Goal: Task Accomplishment & Management: Manage account settings

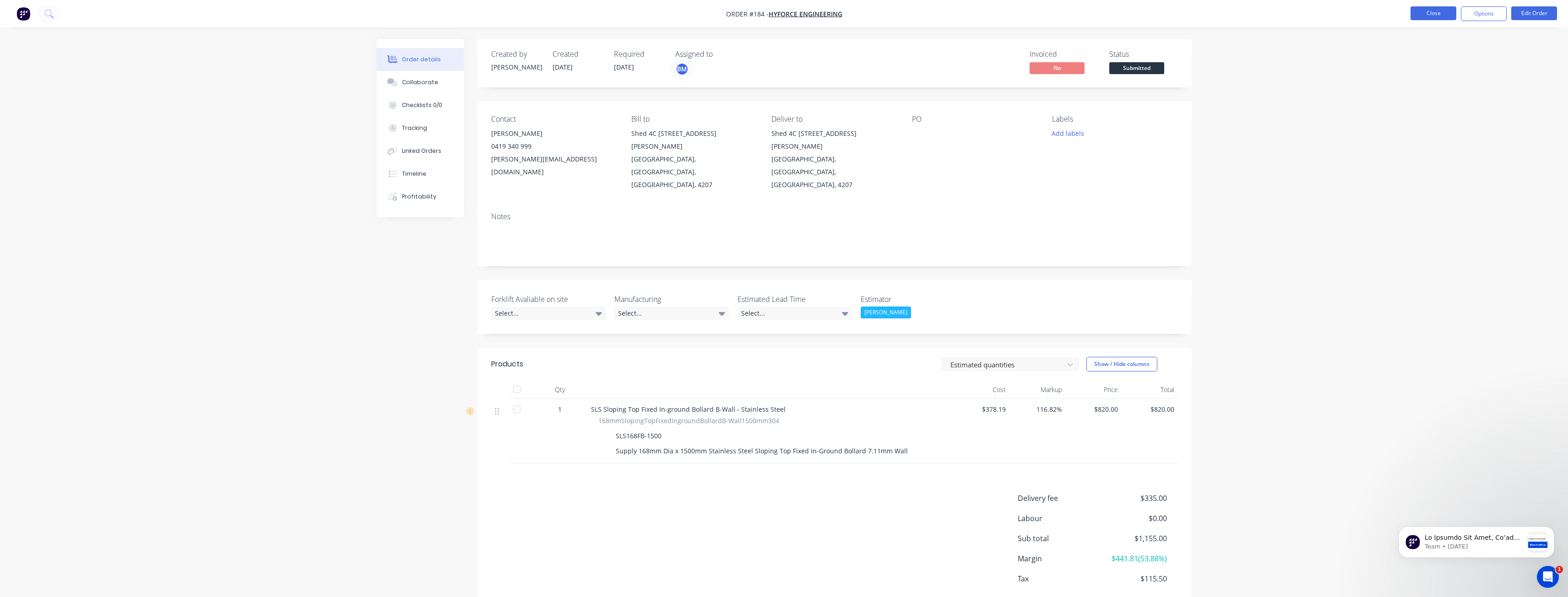
click at [1434, 10] on button "Close" at bounding box center [1433, 13] width 46 height 13
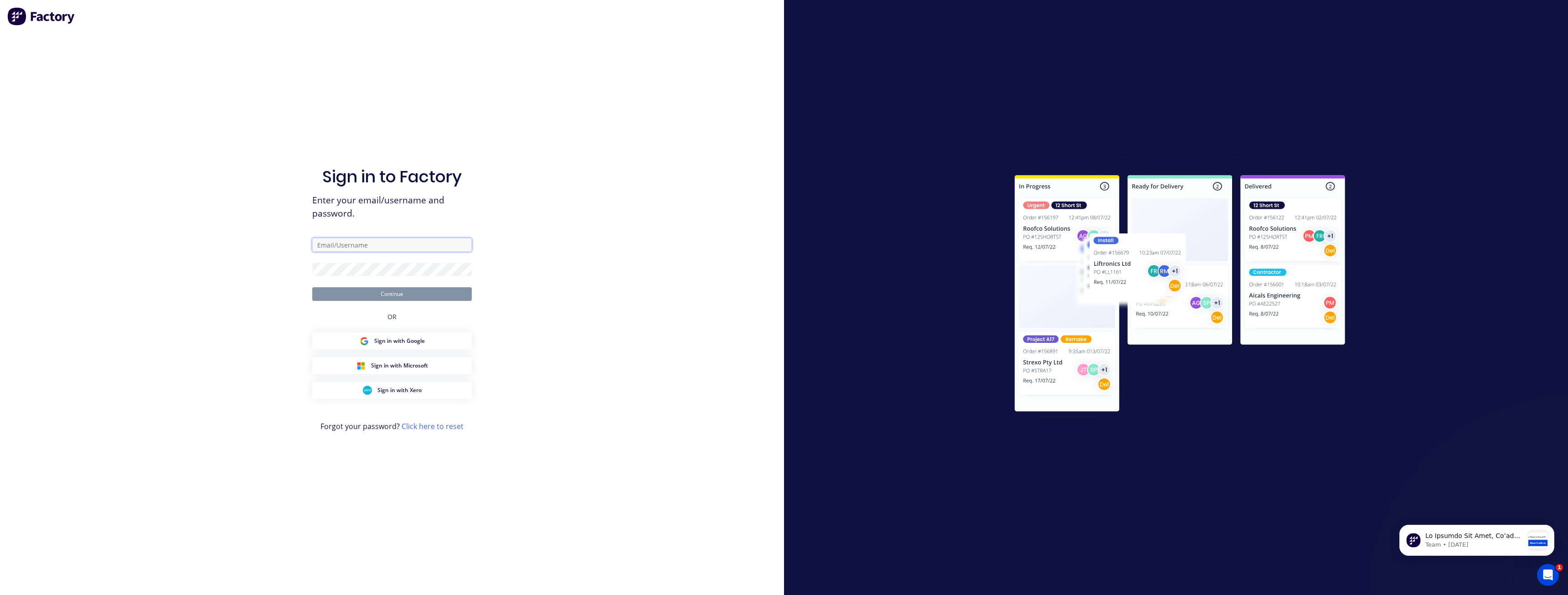
type input "budd@supamaxx.com.au"
click at [388, 292] on button "Continue" at bounding box center [392, 294] width 159 height 13
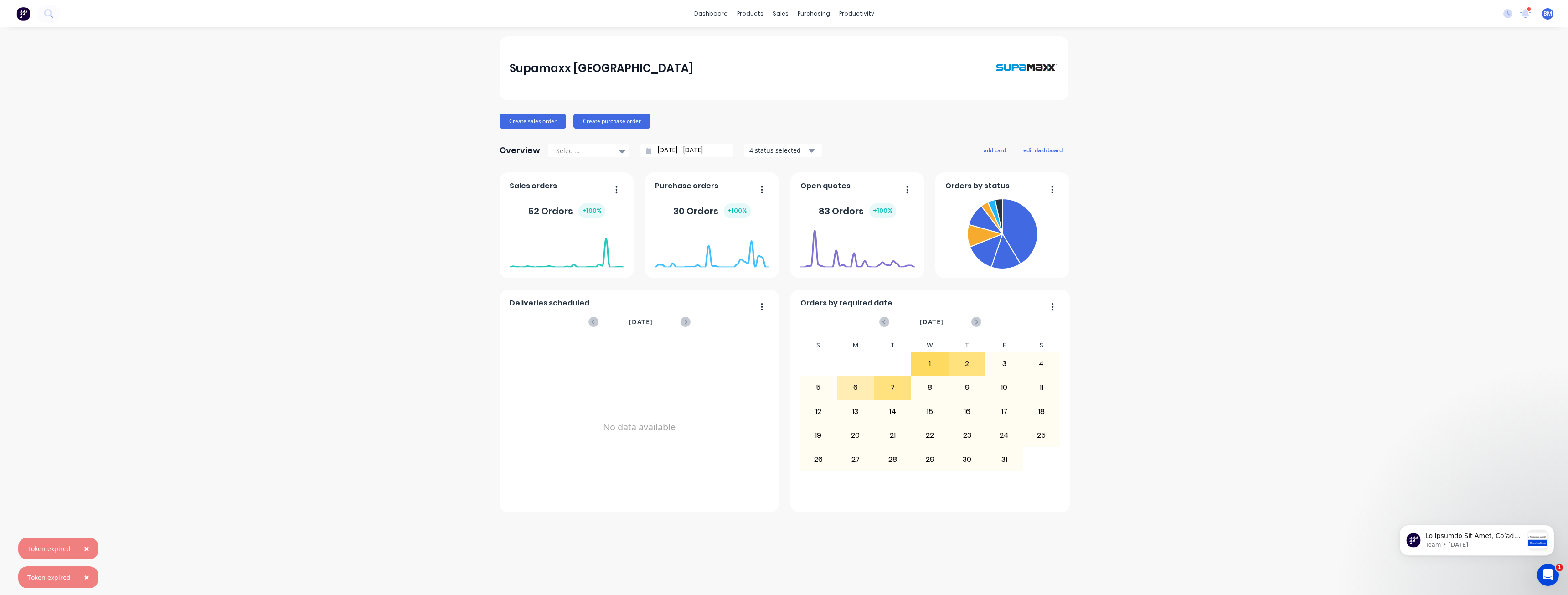
click at [84, 547] on span "×" at bounding box center [86, 548] width 5 height 13
click at [84, 577] on span "×" at bounding box center [86, 577] width 5 height 13
click at [802, 43] on div "Sales Orders" at bounding box center [814, 43] width 37 height 8
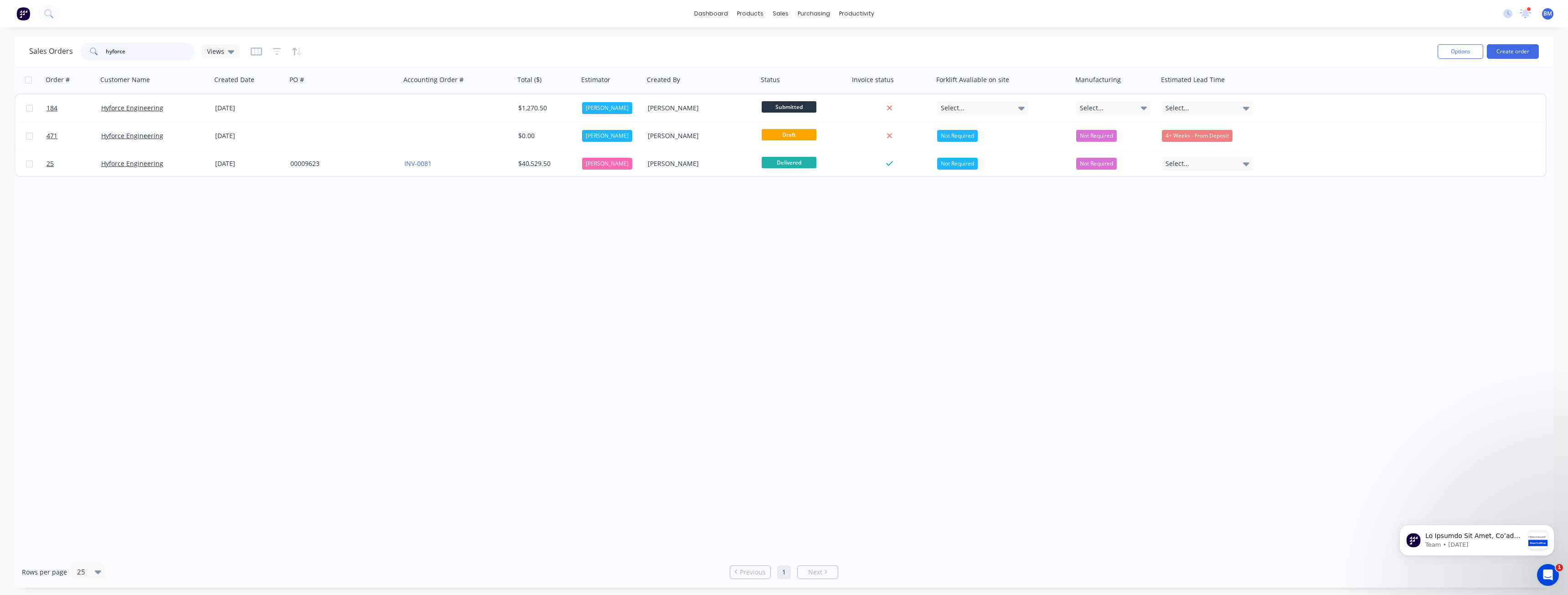
drag, startPoint x: 126, startPoint y: 50, endPoint x: 89, endPoint y: 48, distance: 37.1
click at [89, 48] on div "hyforce" at bounding box center [137, 52] width 114 height 18
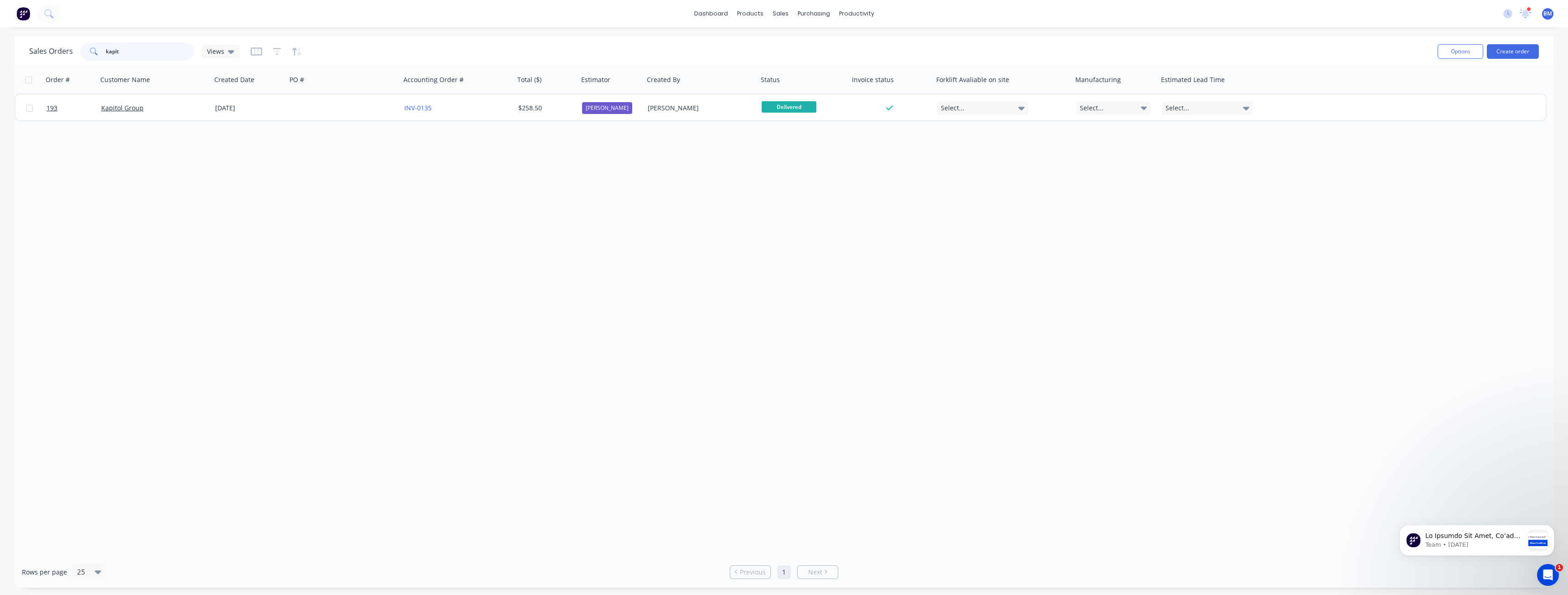
drag, startPoint x: 133, startPoint y: 53, endPoint x: 85, endPoint y: 54, distance: 48.0
click at [85, 54] on div "kapit" at bounding box center [137, 52] width 114 height 18
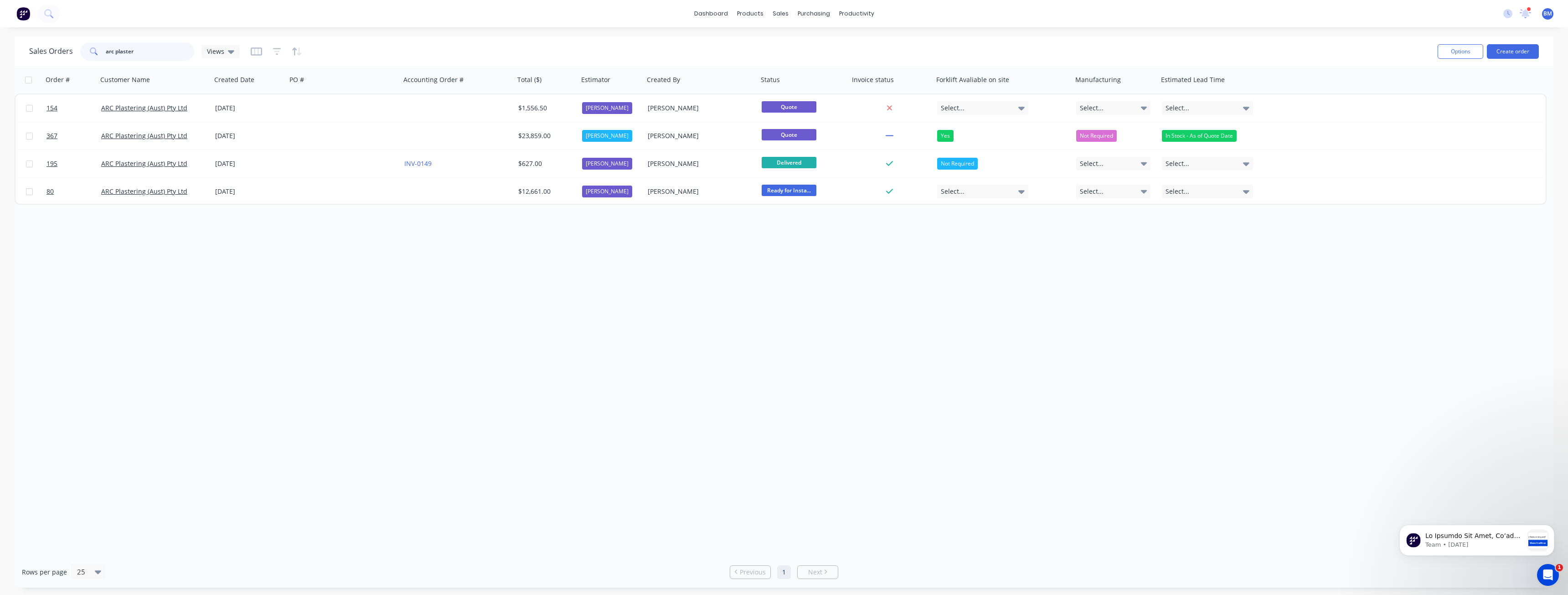
drag, startPoint x: 142, startPoint y: 54, endPoint x: 86, endPoint y: 48, distance: 56.3
click at [86, 48] on div "arc plaster" at bounding box center [137, 52] width 114 height 18
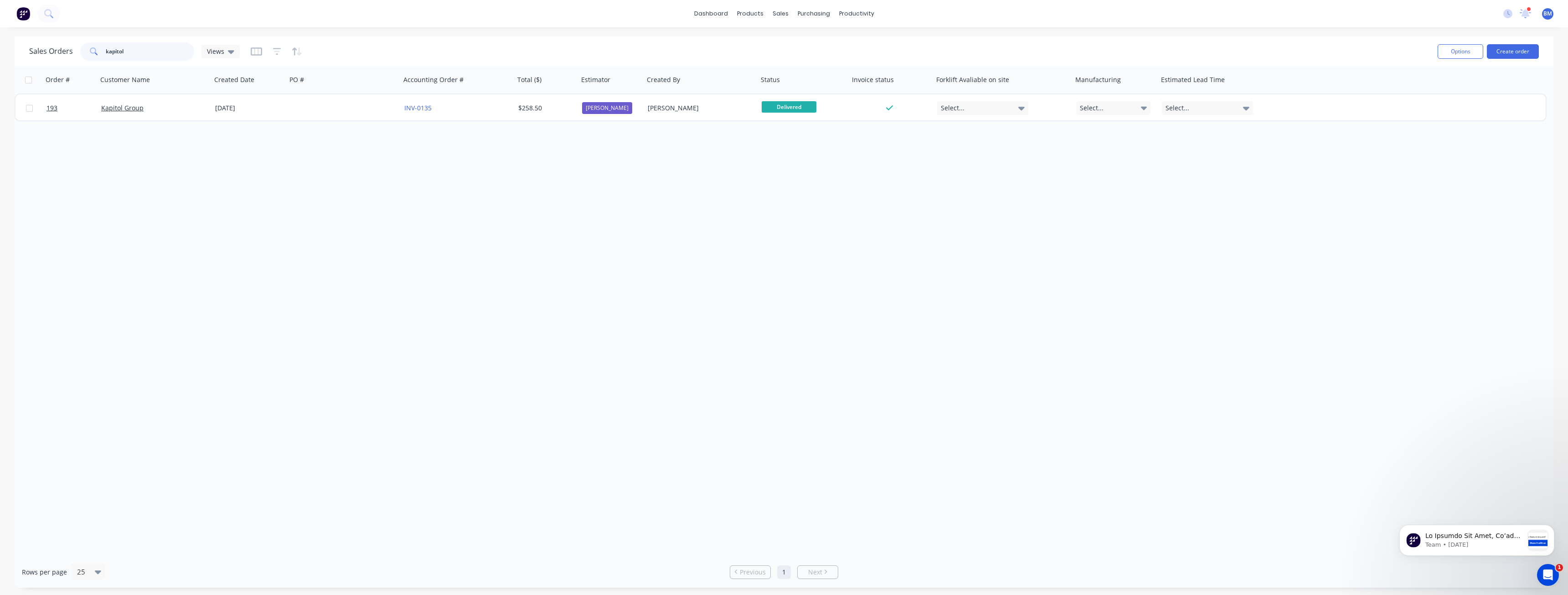
type input "kapitol"
click at [309, 164] on div "Order # Customer Name Created Date PO # Accounting Order # Total ($) Estimator …" at bounding box center [784, 311] width 1539 height 490
drag, startPoint x: 138, startPoint y: 54, endPoint x: 88, endPoint y: 54, distance: 50.0
click at [92, 51] on div "kapitol" at bounding box center [137, 52] width 114 height 18
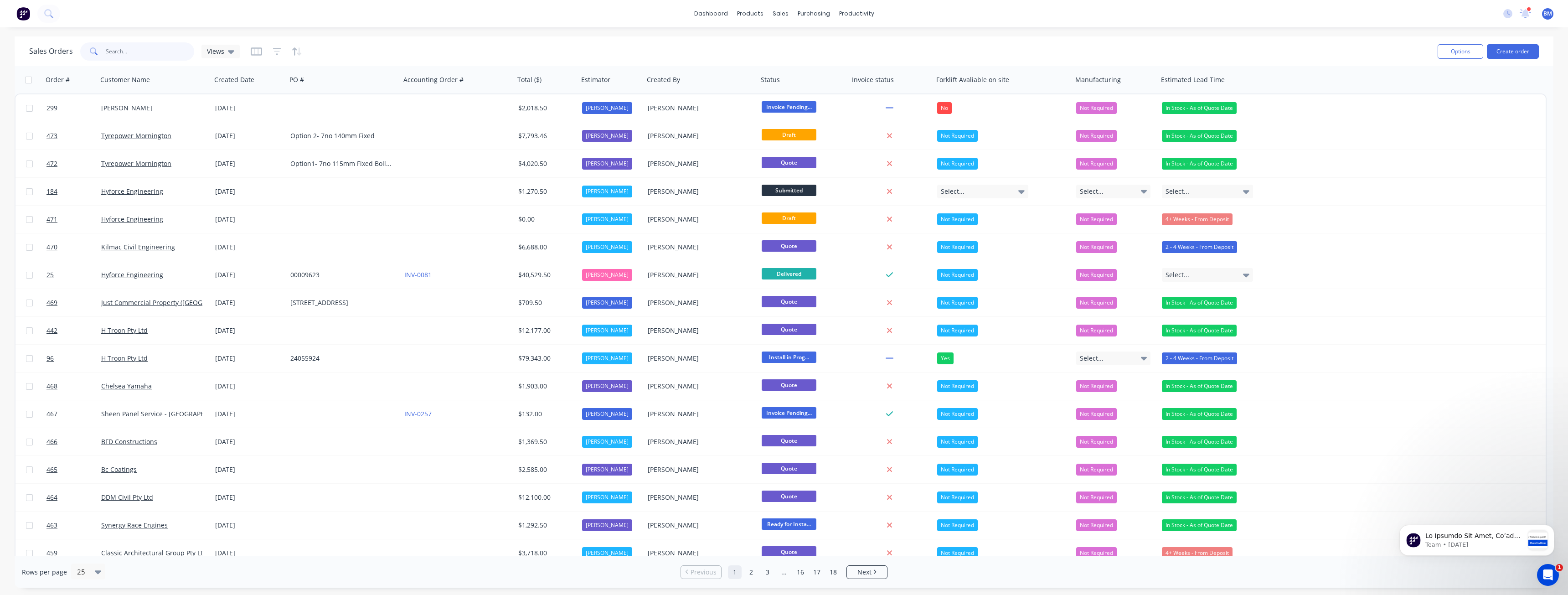
click at [157, 54] on input "text" at bounding box center [150, 52] width 89 height 18
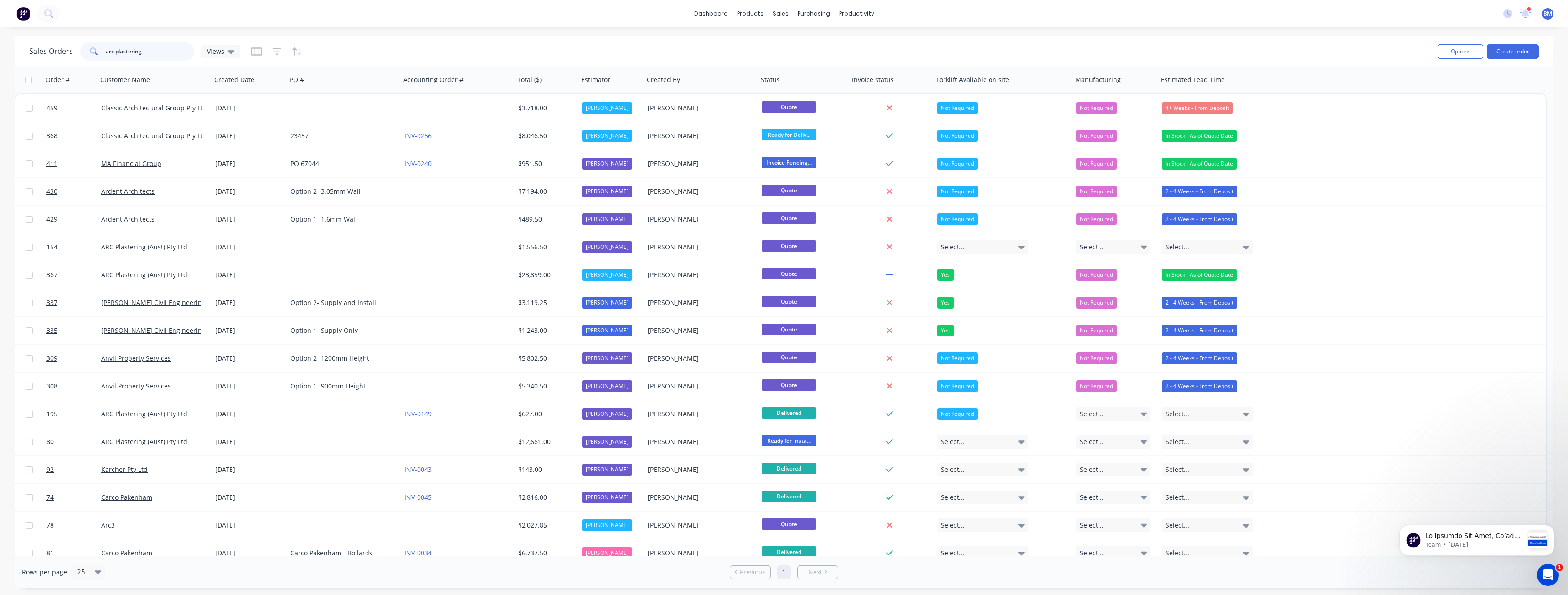
type input "arc plastering"
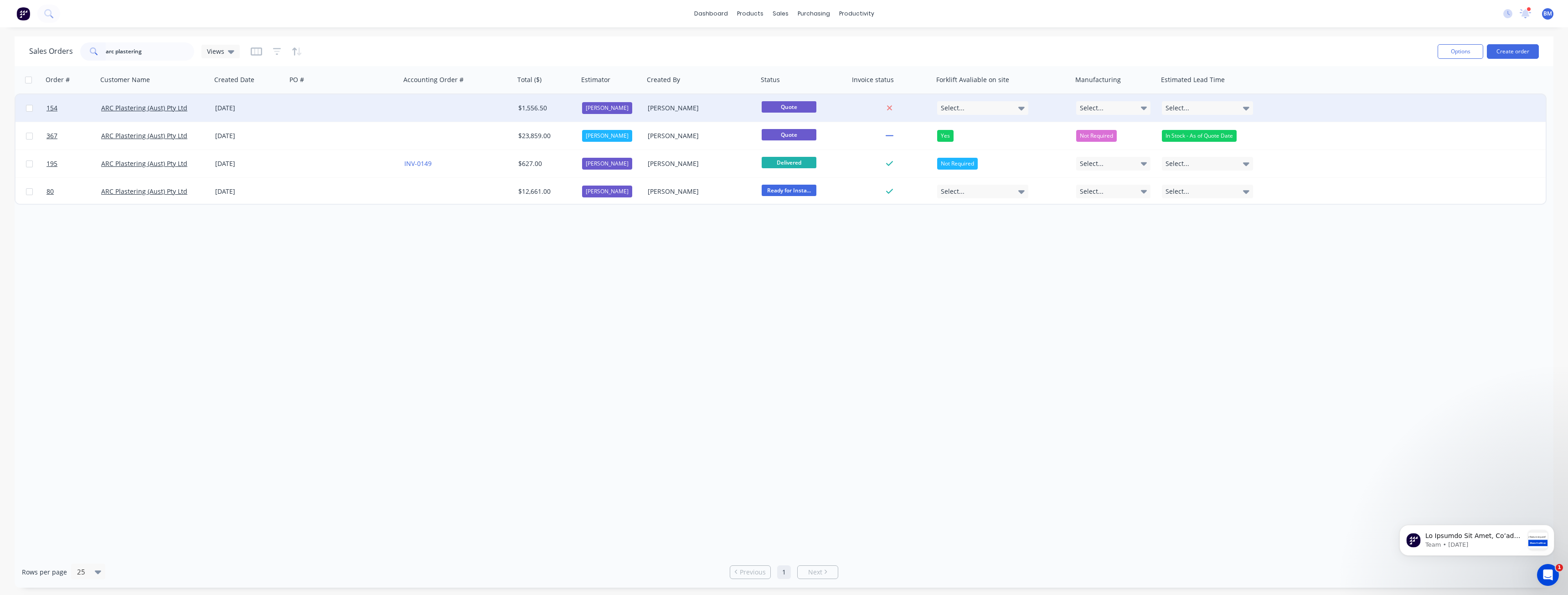
click at [362, 107] on div at bounding box center [343, 108] width 114 height 27
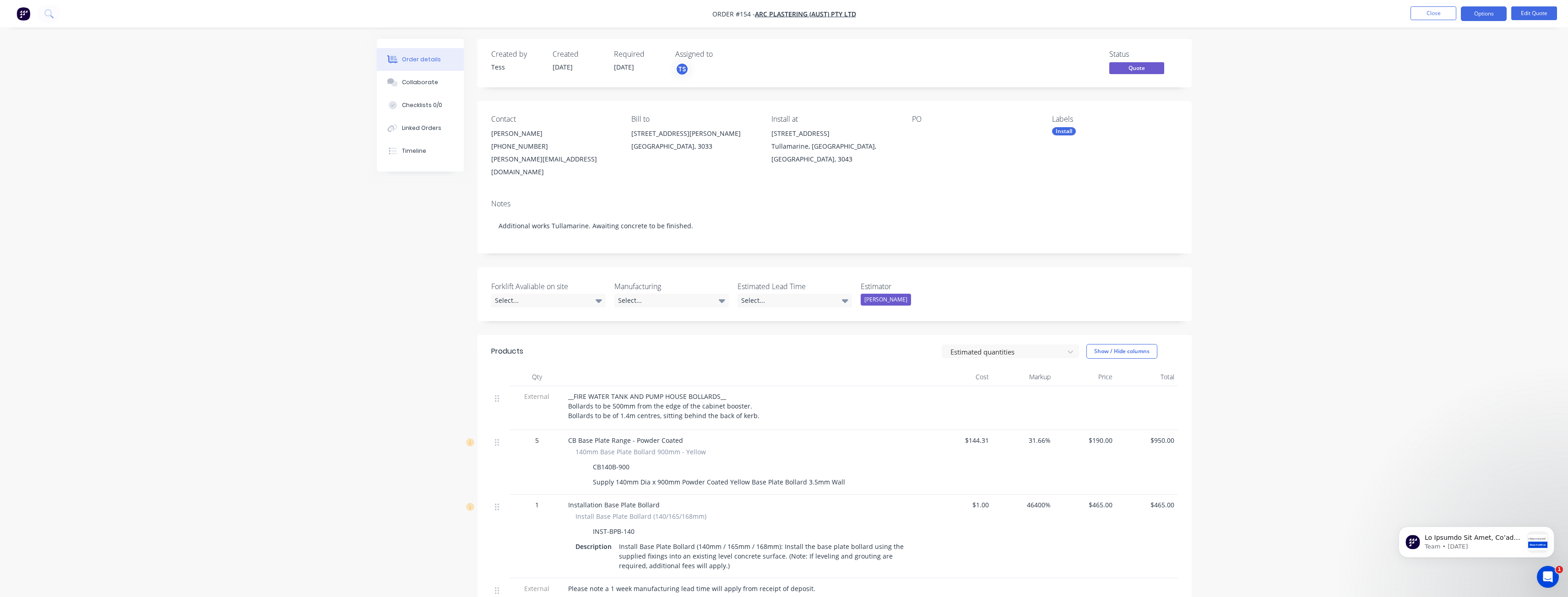
click at [22, 10] on img "button" at bounding box center [23, 13] width 13 height 13
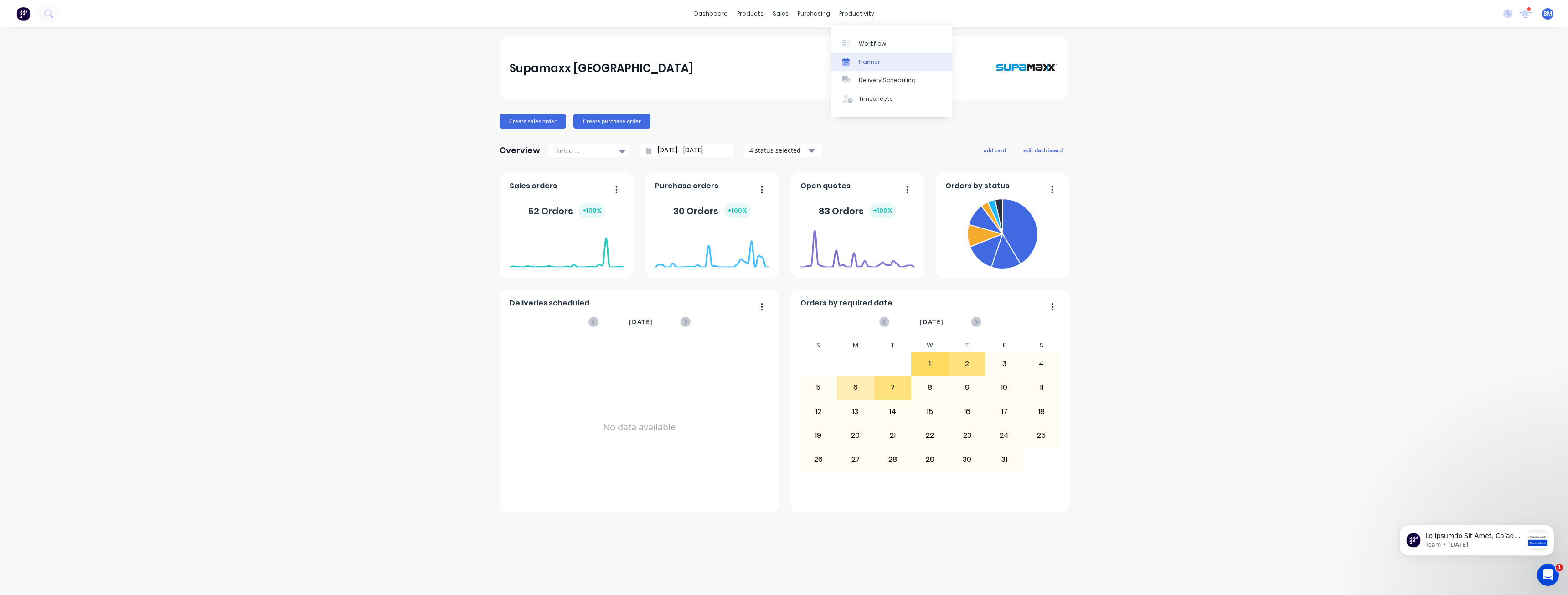
click at [866, 62] on div "Planner" at bounding box center [869, 62] width 21 height 8
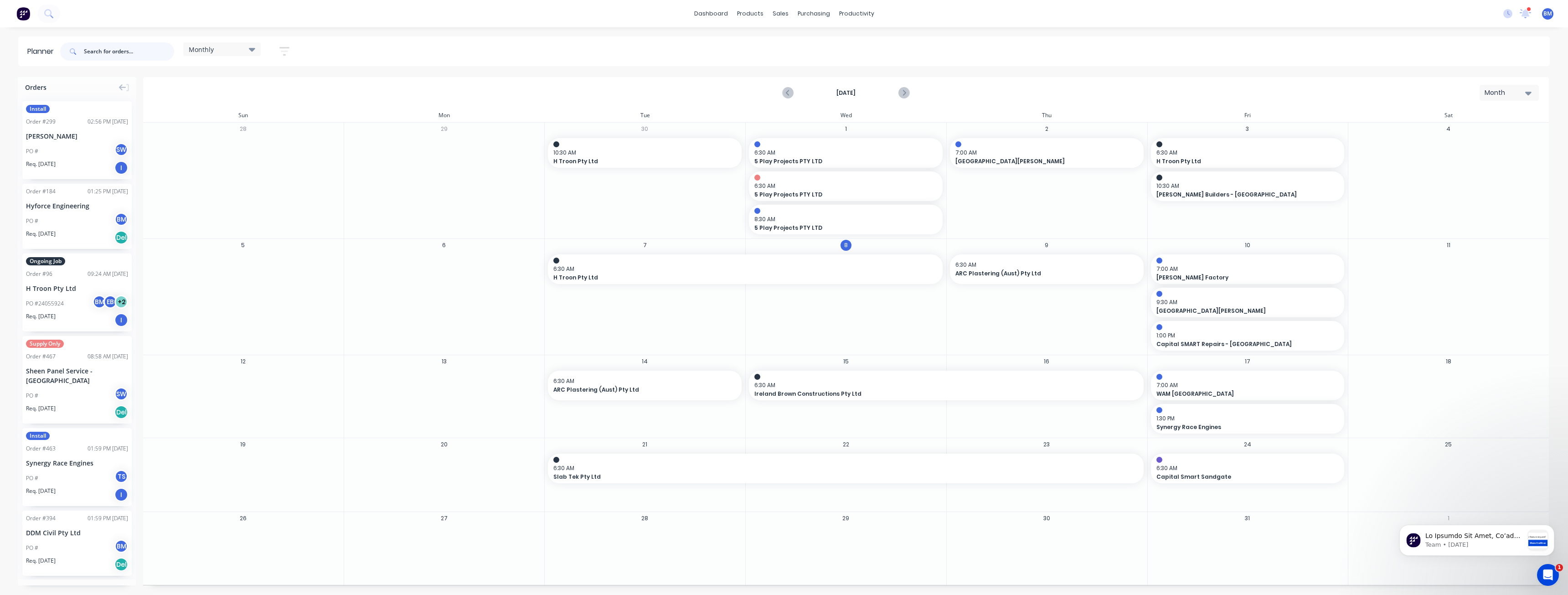
click at [91, 47] on input "text" at bounding box center [129, 52] width 90 height 18
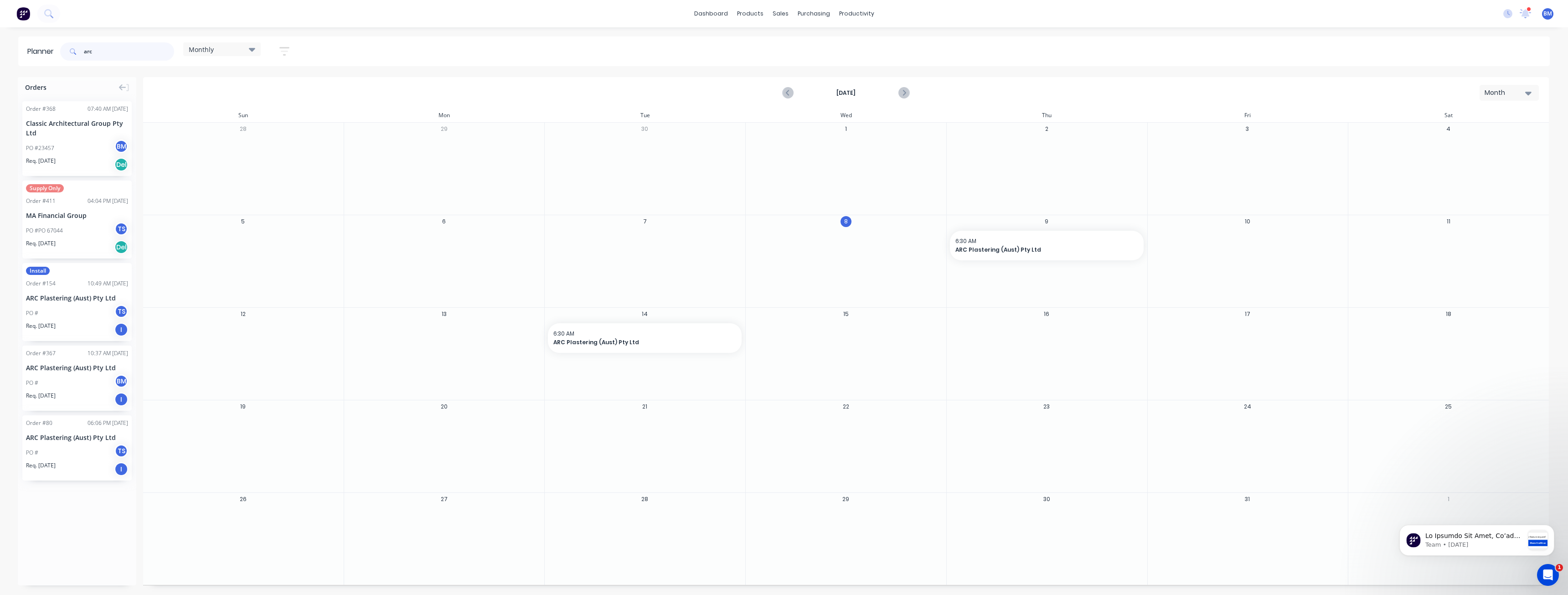
type input "arc"
click at [83, 315] on div "PO # TS" at bounding box center [77, 313] width 102 height 17
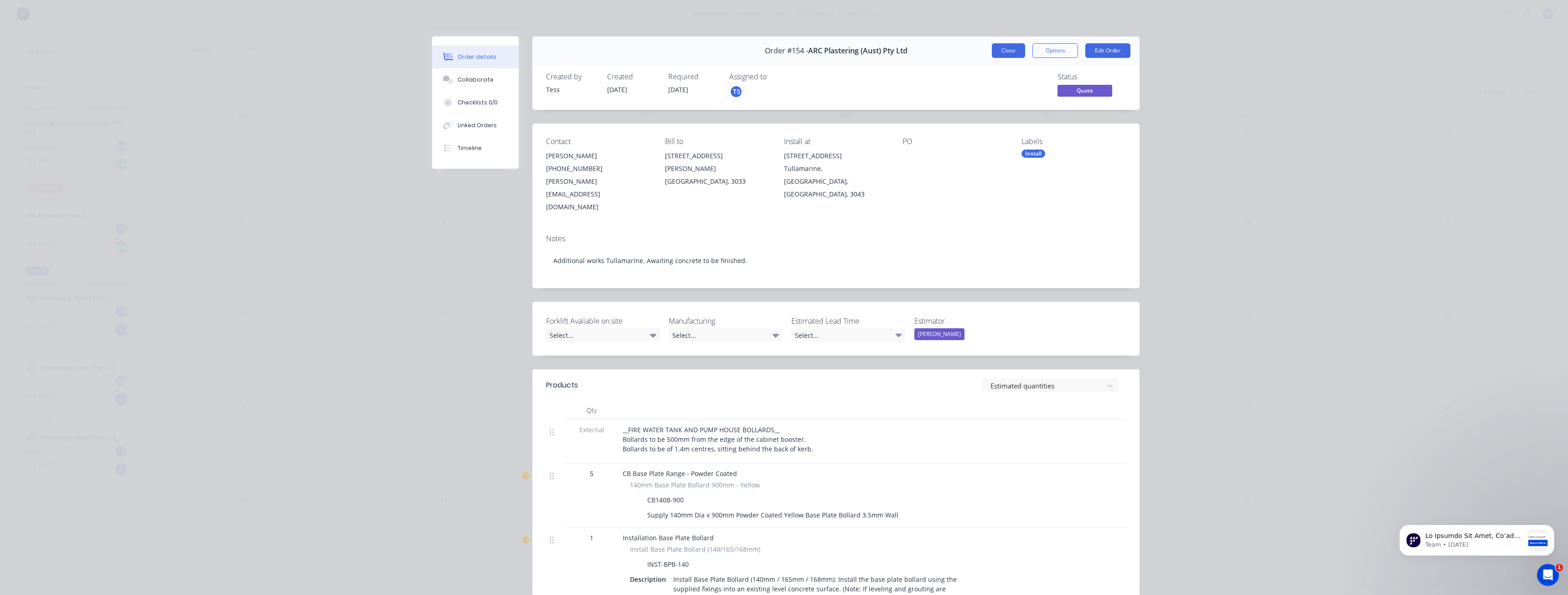
click at [996, 51] on button "Close" at bounding box center [1008, 51] width 33 height 15
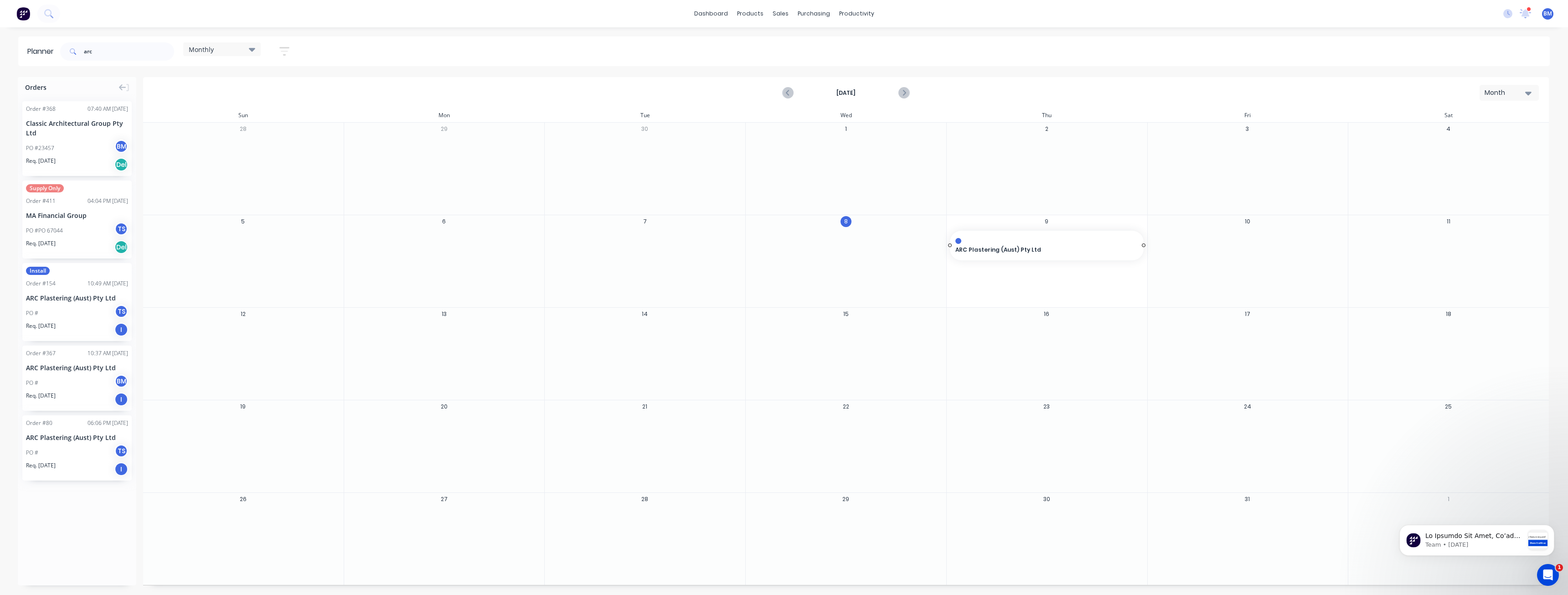
drag, startPoint x: 52, startPoint y: 303, endPoint x: 1066, endPoint y: 279, distance: 1014.3
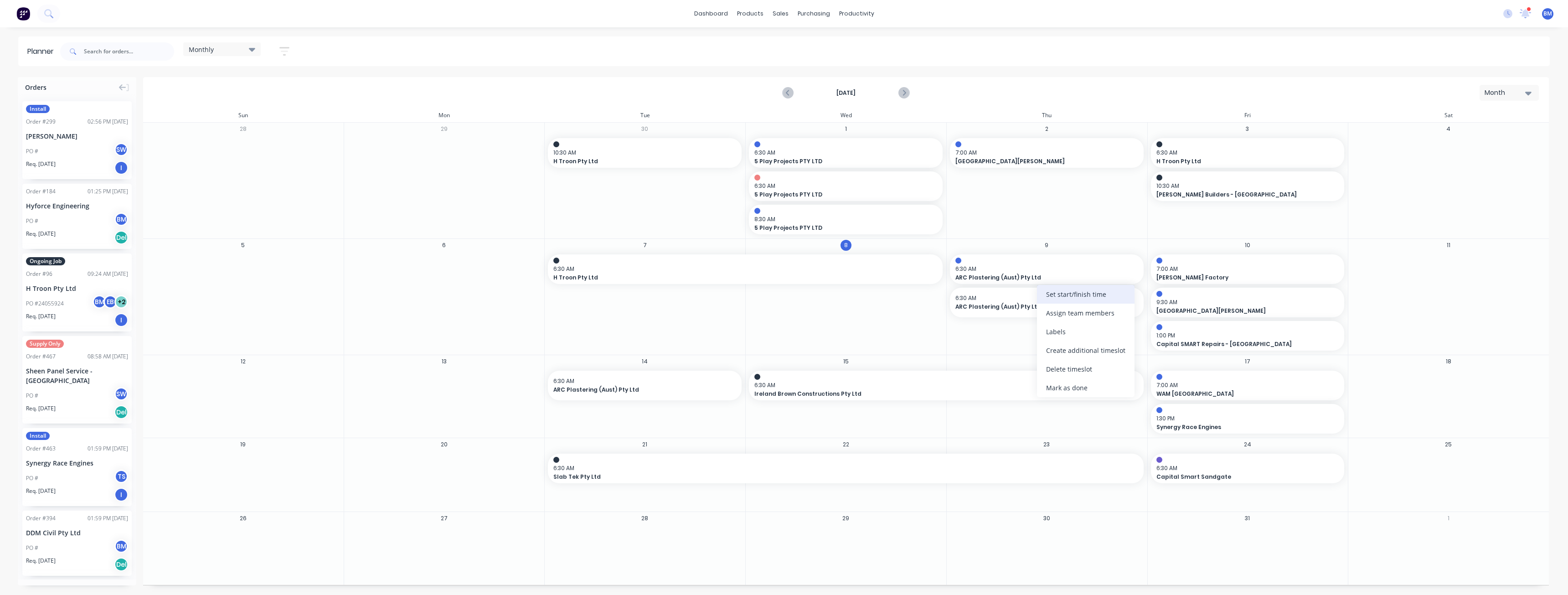
click at [1055, 295] on div "Set start/finish time" at bounding box center [1086, 294] width 97 height 19
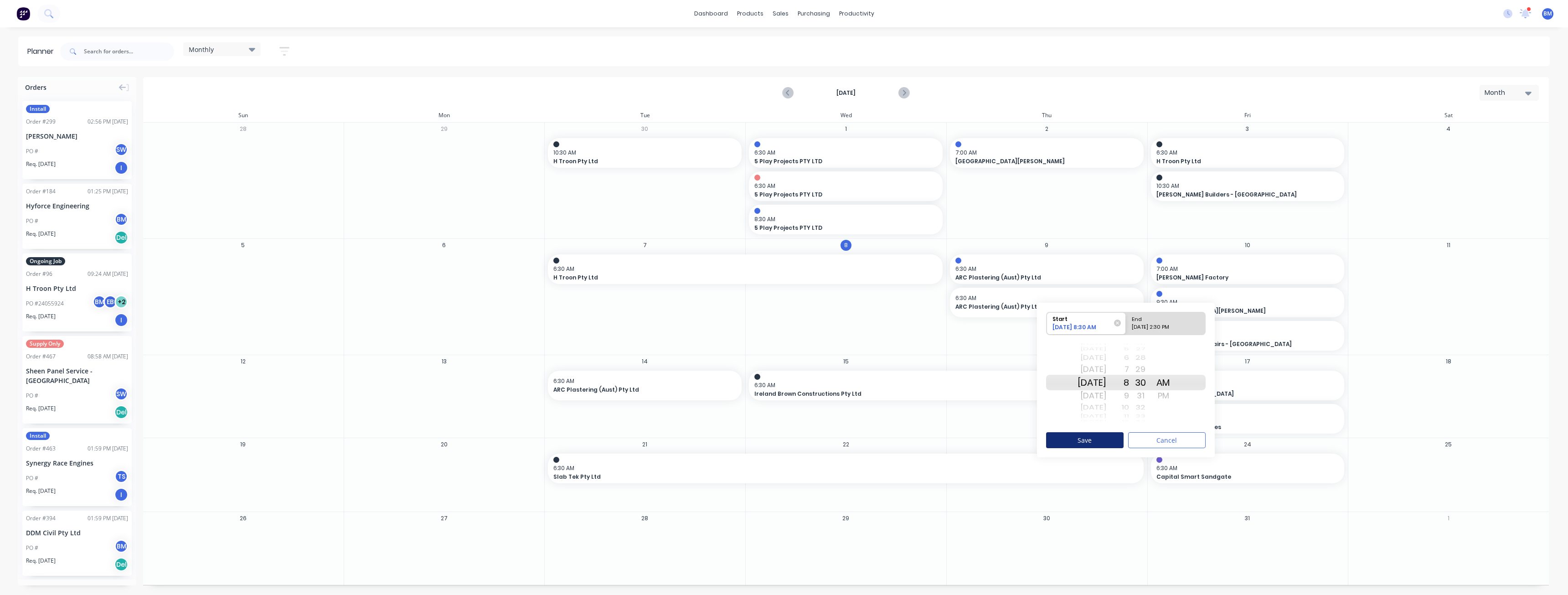
click at [1090, 440] on button "Save" at bounding box center [1085, 440] width 77 height 16
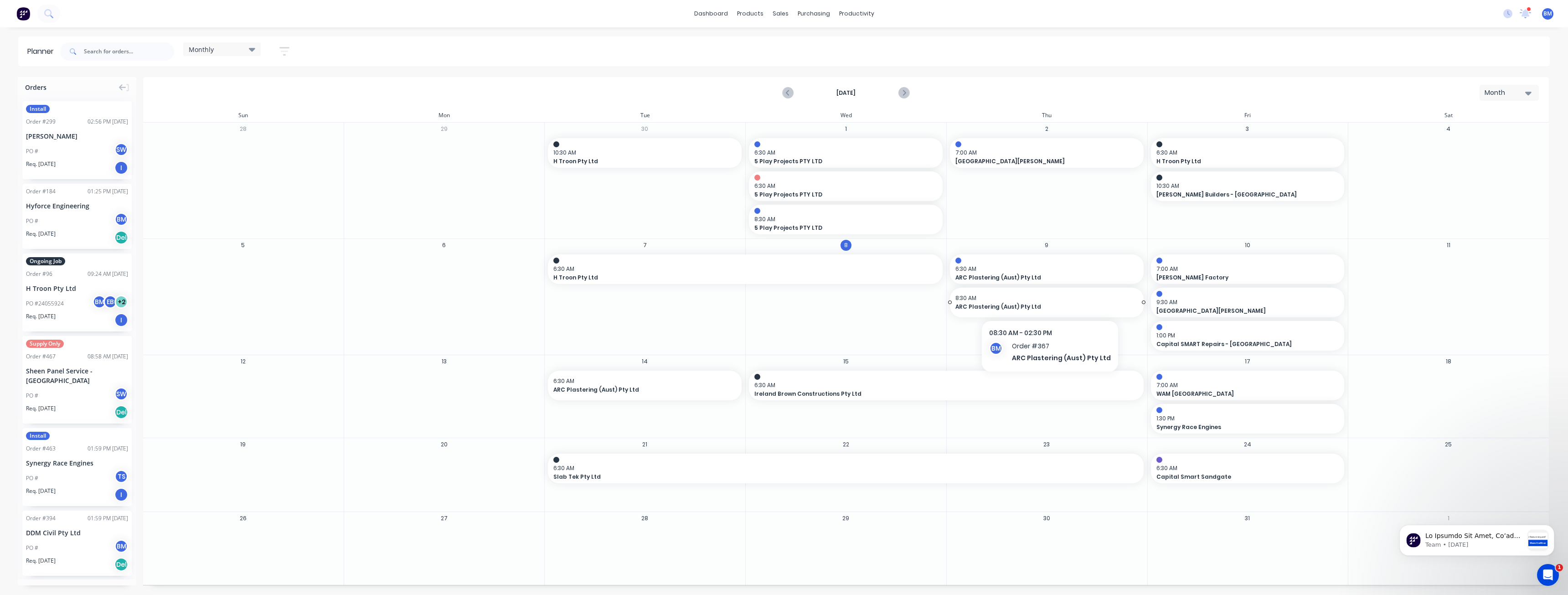
click at [988, 303] on span "ARC Plastering (Aust) Pty Ltd" at bounding box center [1038, 306] width 164 height 8
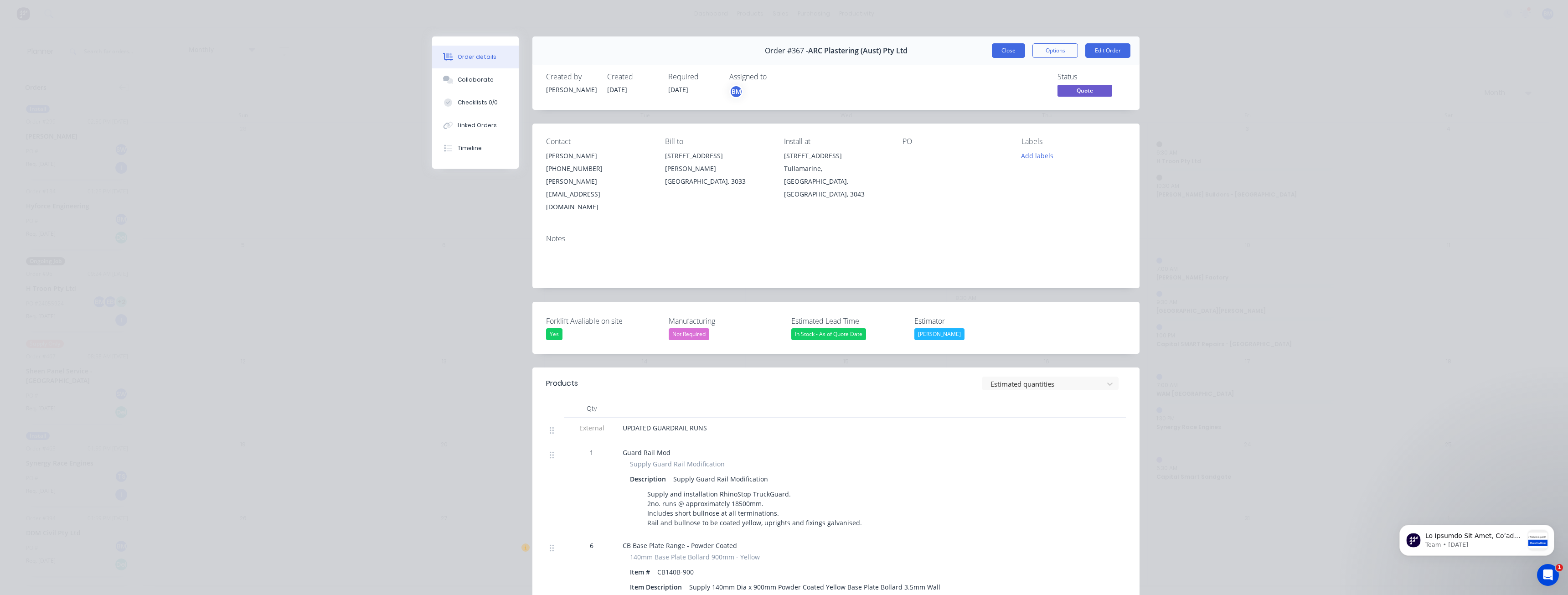
click at [1001, 45] on button "Close" at bounding box center [1008, 51] width 33 height 15
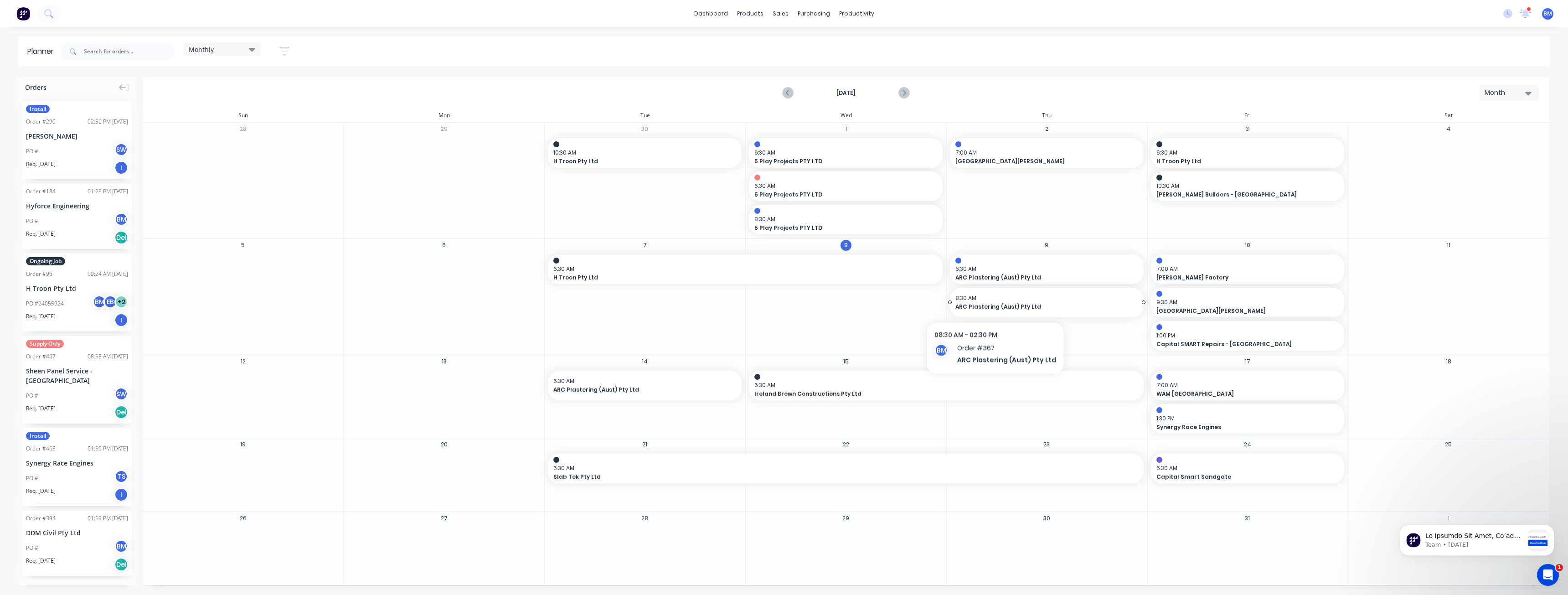
click at [992, 301] on span "8:30 AM" at bounding box center [1045, 298] width 178 height 8
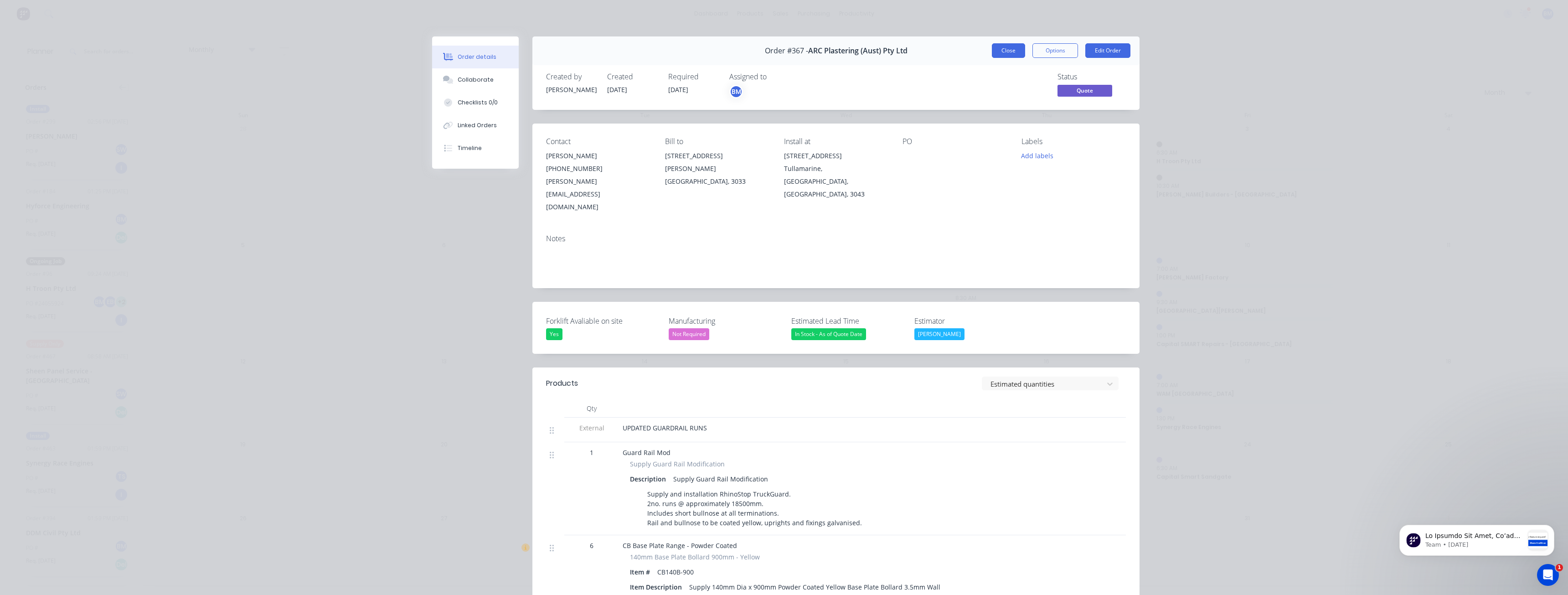
click at [1005, 46] on button "Close" at bounding box center [1008, 51] width 33 height 15
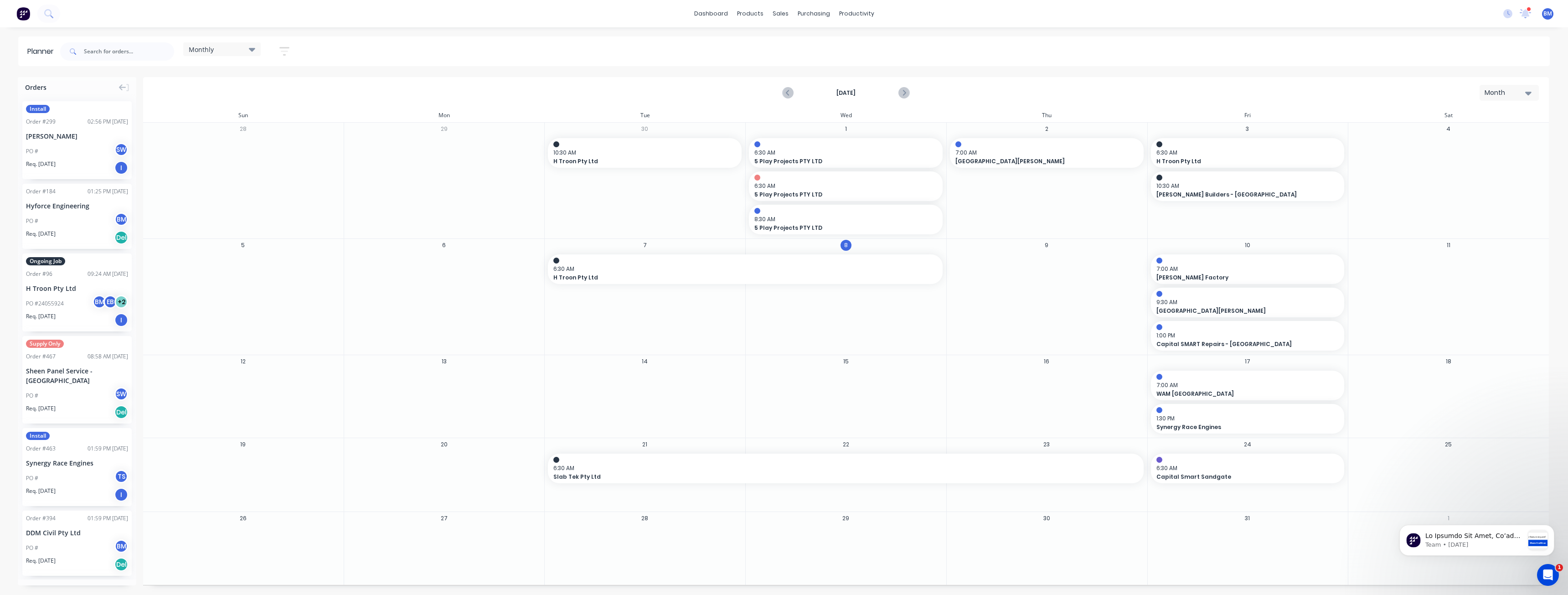
click at [22, 11] on img at bounding box center [23, 13] width 13 height 13
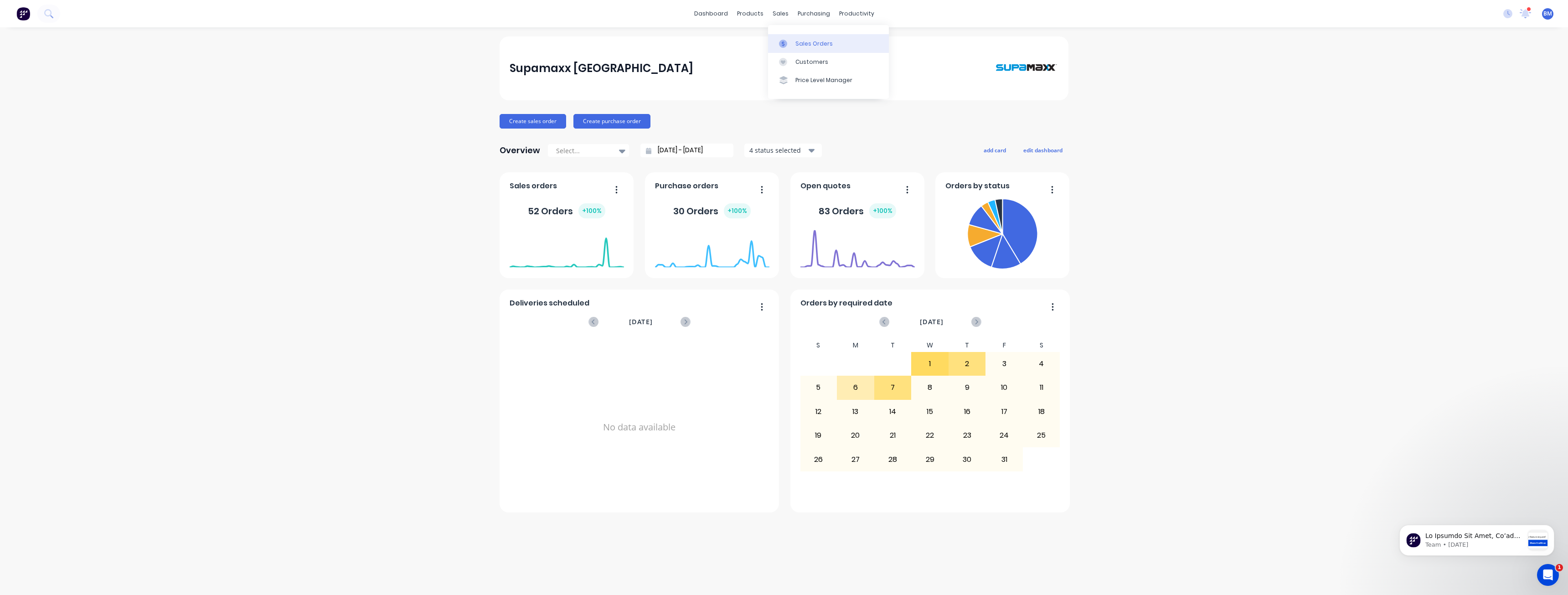
click at [805, 43] on div "Sales Orders" at bounding box center [814, 43] width 37 height 8
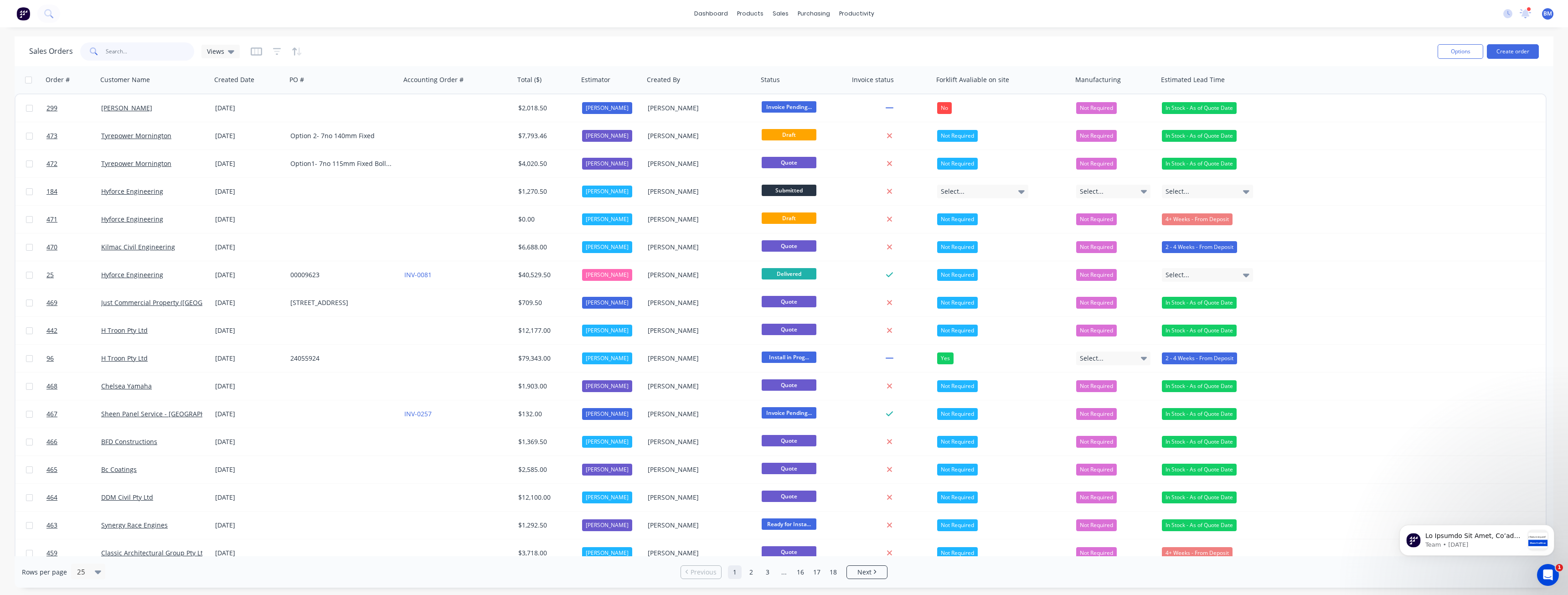
click at [129, 48] on input "text" at bounding box center [150, 52] width 89 height 18
type input "367"
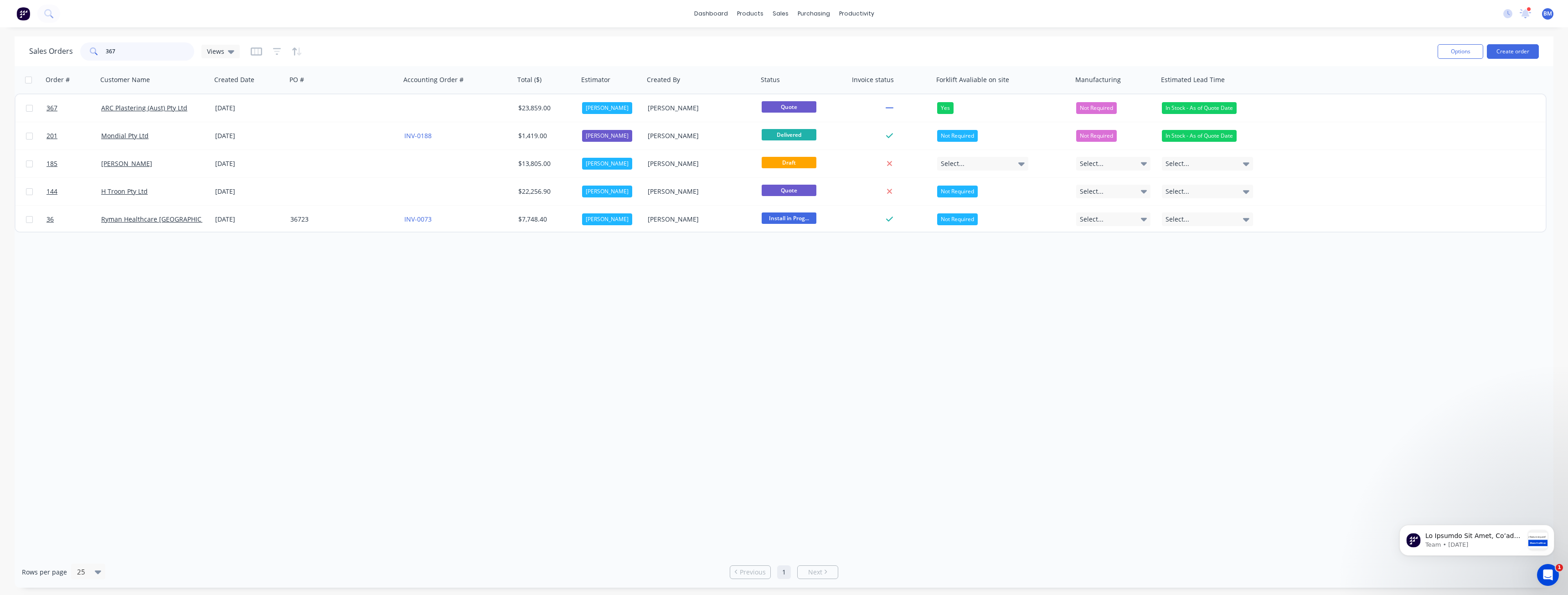
drag, startPoint x: 124, startPoint y: 53, endPoint x: 46, endPoint y: 50, distance: 78.1
click at [46, 50] on div "Sales Orders 367 Views" at bounding box center [135, 52] width 211 height 18
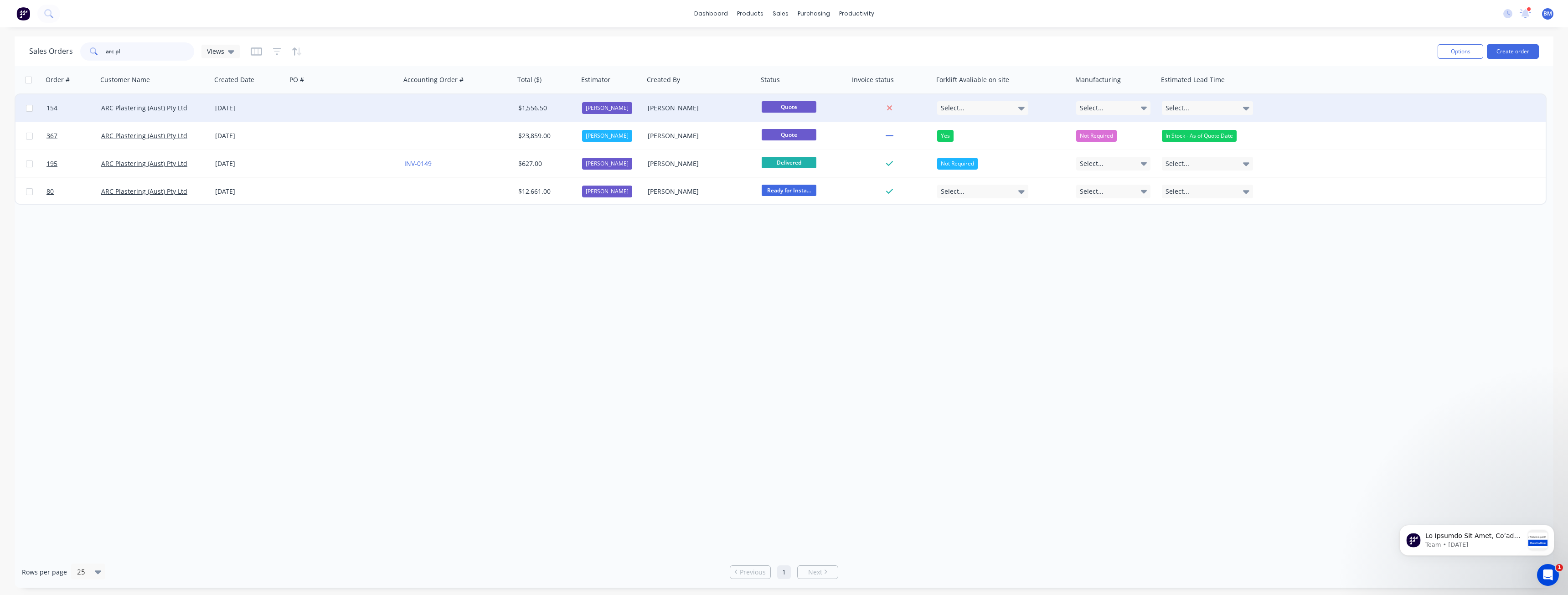
type input "arc pl"
click at [476, 104] on div at bounding box center [457, 108] width 114 height 27
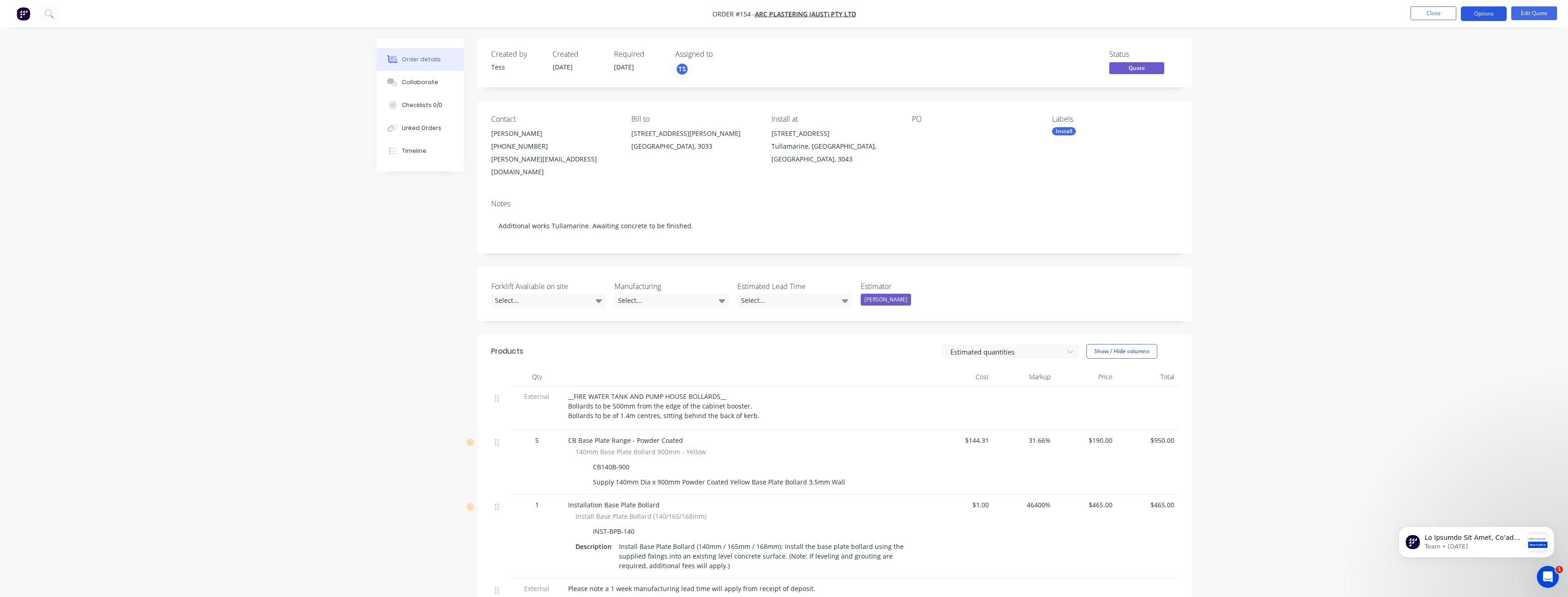
click at [1478, 12] on button "Options" at bounding box center [1484, 13] width 46 height 15
click at [1441, 111] on div "Convert to Order" at bounding box center [1456, 111] width 84 height 13
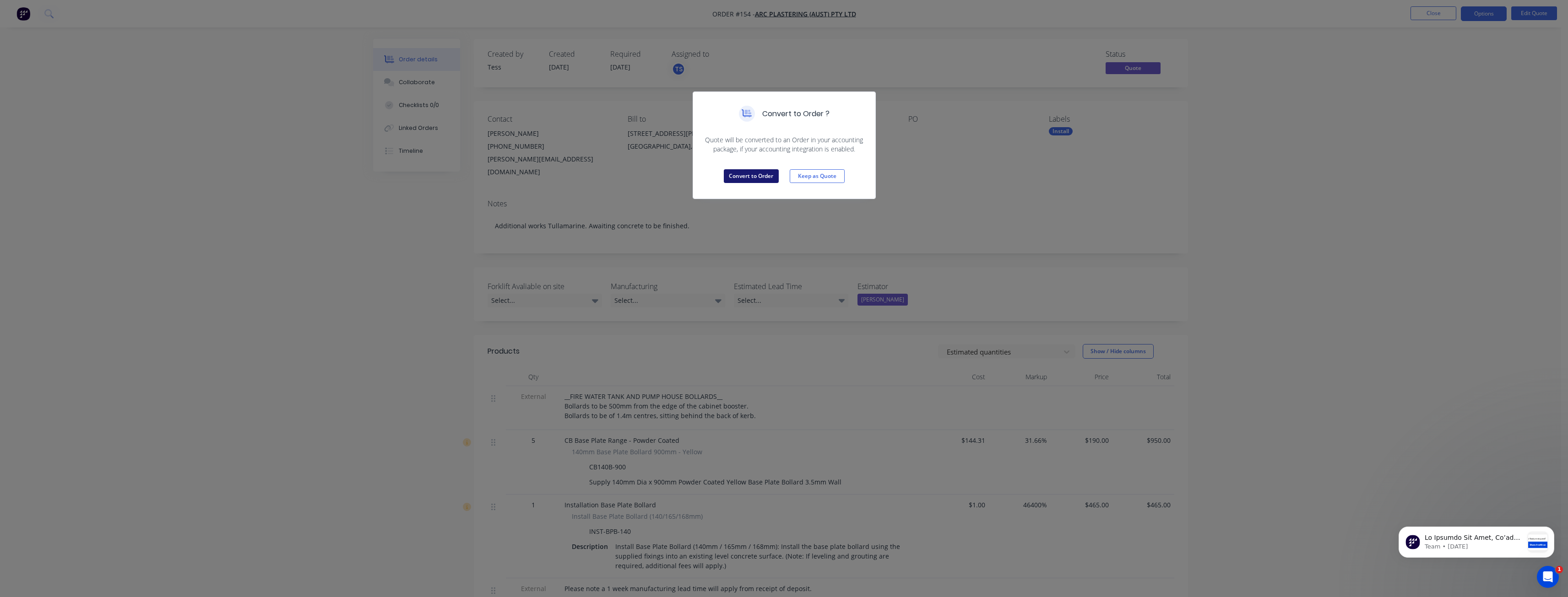
click at [745, 171] on button "Convert to Order" at bounding box center [751, 176] width 55 height 13
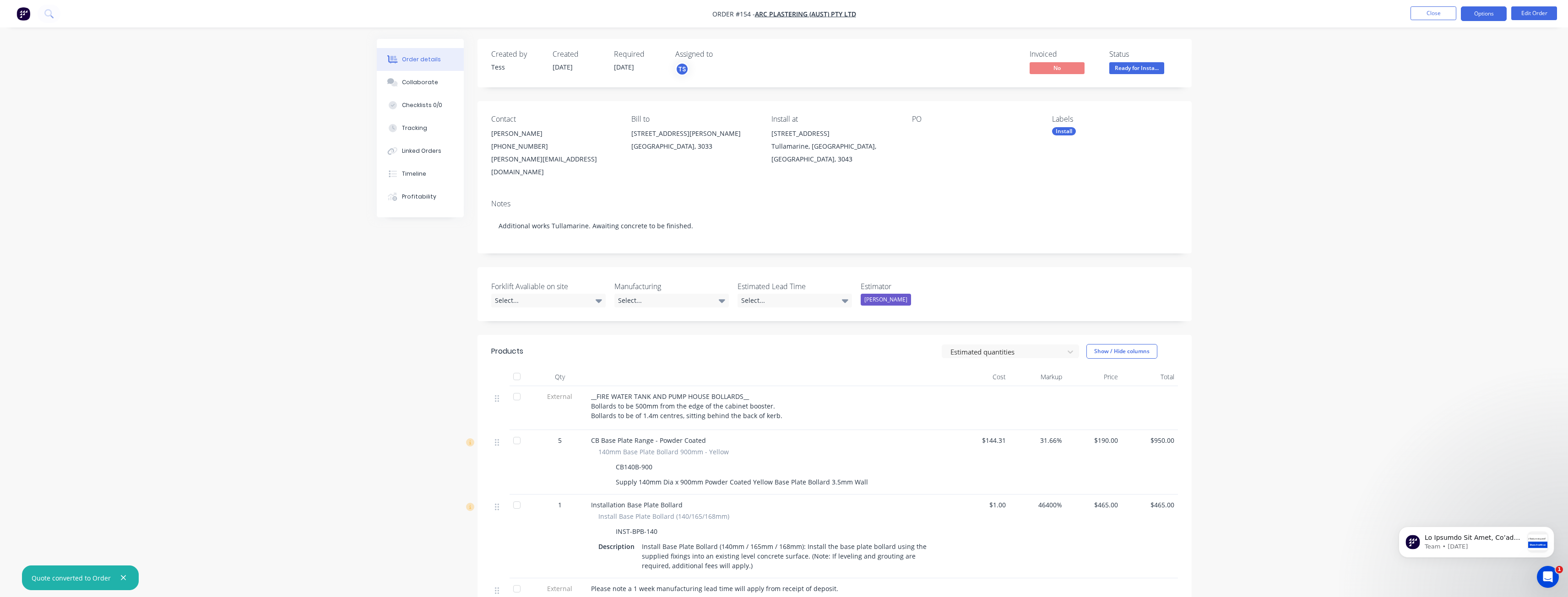
click at [1487, 14] on button "Options" at bounding box center [1484, 13] width 46 height 15
click at [1440, 126] on div "Delivery Docket" at bounding box center [1456, 129] width 84 height 13
click at [1437, 92] on div "Without pricing" at bounding box center [1456, 92] width 84 height 13
click at [413, 232] on div "Created by Tess Created 08/10/25 Required 25/07/25 Assigned to TS Invoiced No S…" at bounding box center [784, 427] width 815 height 775
click at [245, 228] on div "Order details Collaborate Checklists 0/0 Tracking Linked Orders Timeline Profit…" at bounding box center [784, 407] width 1568 height 814
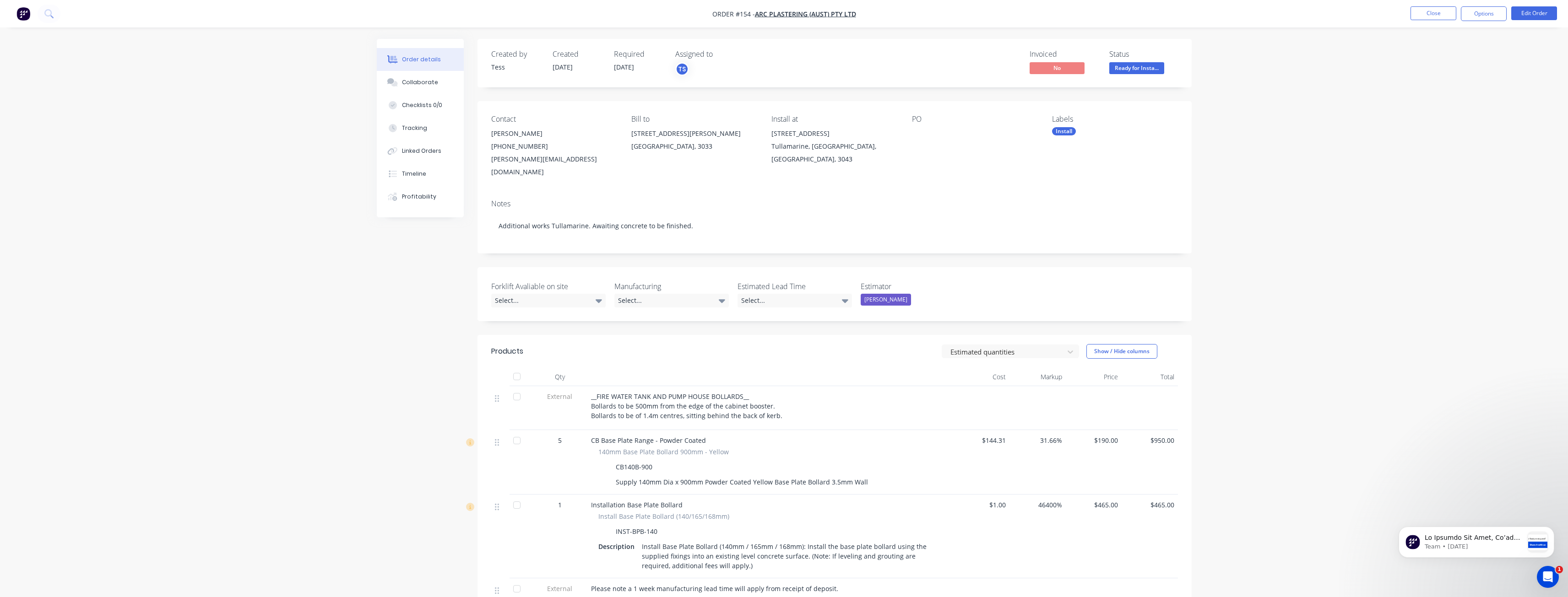
click at [197, 196] on div "Order details Collaborate Checklists 0/0 Tracking Linked Orders Timeline Profit…" at bounding box center [784, 407] width 1568 height 814
click at [213, 194] on div "Order details Collaborate Checklists 0/0 Tracking Linked Orders Timeline Profit…" at bounding box center [784, 407] width 1568 height 814
click at [243, 191] on div "Order details Collaborate Checklists 0/0 Tracking Linked Orders Timeline Profit…" at bounding box center [784, 407] width 1568 height 814
click at [171, 176] on div "Order details Collaborate Checklists 0/0 Tracking Linked Orders Timeline Profit…" at bounding box center [784, 407] width 1568 height 814
click at [1429, 10] on button "Close" at bounding box center [1433, 13] width 46 height 13
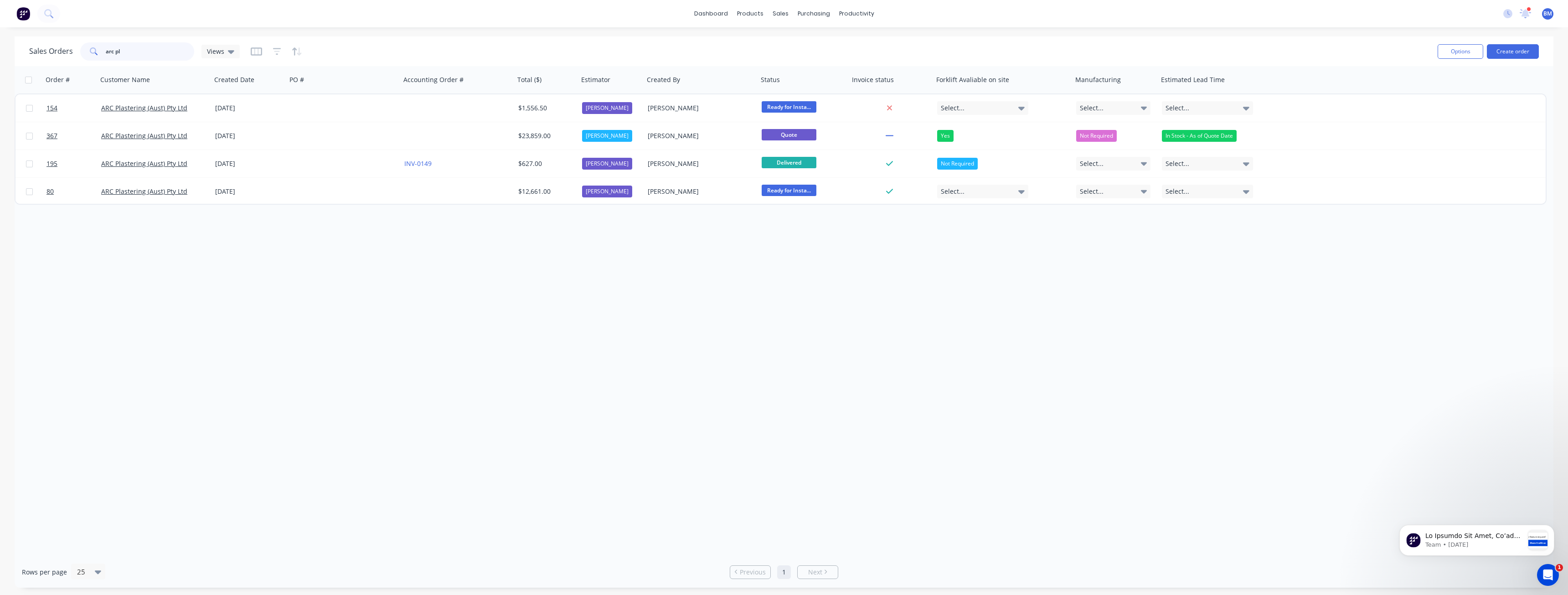
drag, startPoint x: 124, startPoint y: 50, endPoint x: 7, endPoint y: 57, distance: 117.2
click at [7, 57] on div "Sales Orders arc pl Views Options Create order Order # Customer Name Created Da…" at bounding box center [784, 312] width 1568 height 551
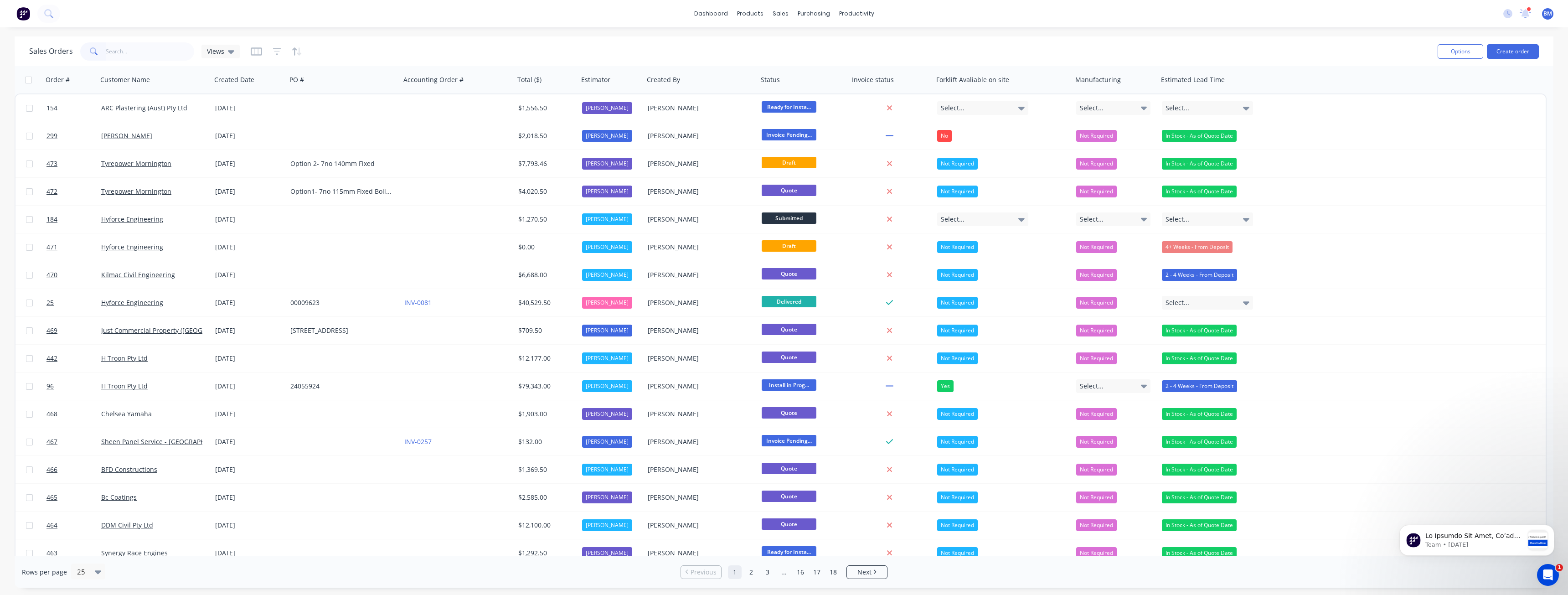
click at [390, 37] on div "Sales Orders Views Options Create order" at bounding box center [784, 51] width 1539 height 30
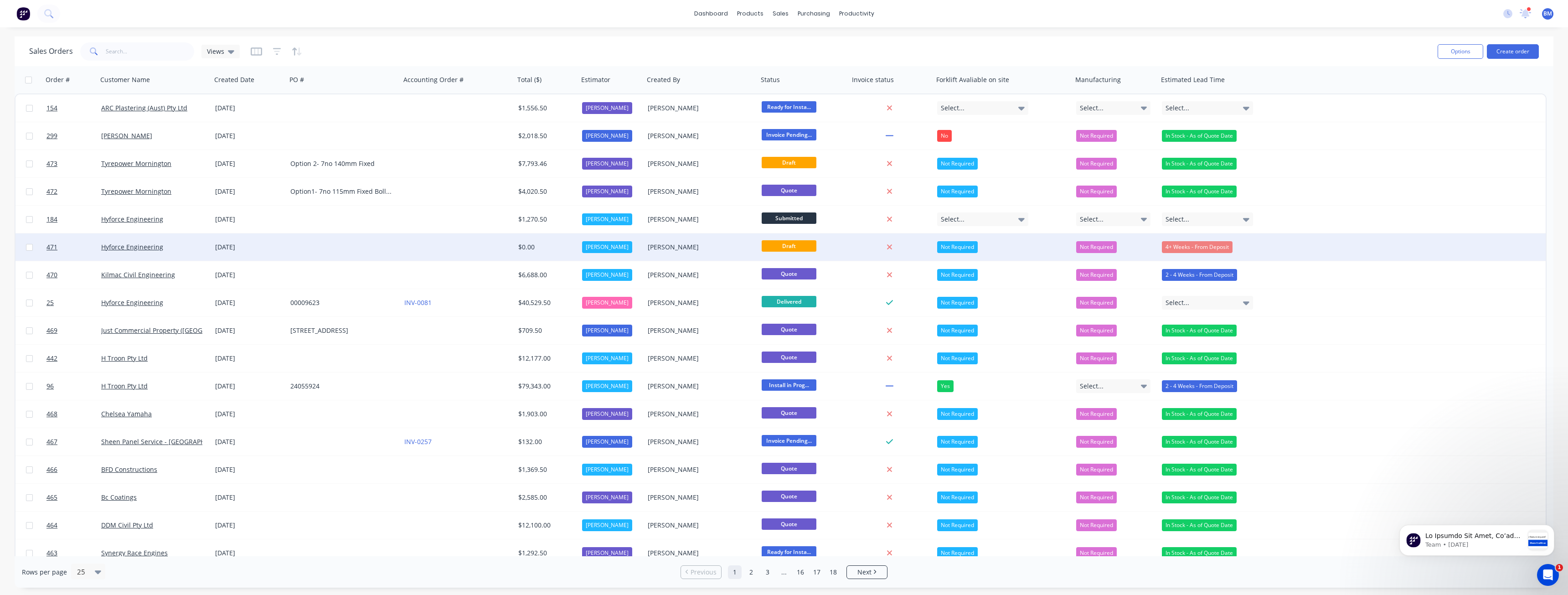
click at [345, 249] on div at bounding box center [343, 247] width 114 height 27
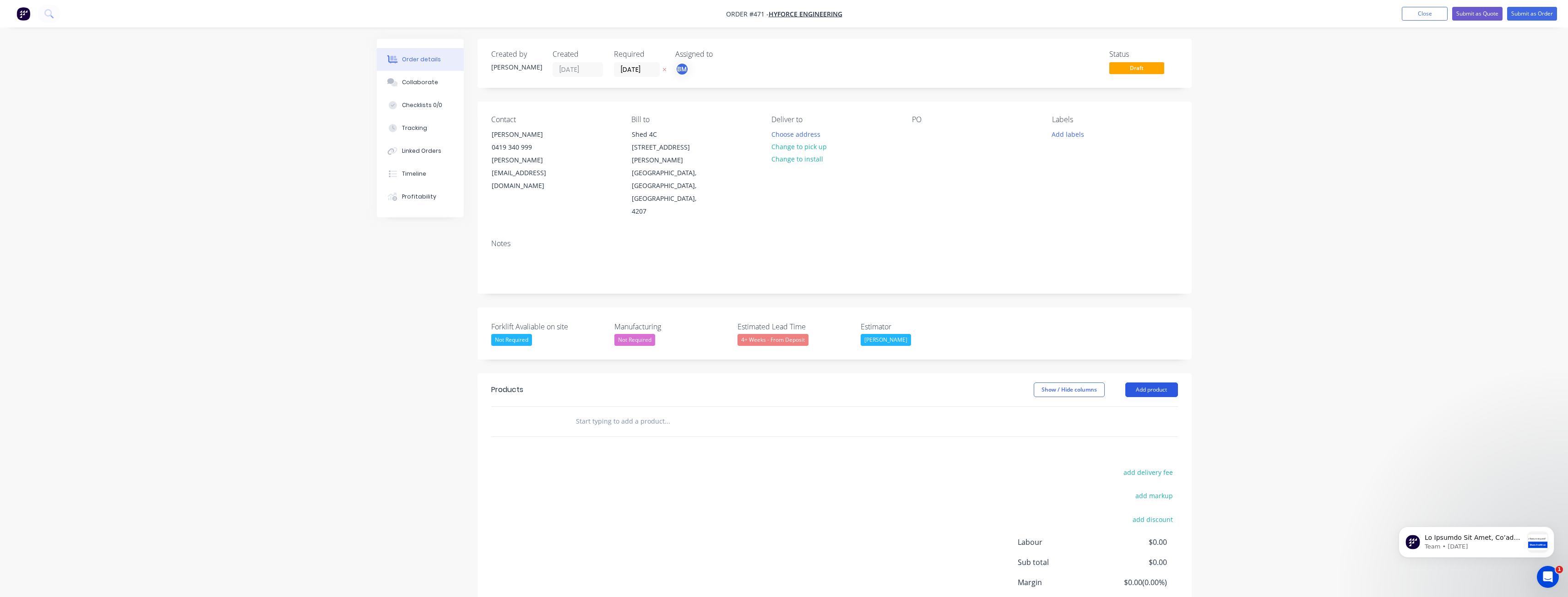
click at [1155, 383] on button "Add product" at bounding box center [1152, 390] width 53 height 15
click at [1130, 406] on div "Product catalogue" at bounding box center [1134, 413] width 70 height 13
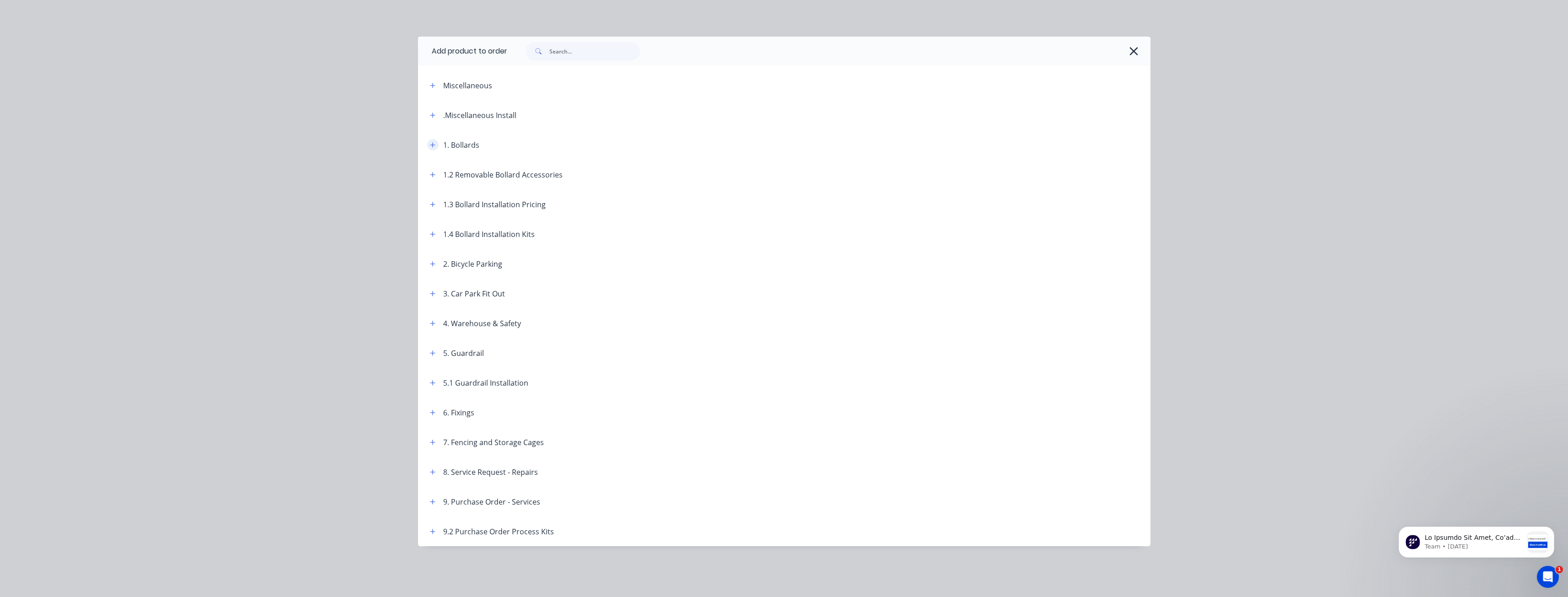
click at [433, 143] on icon "button" at bounding box center [432, 145] width 5 height 5
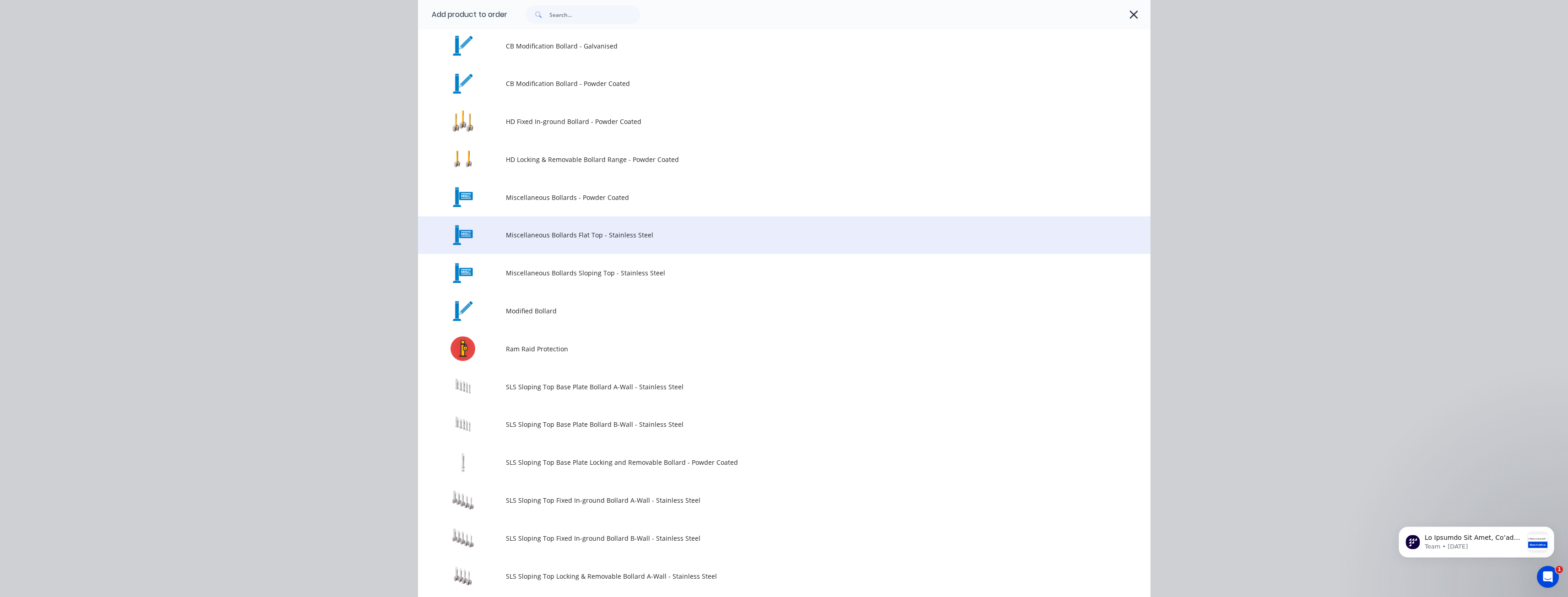
scroll to position [366, 0]
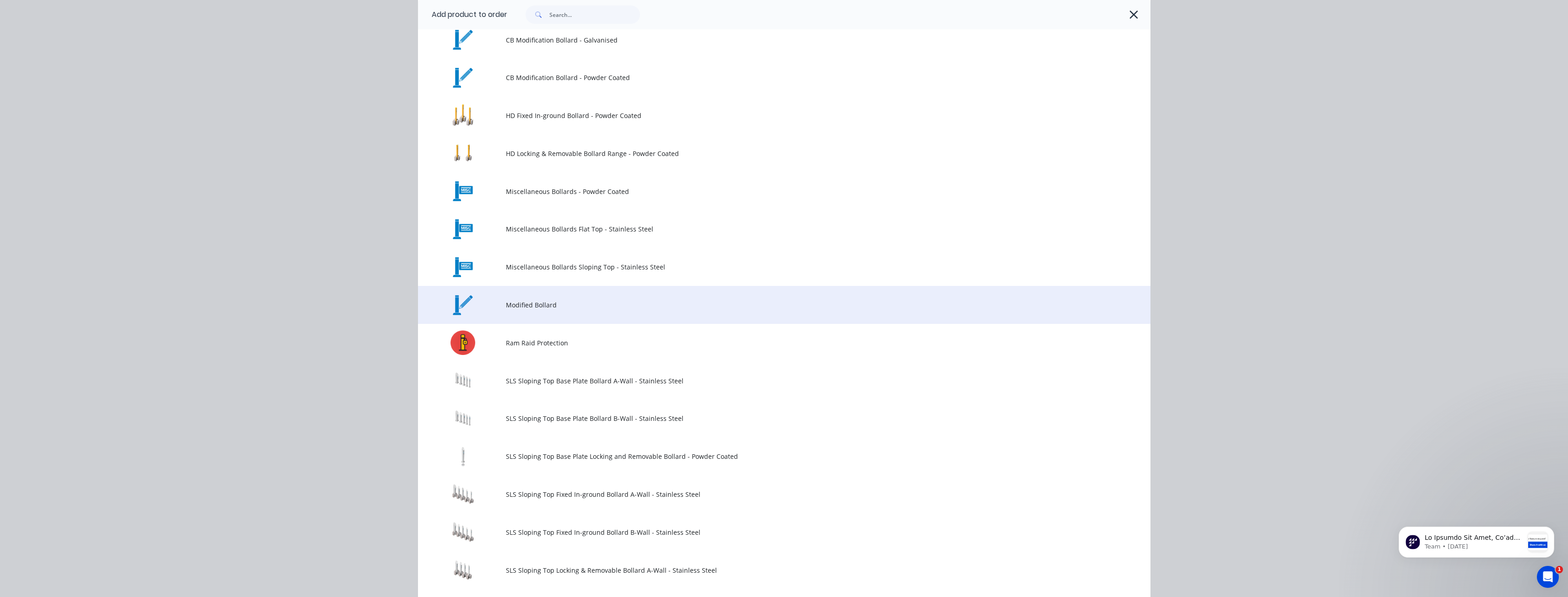
click at [536, 305] on span "Modified Bollard" at bounding box center [763, 305] width 515 height 10
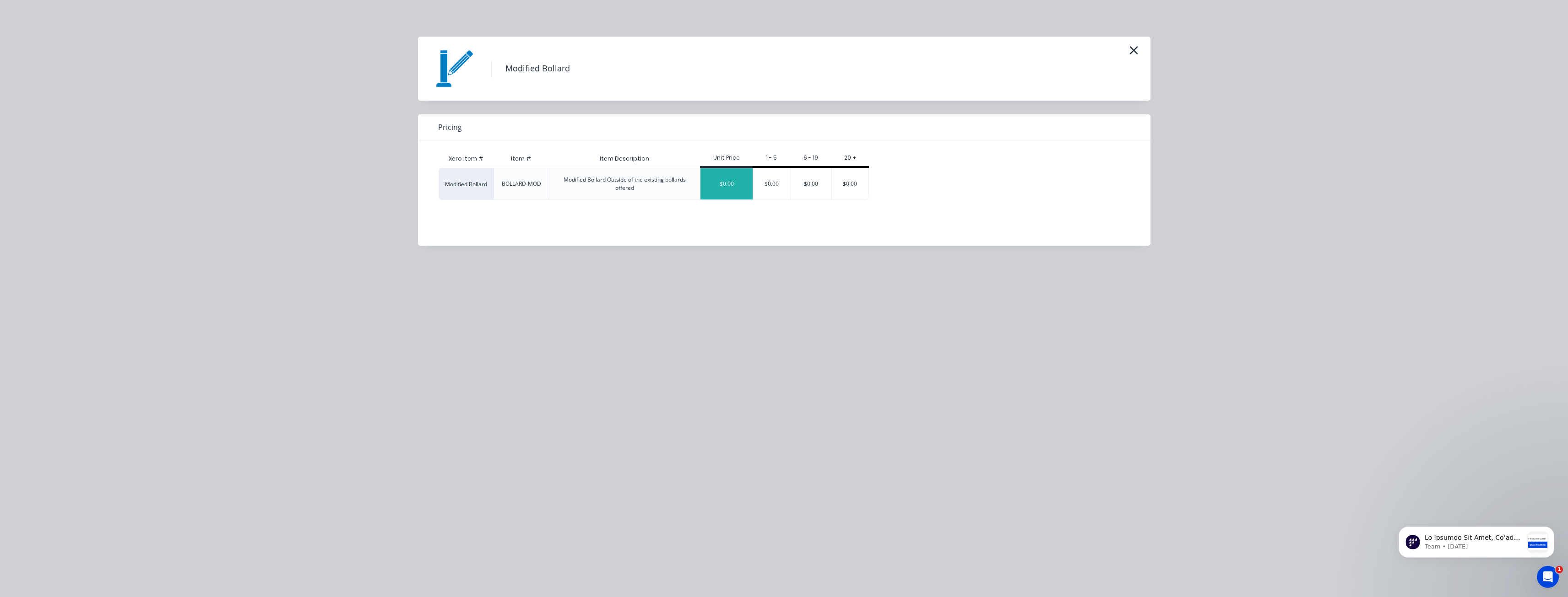
click at [725, 178] on div "$0.00" at bounding box center [726, 184] width 52 height 31
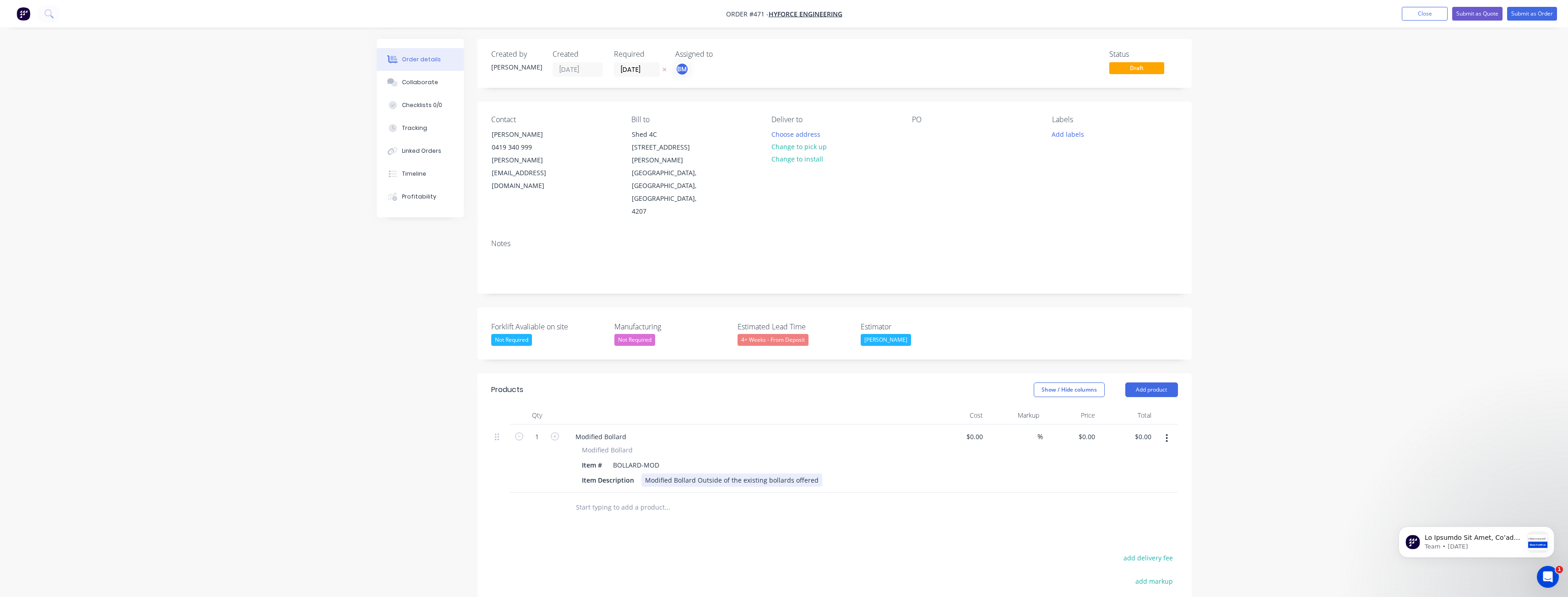
drag, startPoint x: 812, startPoint y: 429, endPoint x: 600, endPoint y: 439, distance: 212.2
click at [600, 439] on div "Modified Bollard Modified Bollard Item # BOLLARD-MOD Item Description Modified …" at bounding box center [747, 459] width 366 height 68
drag, startPoint x: 661, startPoint y: 412, endPoint x: 598, endPoint y: 412, distance: 63.0
click at [598, 458] on div "Item # BOLLARD-MOD" at bounding box center [746, 465] width 335 height 13
click at [628, 503] on div "Products Show / Hide columns Add product Qty Cost Markup Price Total 1 Modified…" at bounding box center [834, 562] width 714 height 378
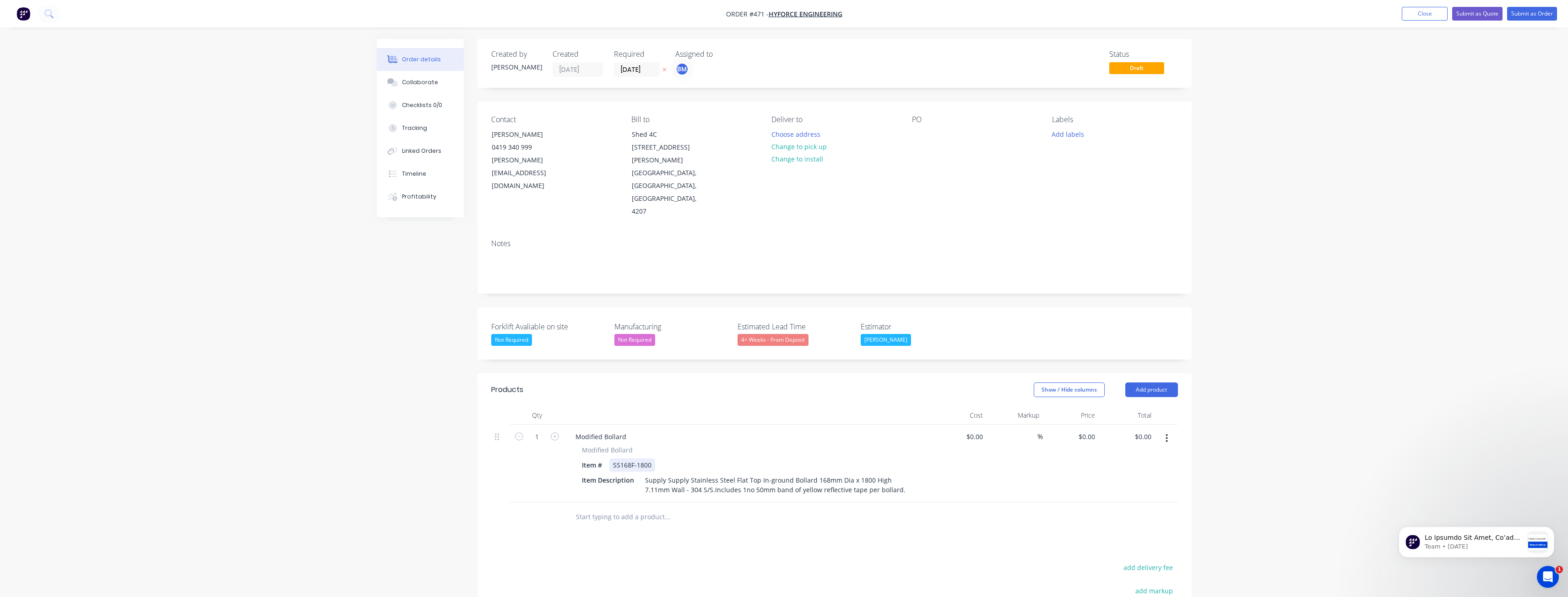
click at [636, 458] on div "SS168F-1800" at bounding box center [632, 465] width 46 height 13
click at [738, 504] on div "Products Show / Hide columns Add product Qty Cost Markup Price Total 1 Modified…" at bounding box center [834, 562] width 714 height 378
click at [246, 368] on div "Order details Collaborate Checklists 0/0 Tracking Linked Orders Timeline Profit…" at bounding box center [784, 383] width 1568 height 766
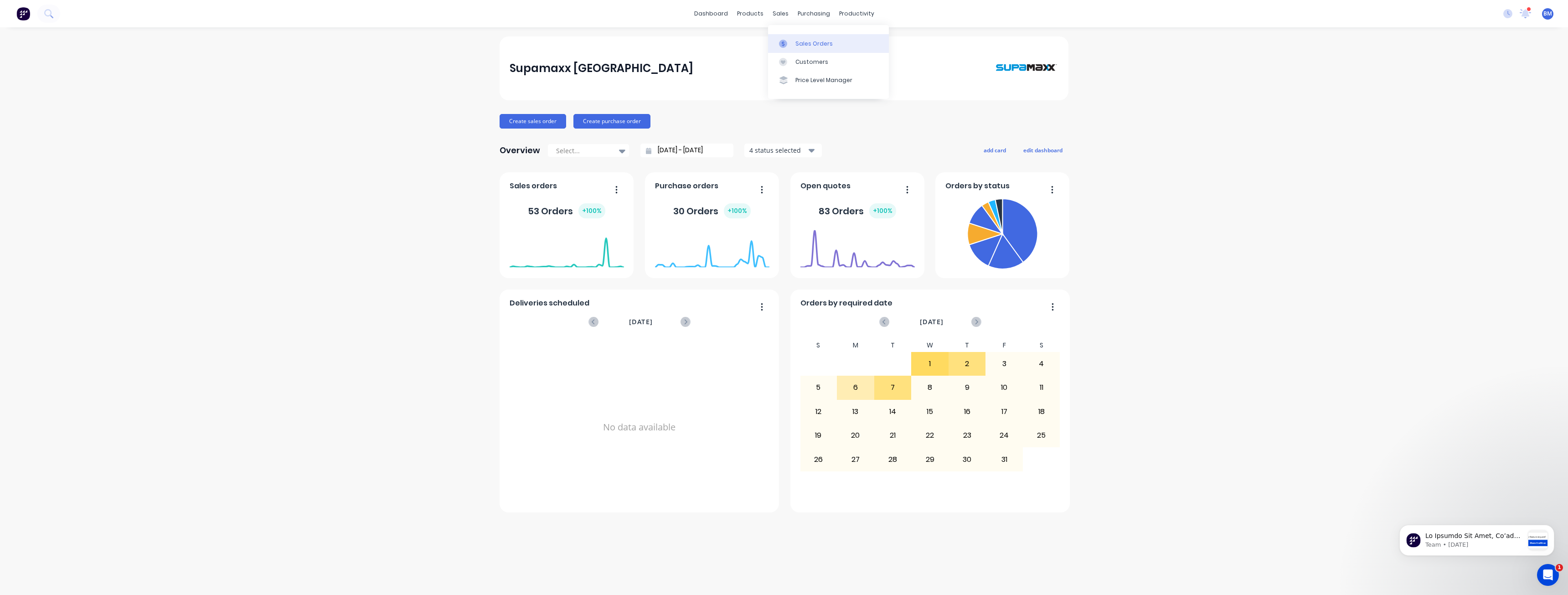
click at [805, 41] on div "Sales Orders" at bounding box center [814, 43] width 37 height 8
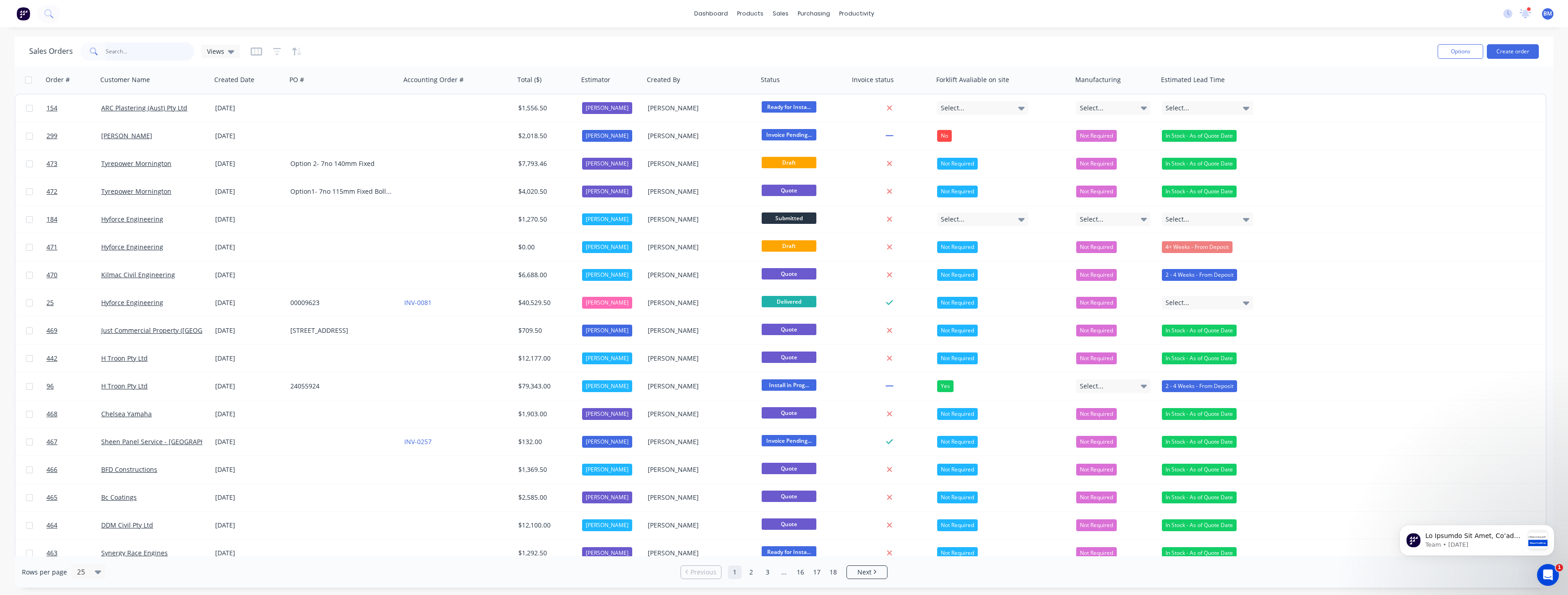
click at [130, 51] on input "text" at bounding box center [150, 52] width 89 height 18
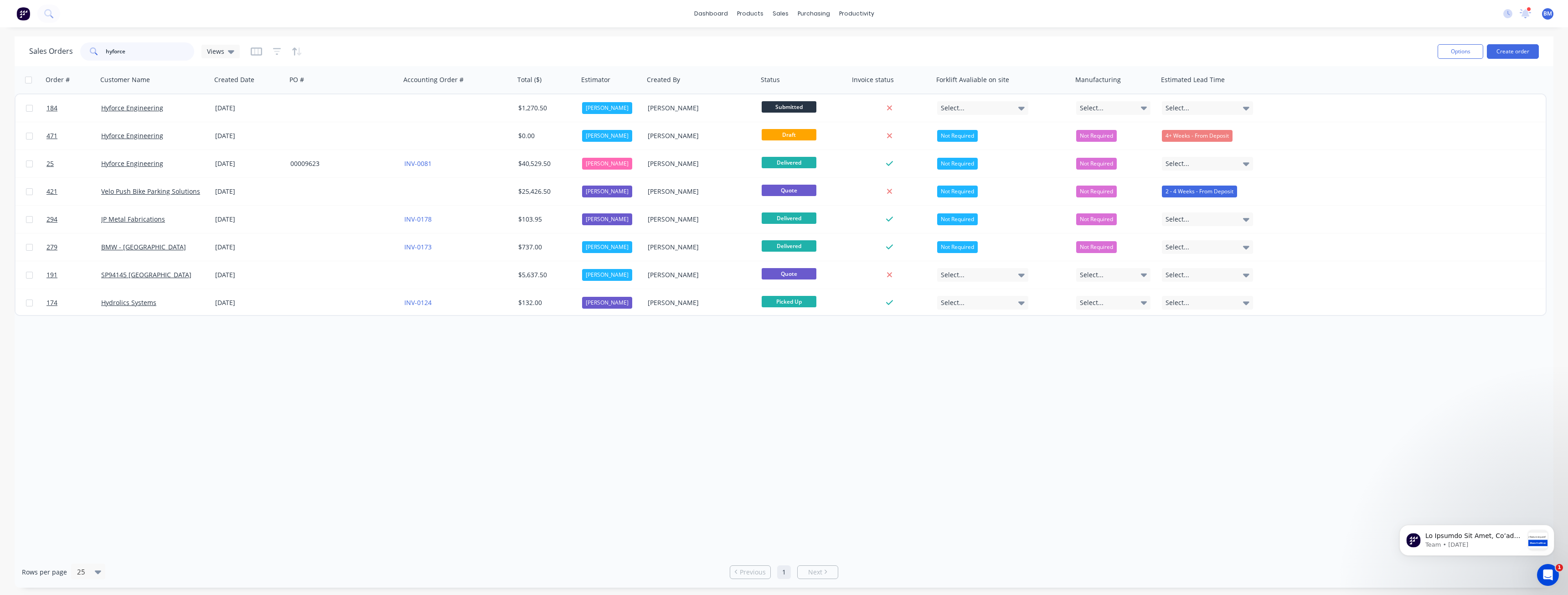
type input "hyforce"
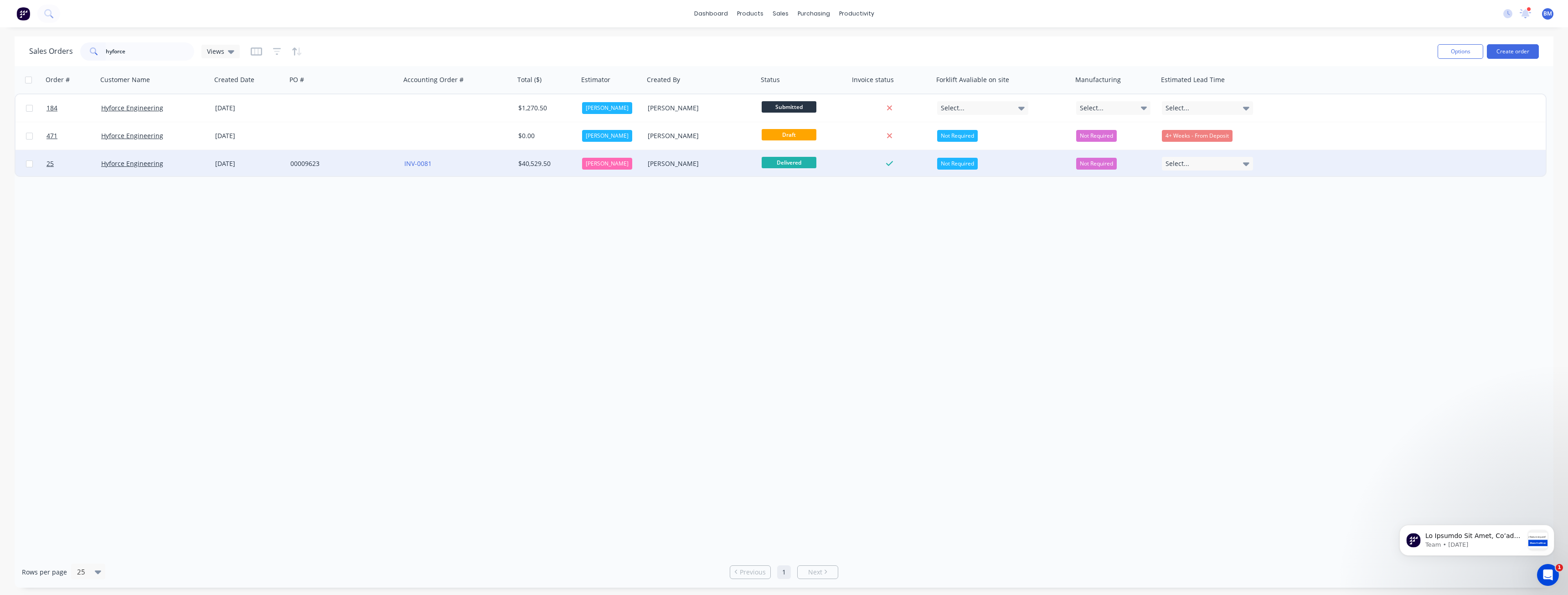
click at [460, 163] on div "INV-0081" at bounding box center [455, 163] width 101 height 9
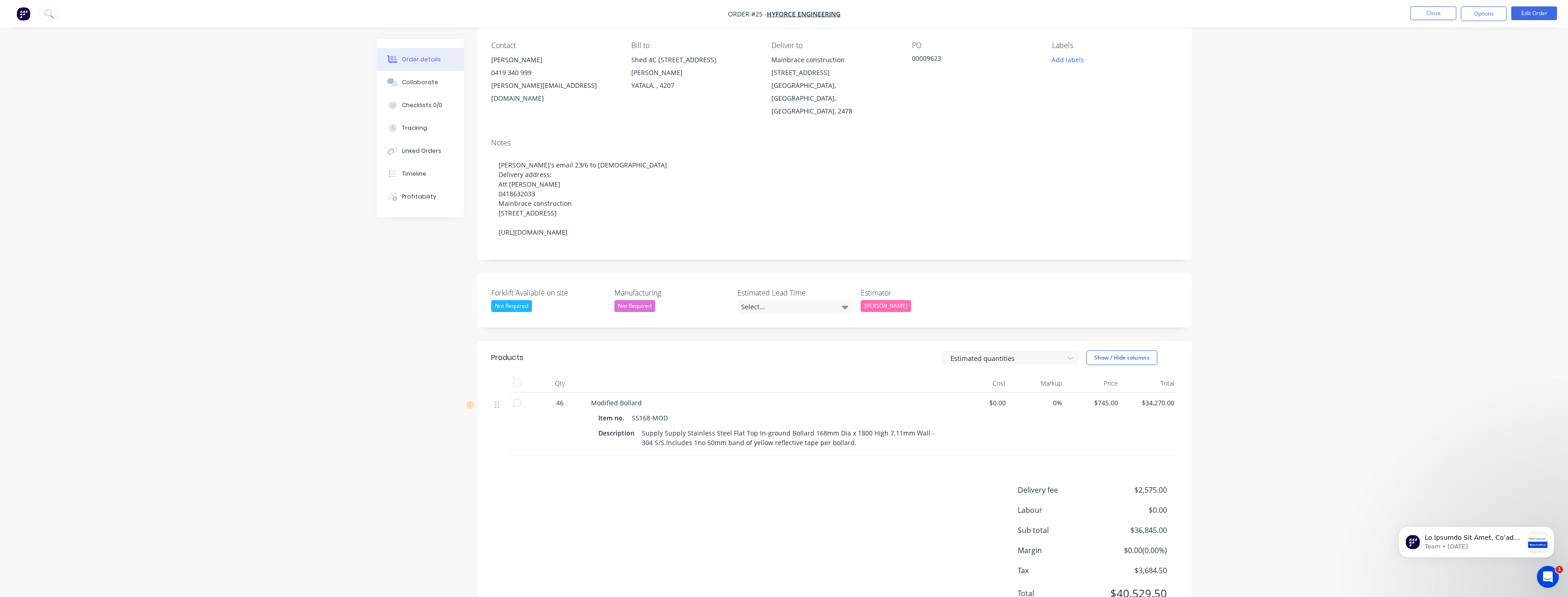
scroll to position [99, 0]
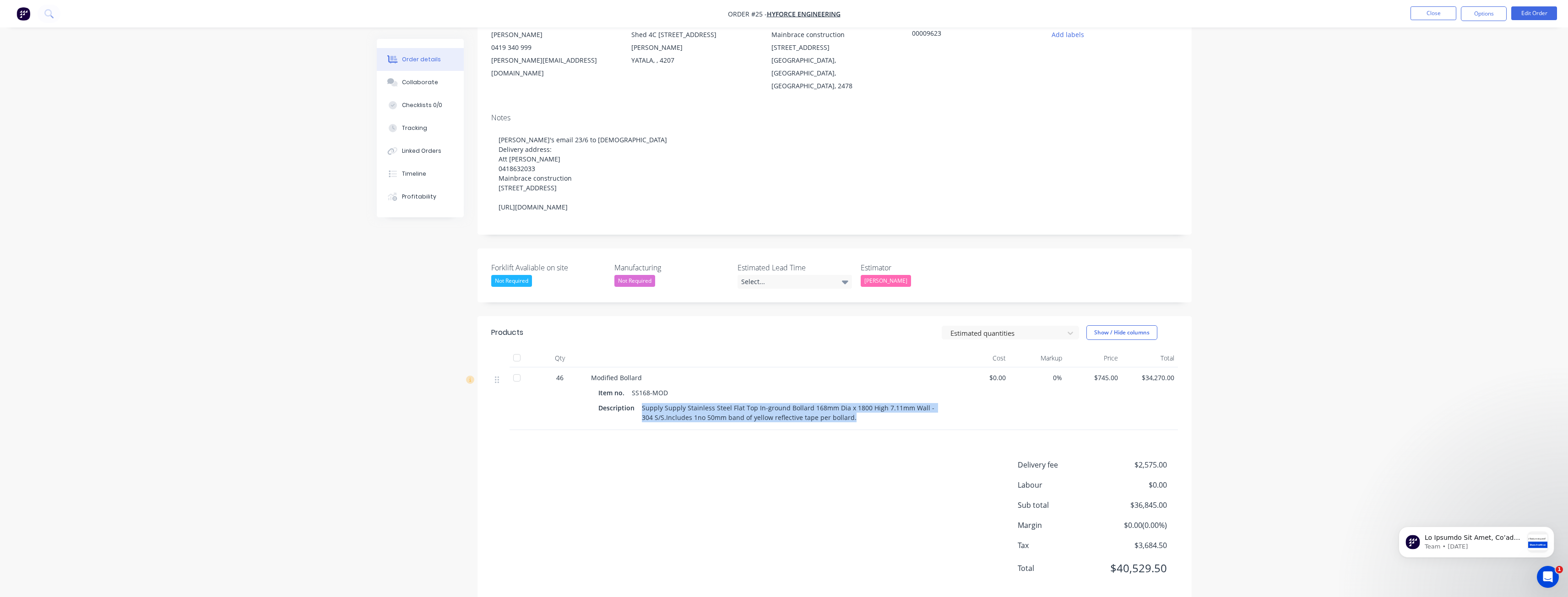
drag, startPoint x: 836, startPoint y: 401, endPoint x: 642, endPoint y: 390, distance: 194.3
click at [640, 401] on div "Supply Supply Stainless Steel Flat Top In-ground Bollard 168mm Dia x 1800 High …" at bounding box center [790, 412] width 304 height 23
copy div "Supply Supply Stainless Steel Flat Top In-ground Bollard 168mm Dia x 1800 High …"
click at [702, 428] on div "Products Estimated quantities Show / Hide columns Qty Cost Markup Price Total 4…" at bounding box center [834, 458] width 714 height 284
drag, startPoint x: 666, startPoint y: 377, endPoint x: 631, endPoint y: 379, distance: 35.1
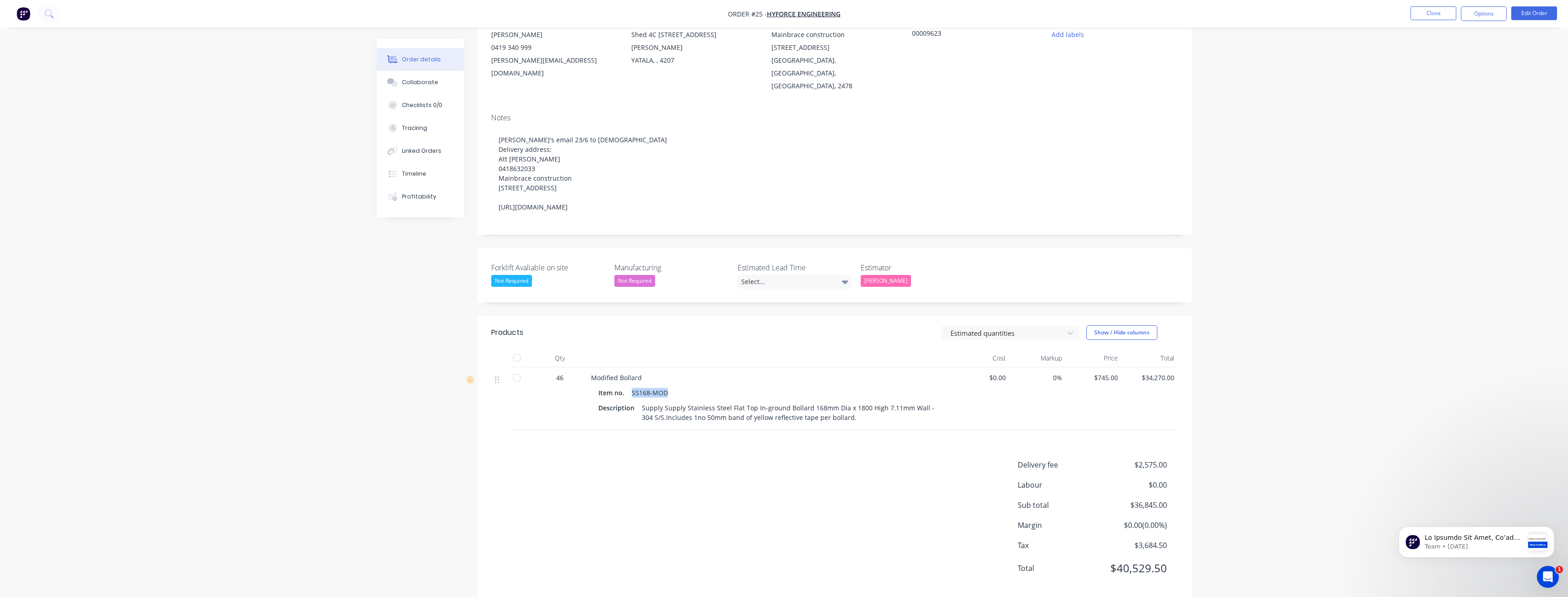
click at [631, 386] on div "SS168-MOD" at bounding box center [649, 393] width 43 height 13
copy div "SS168-MOD"
click at [647, 460] on div "Delivery fee $2,575.00 Labour $0.00 Sub total $36,845.00 Margin $0.00 ( 0.00 %)…" at bounding box center [834, 522] width 686 height 126
click at [26, 13] on img "button" at bounding box center [23, 13] width 13 height 13
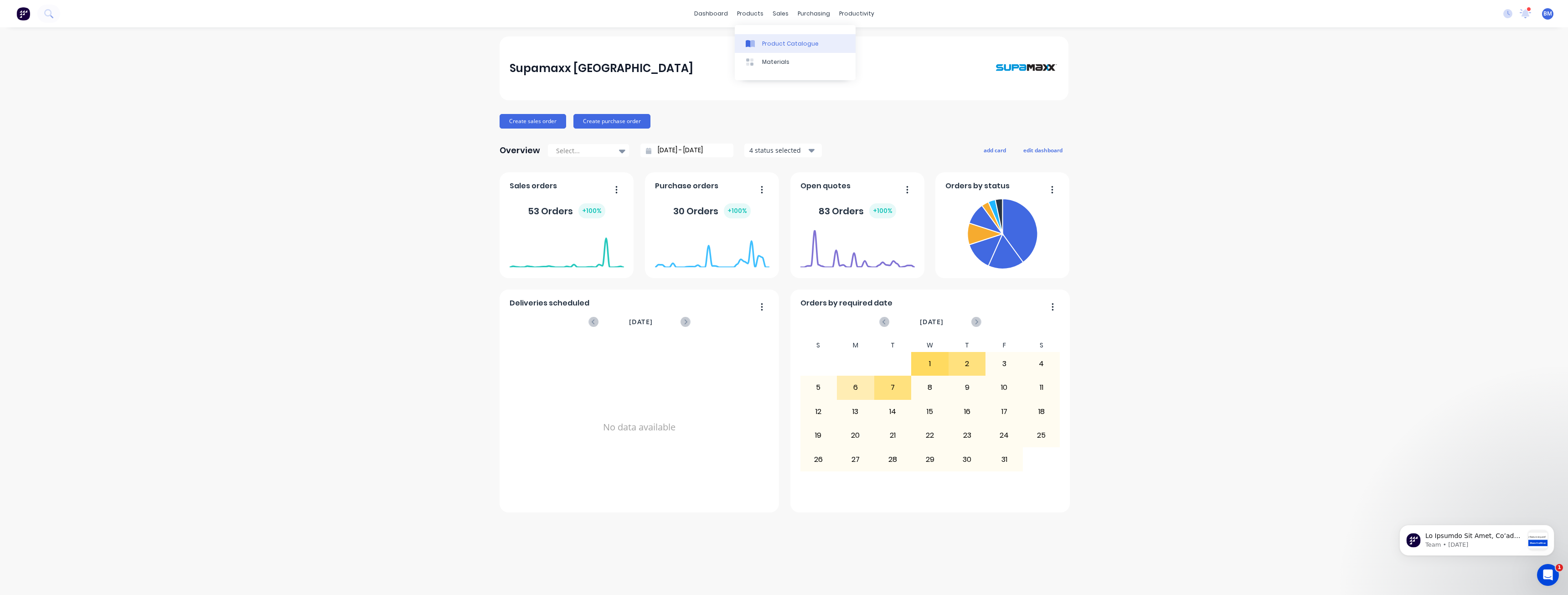
click at [765, 40] on div "Product Catalogue" at bounding box center [790, 43] width 57 height 8
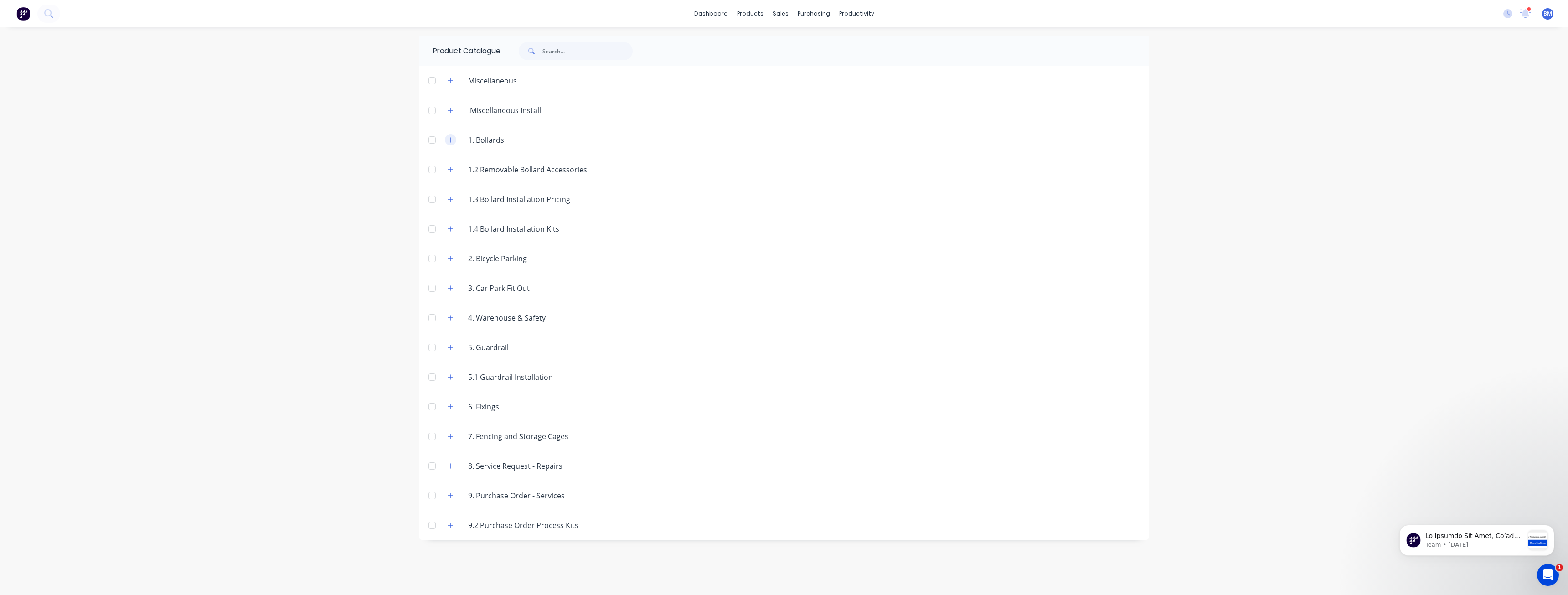
click at [450, 138] on icon "button" at bounding box center [450, 139] width 5 height 5
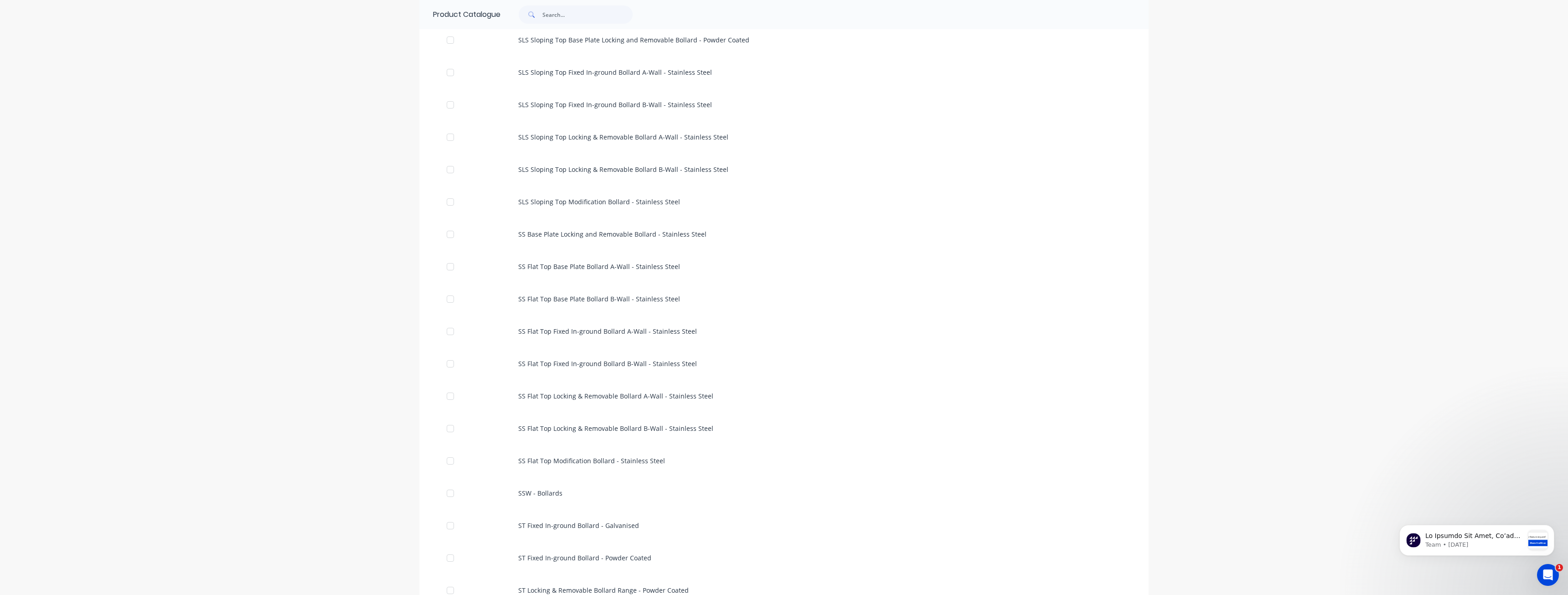
scroll to position [821, 0]
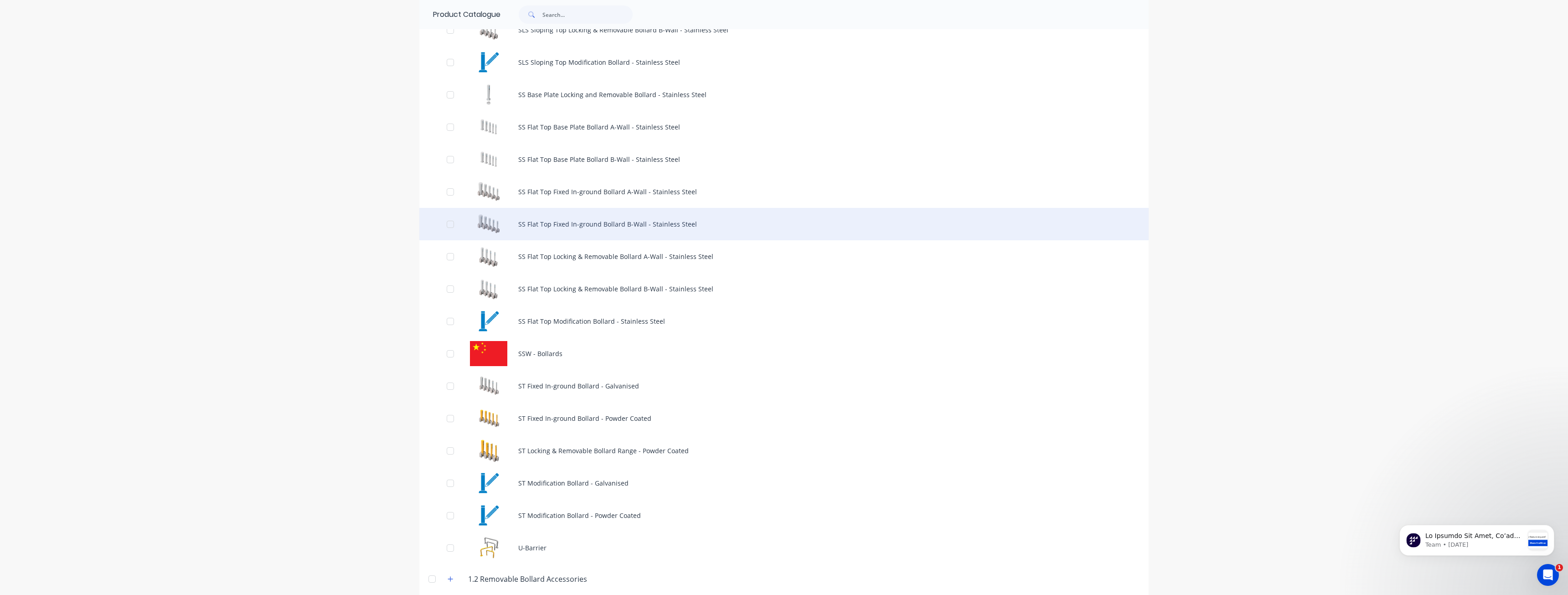
click at [532, 218] on div "SS Flat Top Fixed In-ground Bollard B-Wall - Stainless Steel" at bounding box center [784, 224] width 729 height 32
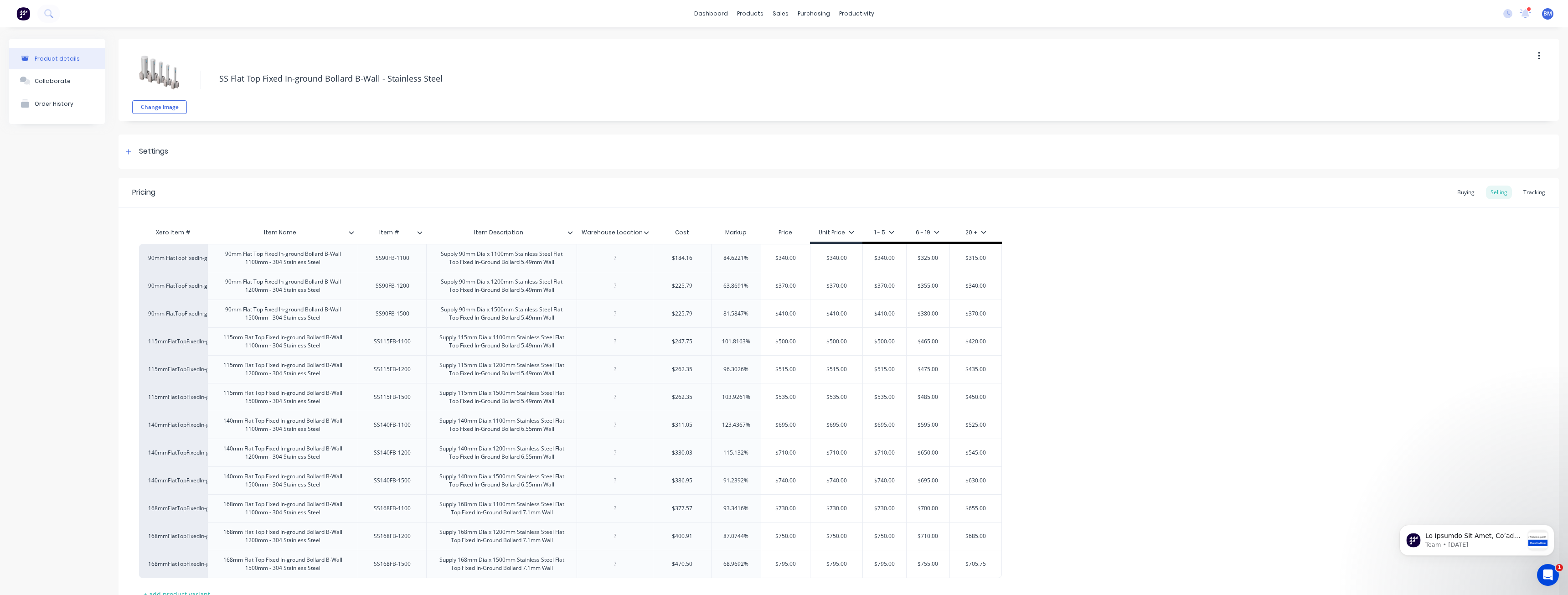
type textarea "x"
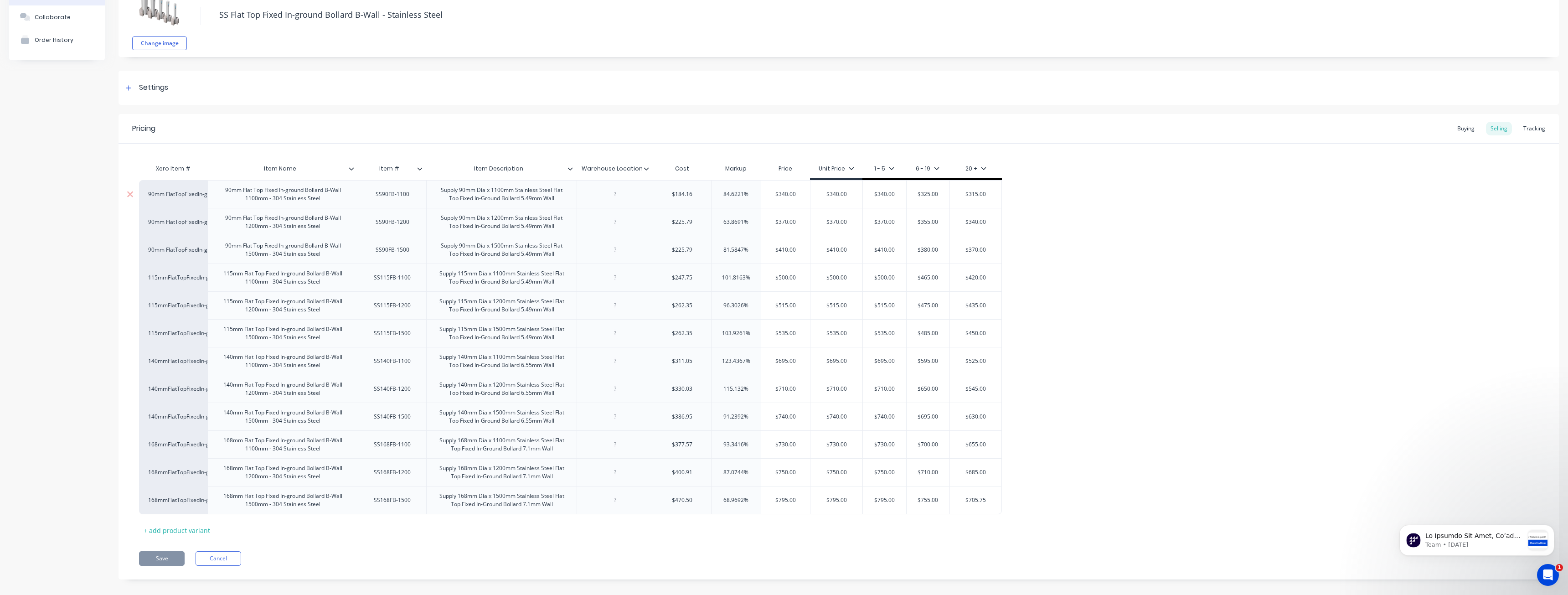
scroll to position [74, 0]
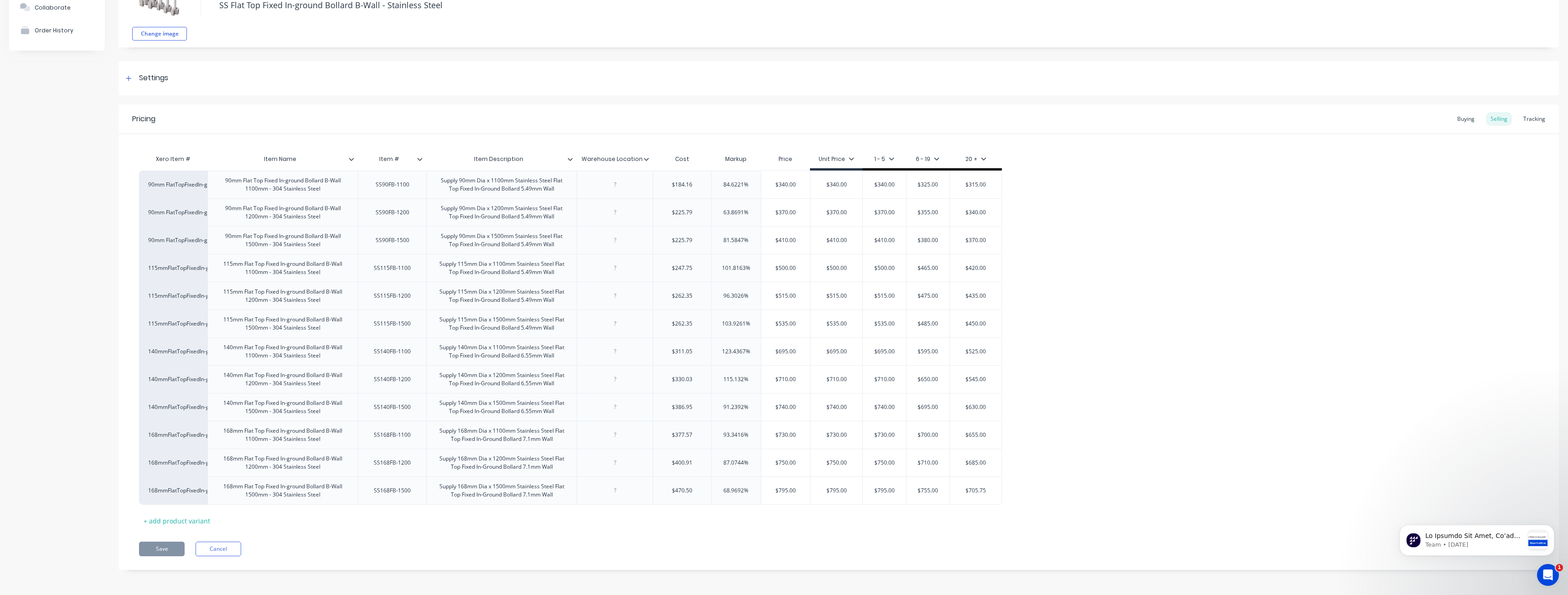
click at [86, 88] on div "Product details Collaborate Order History" at bounding box center [57, 274] width 96 height 618
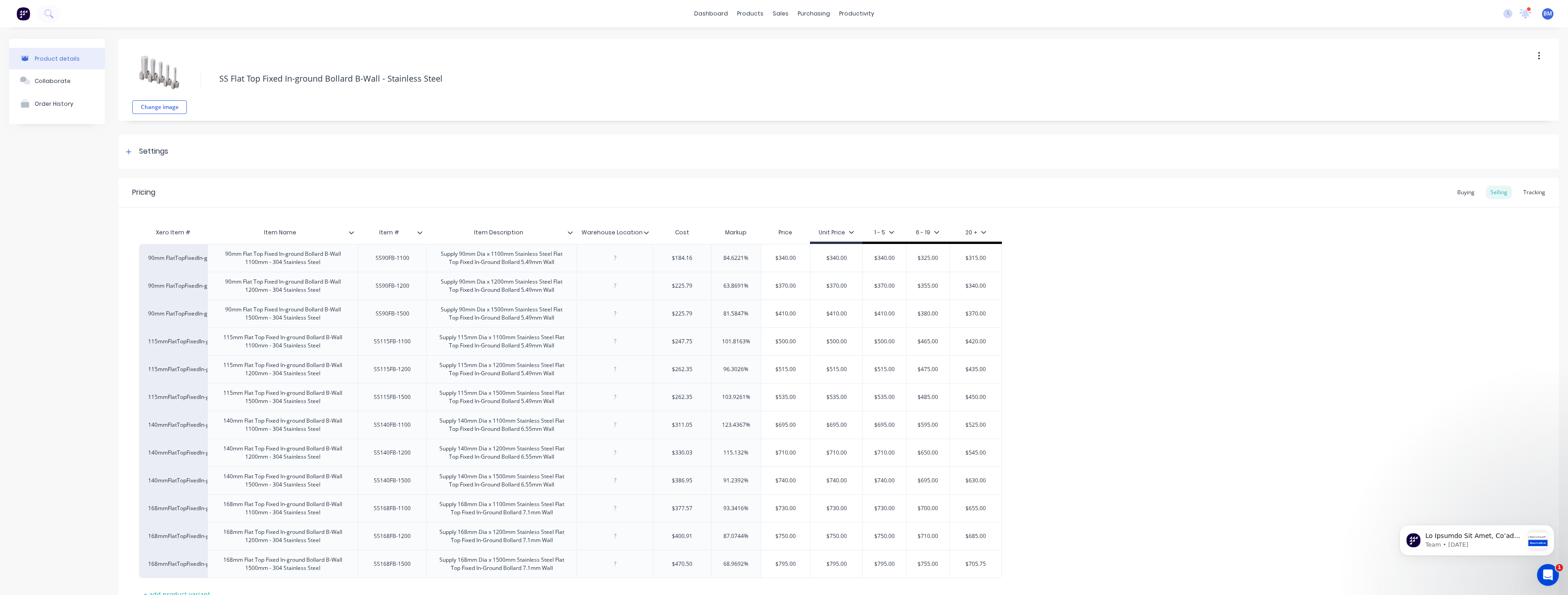
click at [21, 8] on img at bounding box center [23, 13] width 13 height 13
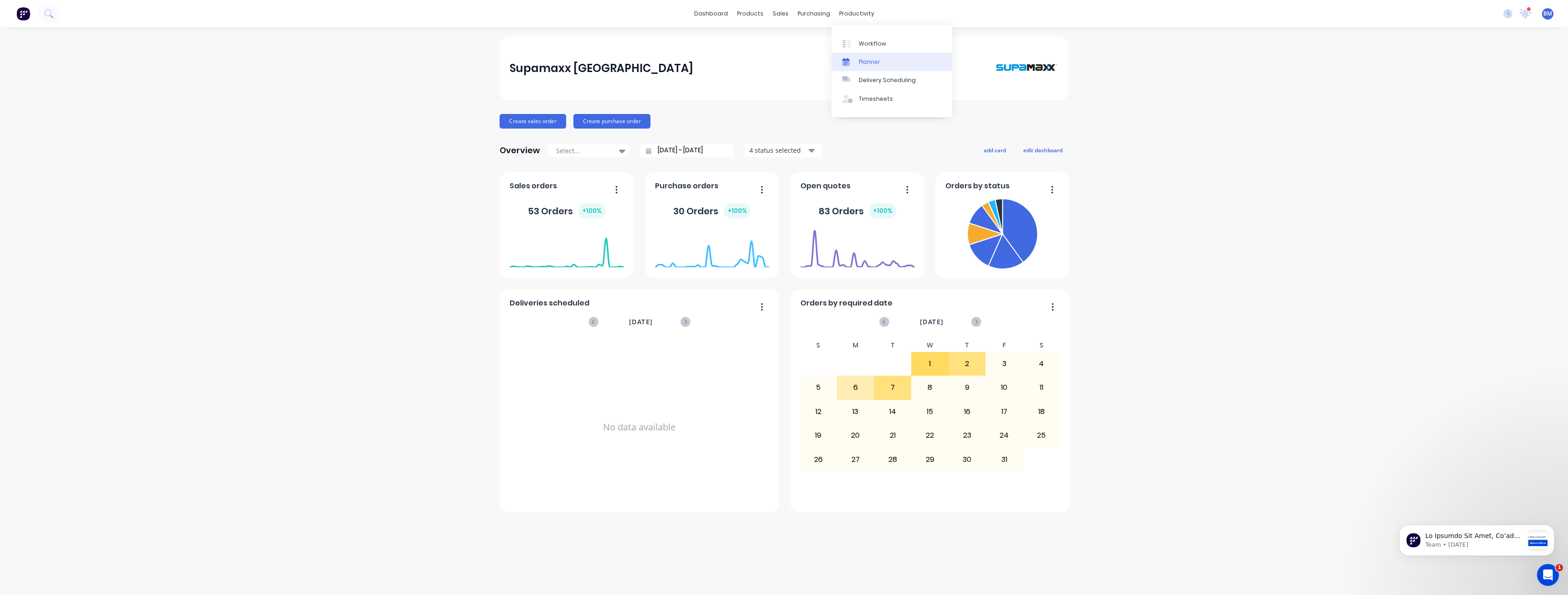
click at [872, 66] on div "Planner" at bounding box center [869, 62] width 21 height 8
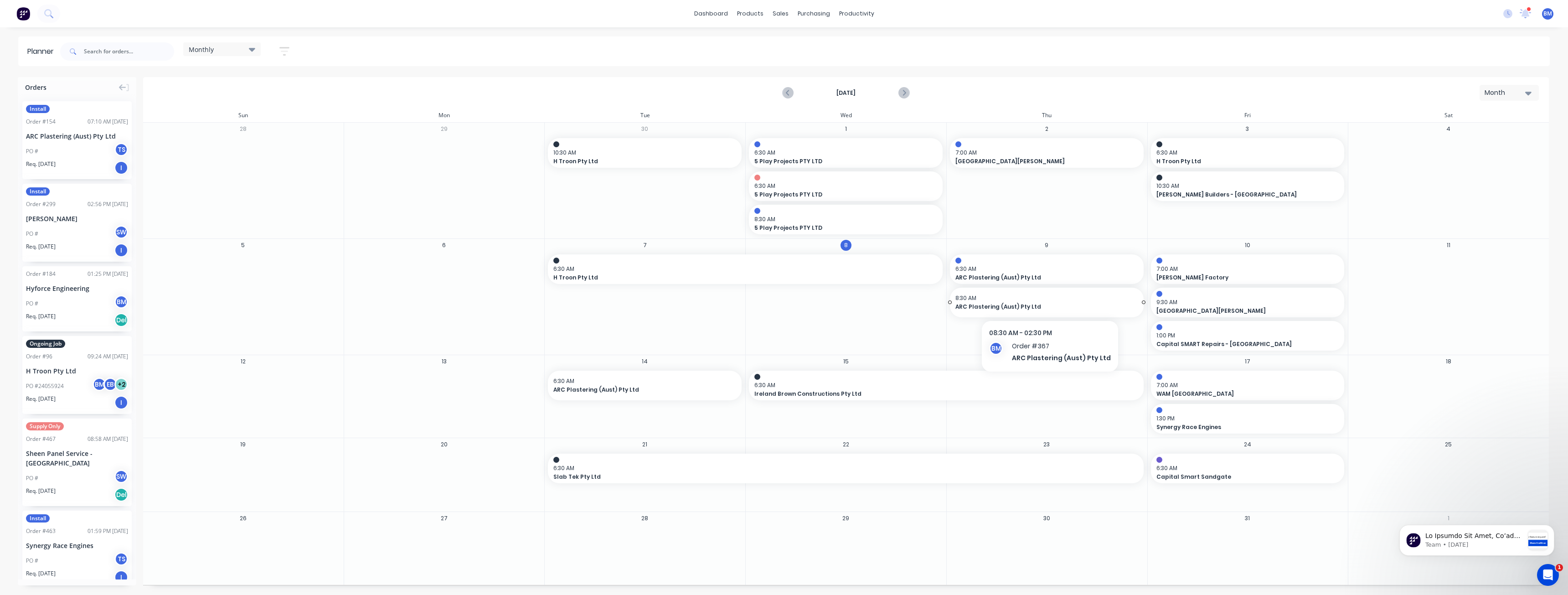
click at [1034, 300] on span "8:30 AM" at bounding box center [1045, 298] width 178 height 8
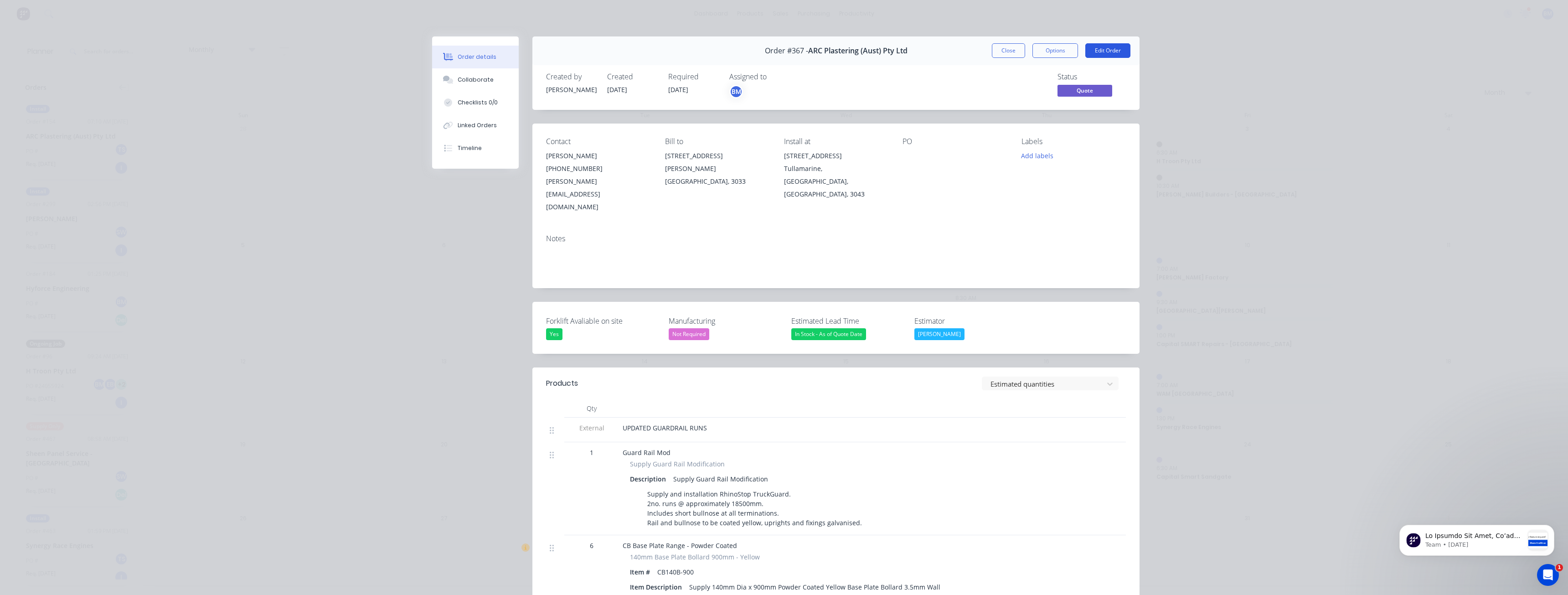
click at [1102, 49] on button "Edit Order" at bounding box center [1108, 51] width 45 height 15
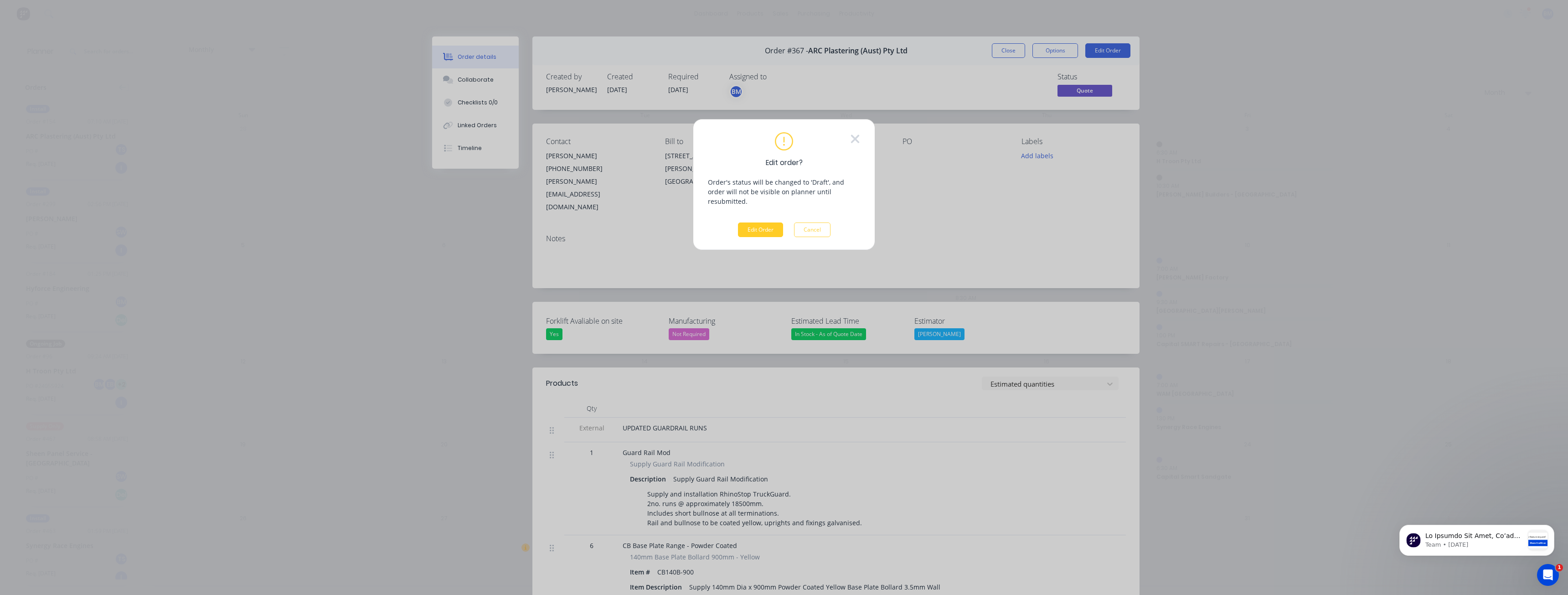
click at [765, 222] on button "Edit Order" at bounding box center [760, 230] width 45 height 15
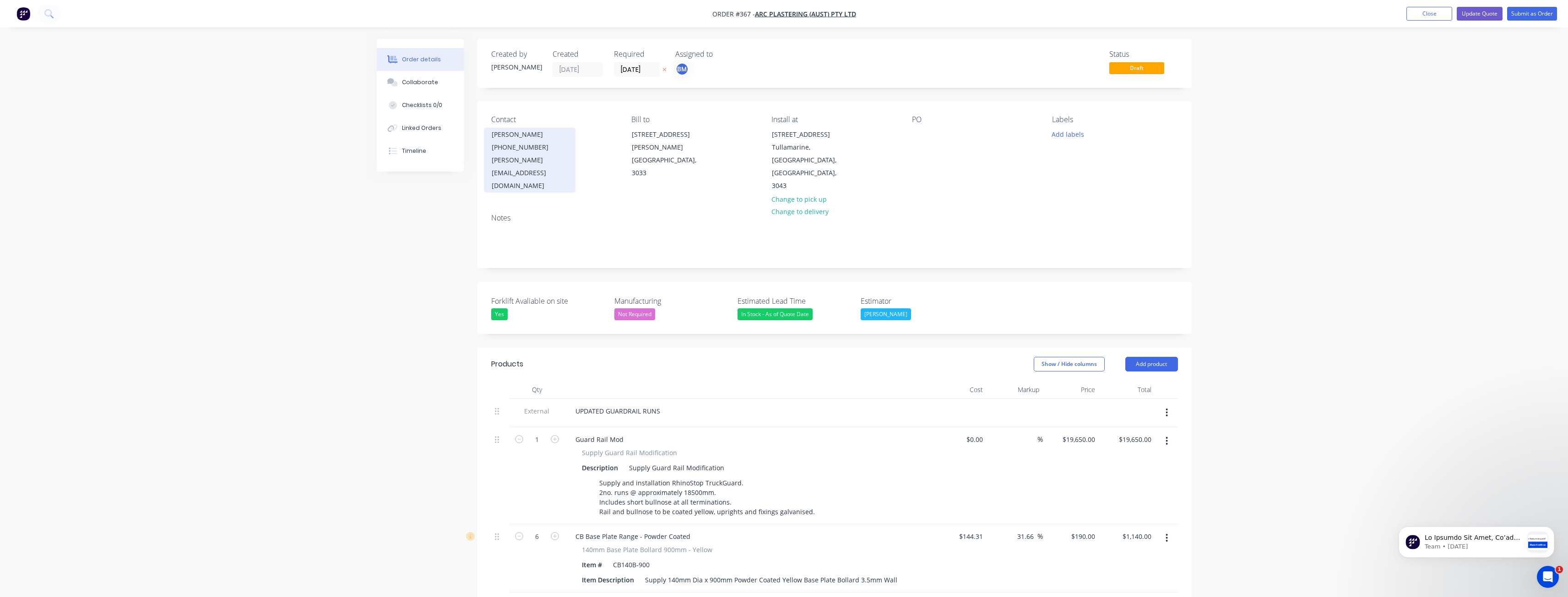
click at [542, 139] on div "[PERSON_NAME]" at bounding box center [529, 134] width 76 height 13
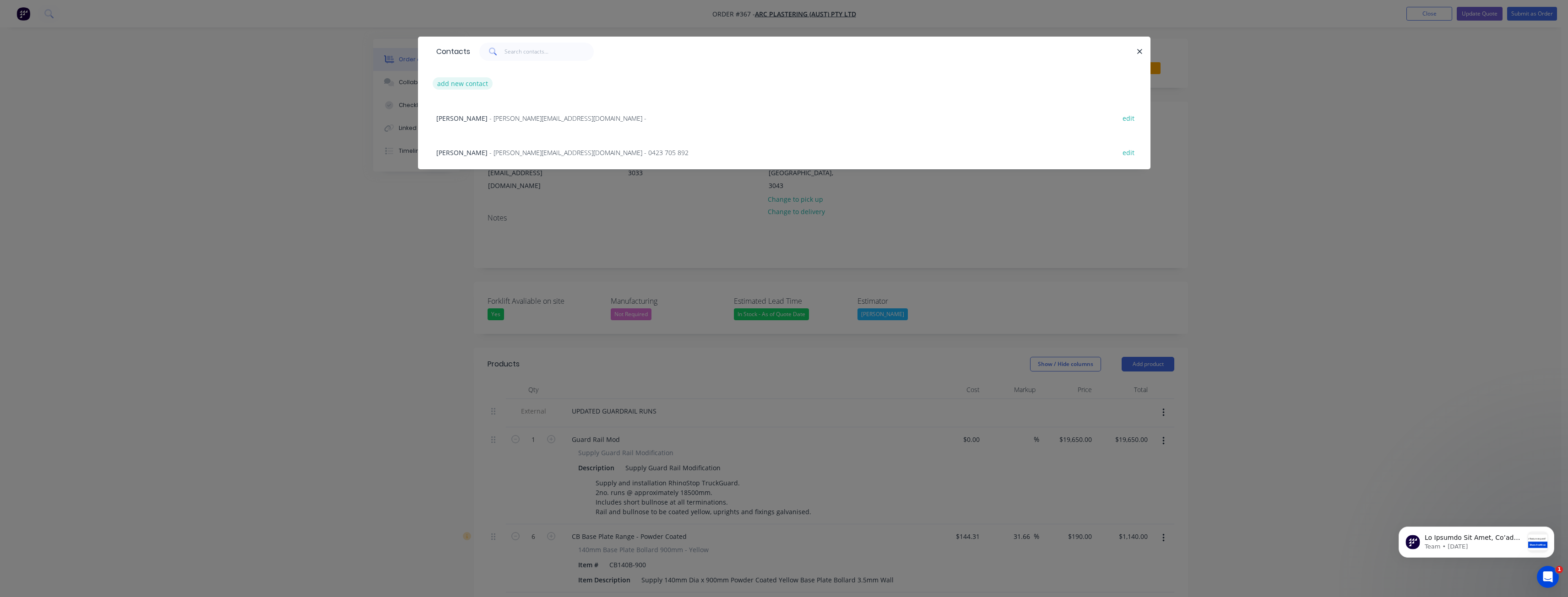
click at [458, 82] on button "add new contact" at bounding box center [463, 84] width 61 height 12
select select "AU"
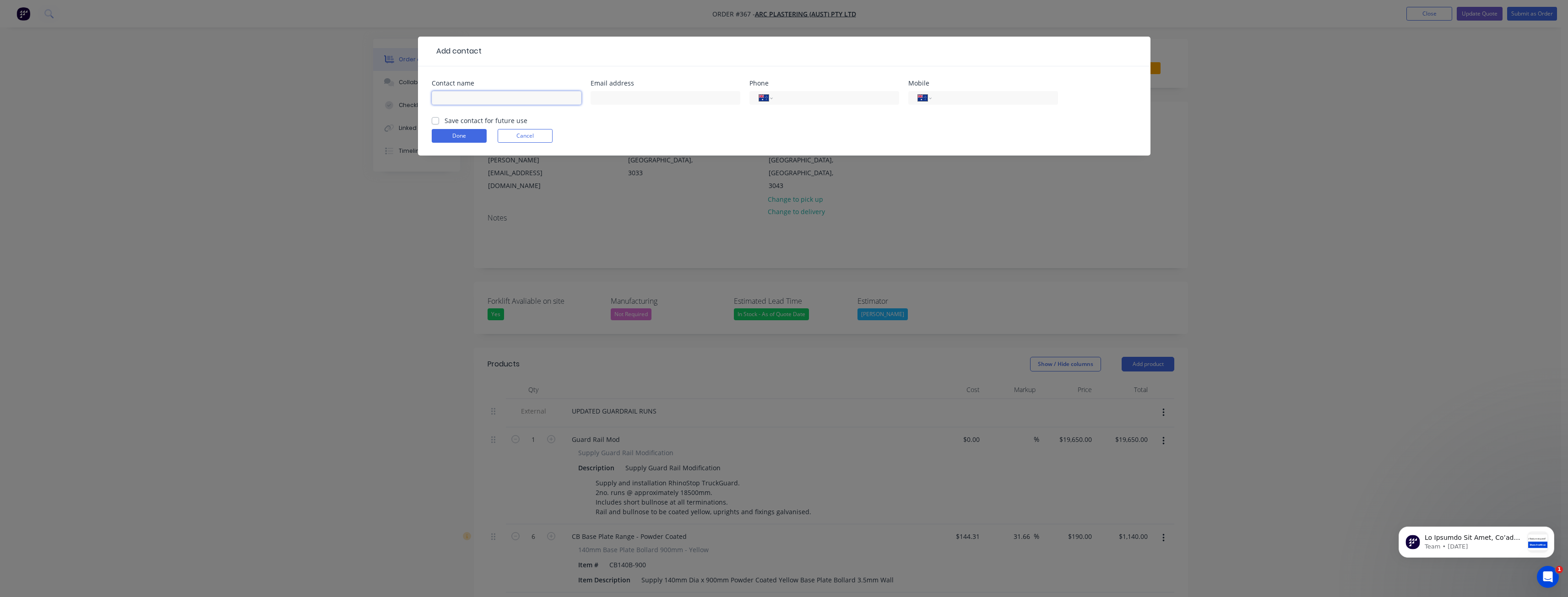
click at [479, 100] on input "text" at bounding box center [506, 98] width 150 height 13
type input "[PERSON_NAME]"
click at [653, 97] on input "text" at bounding box center [665, 98] width 150 height 13
paste input "[PERSON_NAME][EMAIL_ADDRESS][PERSON_NAME][DOMAIN_NAME]"
type input "[PERSON_NAME][EMAIL_ADDRESS][PERSON_NAME][DOMAIN_NAME]"
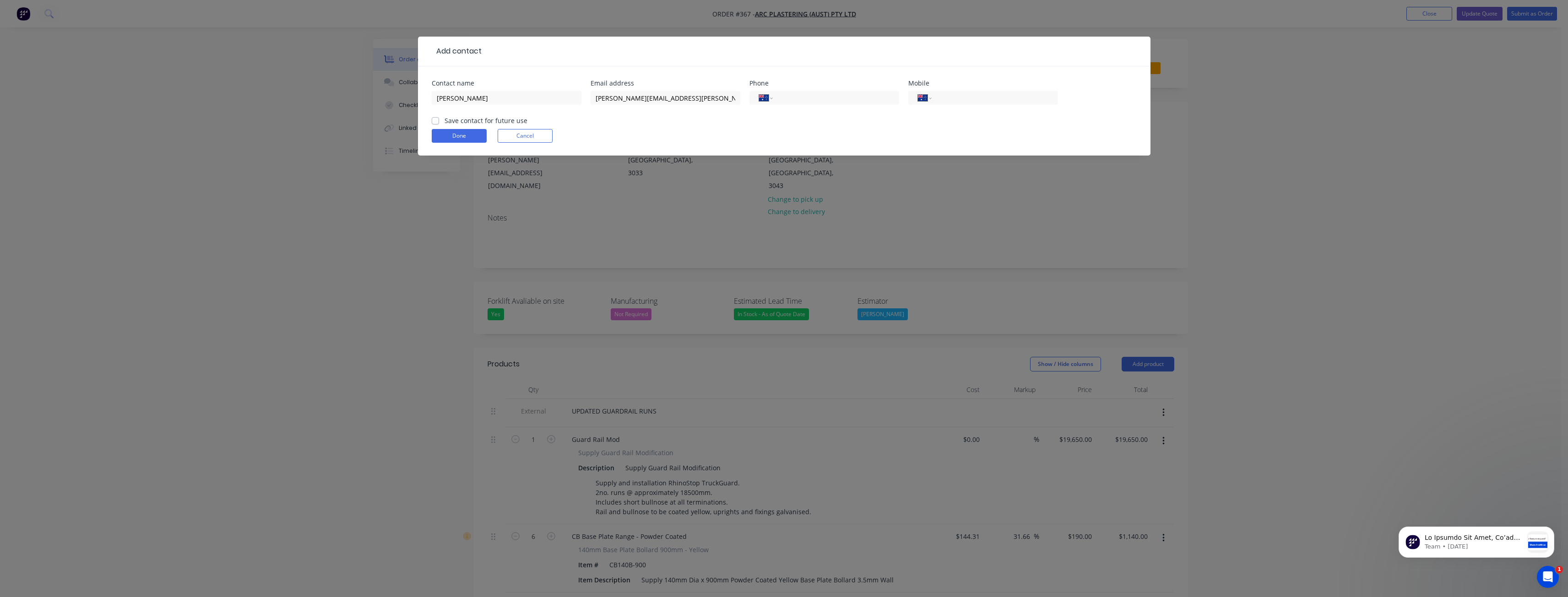
click at [726, 122] on form "Contact name [PERSON_NAME] Email address [PERSON_NAME][EMAIL_ADDRESS][PERSON_NA…" at bounding box center [784, 118] width 705 height 76
click at [944, 99] on input "tel" at bounding box center [993, 98] width 110 height 10
click at [444, 119] on label "Save contact for future use" at bounding box center [486, 120] width 83 height 10
click at [434, 119] on input "Save contact for future use" at bounding box center [435, 120] width 7 height 9
checkbox input "true"
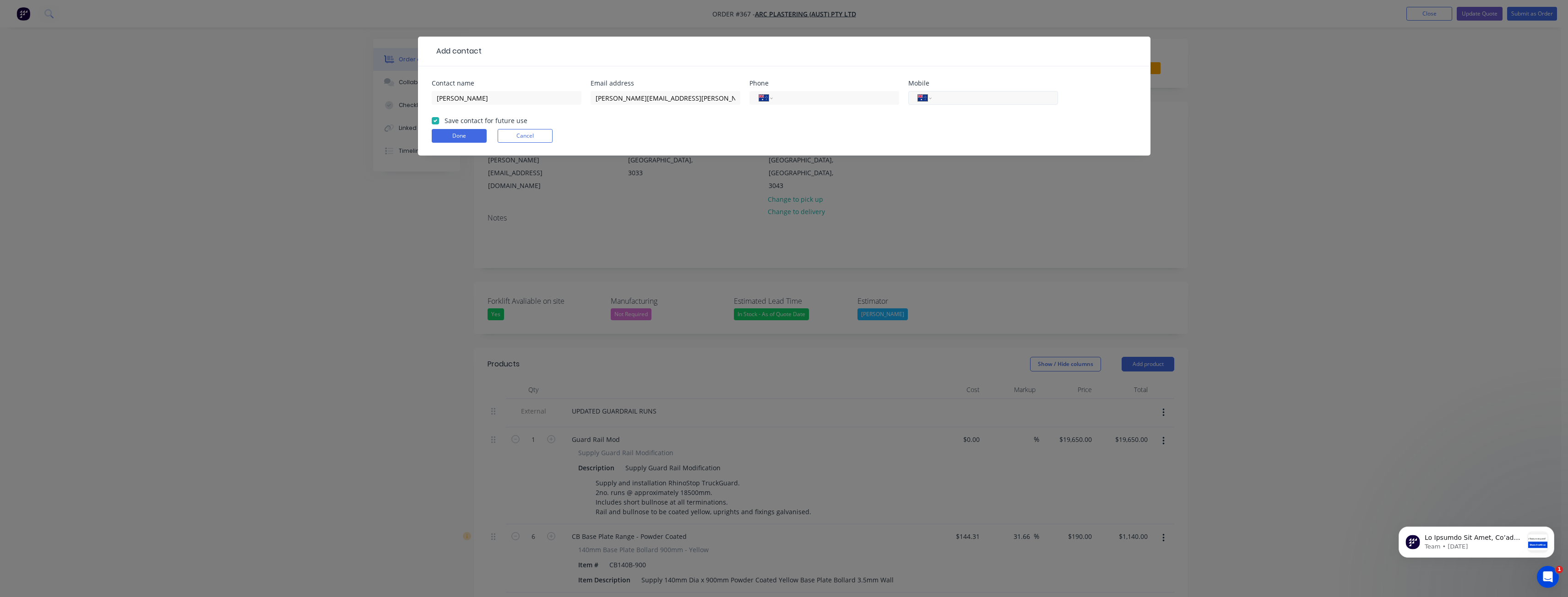
click at [947, 100] on input "tel" at bounding box center [993, 98] width 110 height 10
paste input "0447 400 249"
type input "0447 400 249"
click at [899, 119] on form "Contact name [PERSON_NAME] Email address [PERSON_NAME][EMAIL_ADDRESS][PERSON_NA…" at bounding box center [784, 118] width 705 height 76
click at [462, 133] on button "Done" at bounding box center [459, 136] width 55 height 13
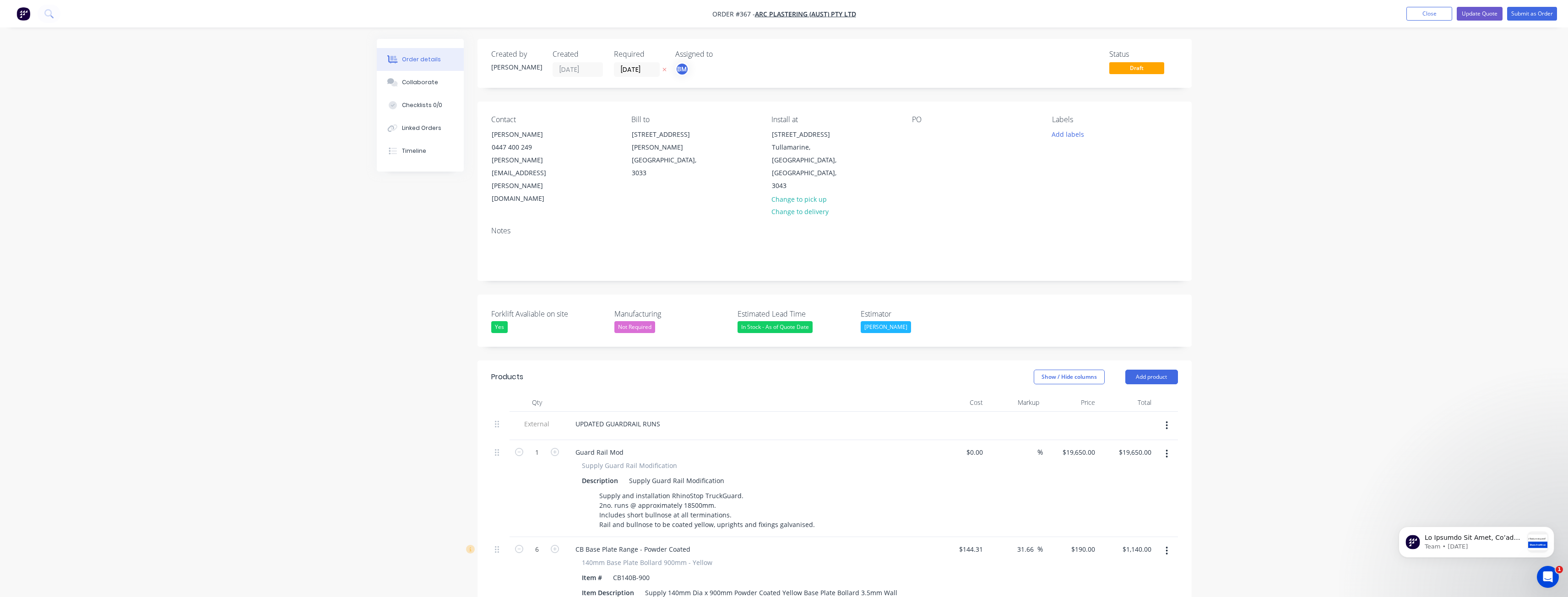
click at [356, 268] on div "Order details Collaborate Checklists 0/0 Linked Orders Timeline Order details C…" at bounding box center [784, 531] width 1568 height 1062
click at [348, 254] on div "Order details Collaborate Checklists 0/0 Linked Orders Timeline Order details C…" at bounding box center [784, 531] width 1568 height 1062
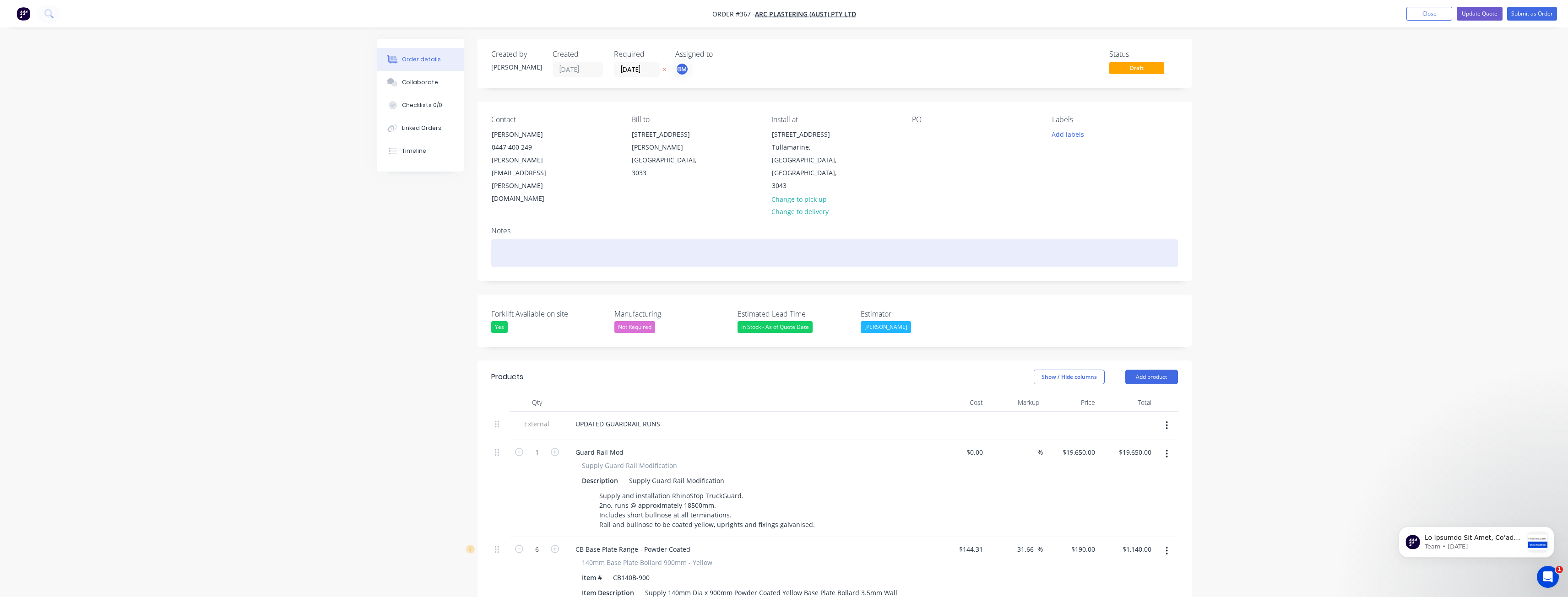
click at [573, 240] on div at bounding box center [834, 254] width 686 height 28
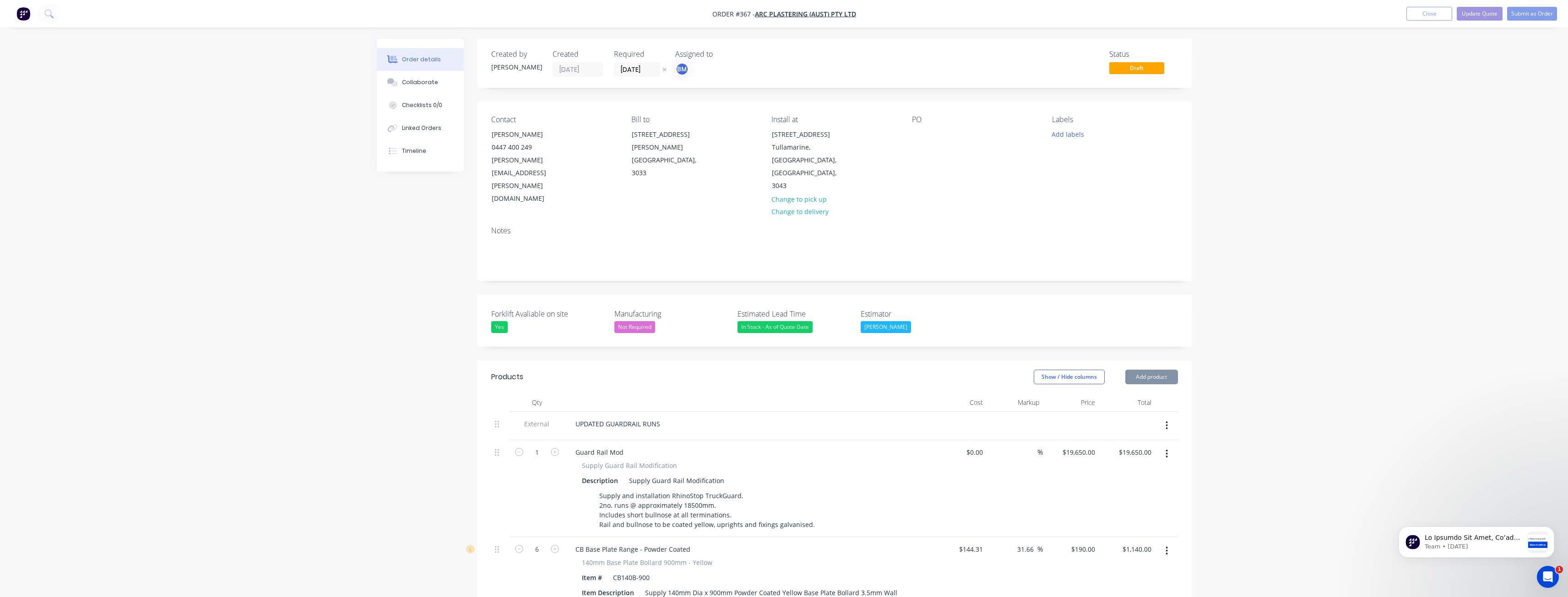
click at [402, 246] on div "Created by [PERSON_NAME] Created [DATE] Required [DATE] Assigned to BM Status D…" at bounding box center [784, 551] width 815 height 1023
click at [1517, 10] on button "Submit as Order" at bounding box center [1532, 13] width 50 height 13
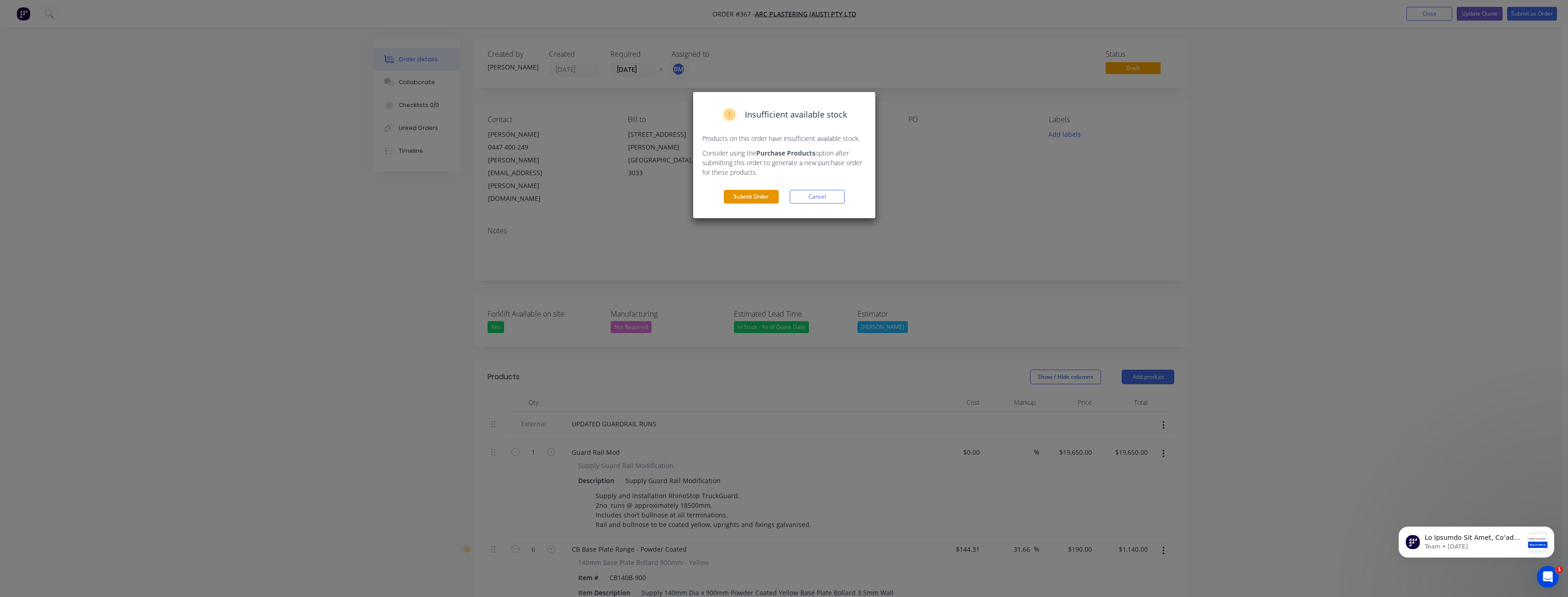
click at [757, 192] on button "Submit Order" at bounding box center [751, 197] width 55 height 13
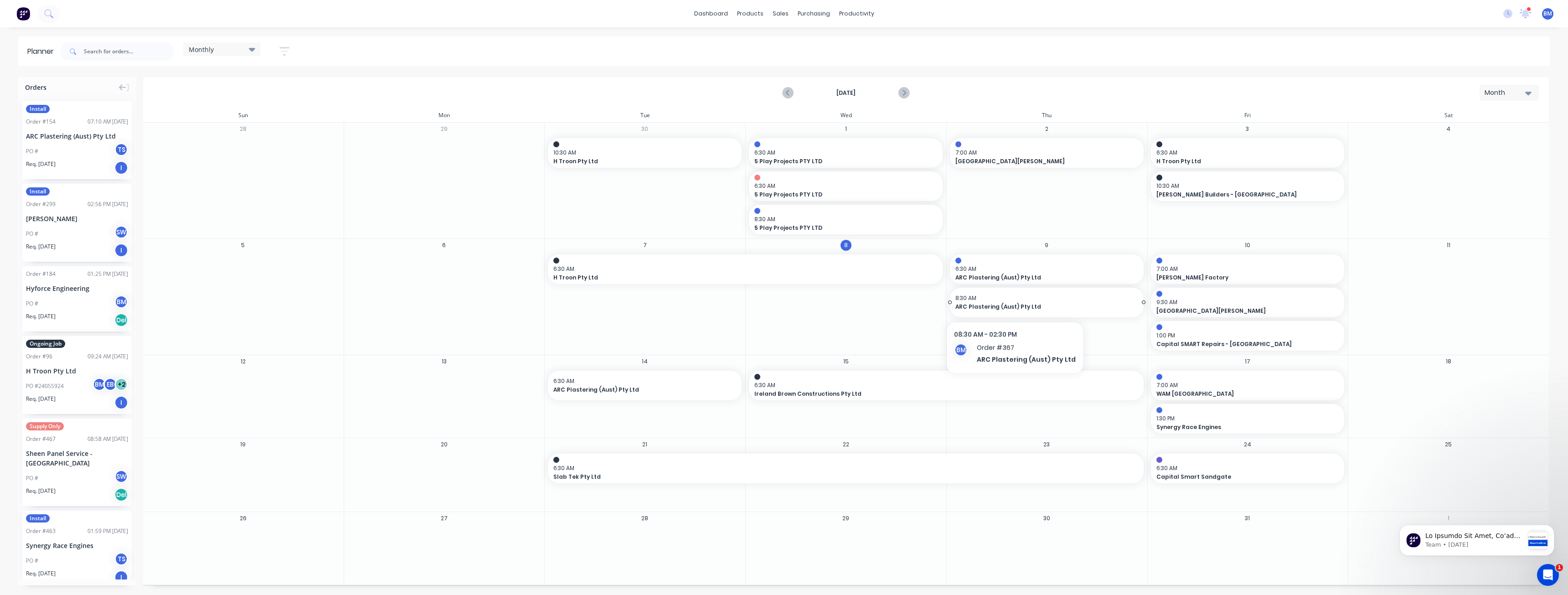
click at [1012, 301] on span "8:30 AM" at bounding box center [1045, 298] width 178 height 8
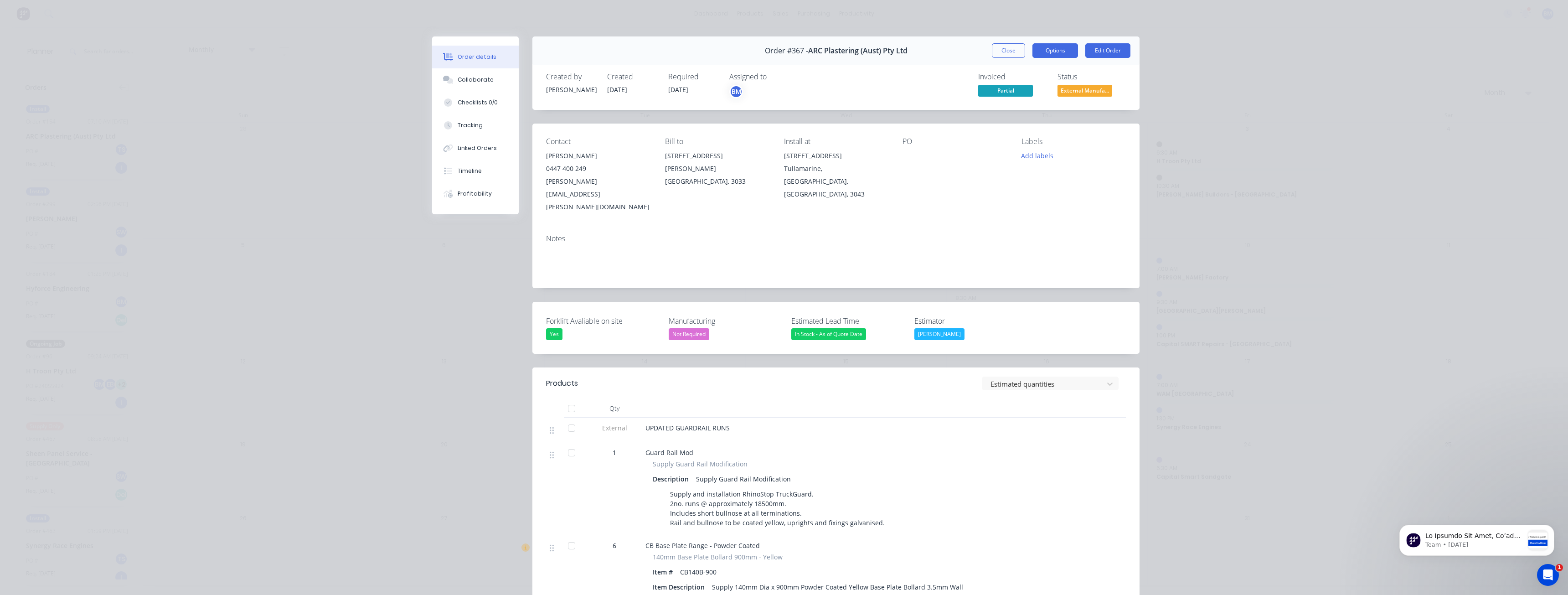
click at [1049, 49] on button "Options" at bounding box center [1055, 51] width 46 height 15
click at [999, 93] on div "Work Order" at bounding box center [1030, 93] width 79 height 13
click at [999, 132] on div "Custom" at bounding box center [1030, 129] width 79 height 13
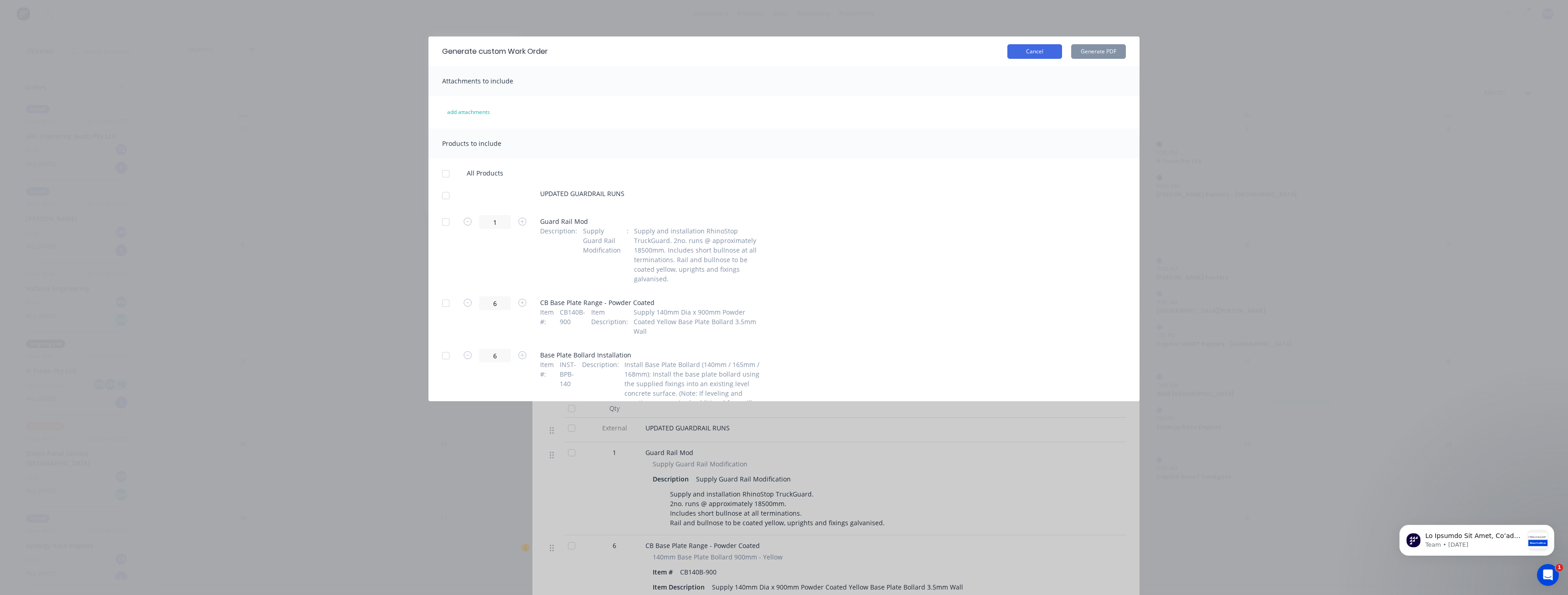
click at [1027, 50] on button "Cancel" at bounding box center [1035, 52] width 55 height 15
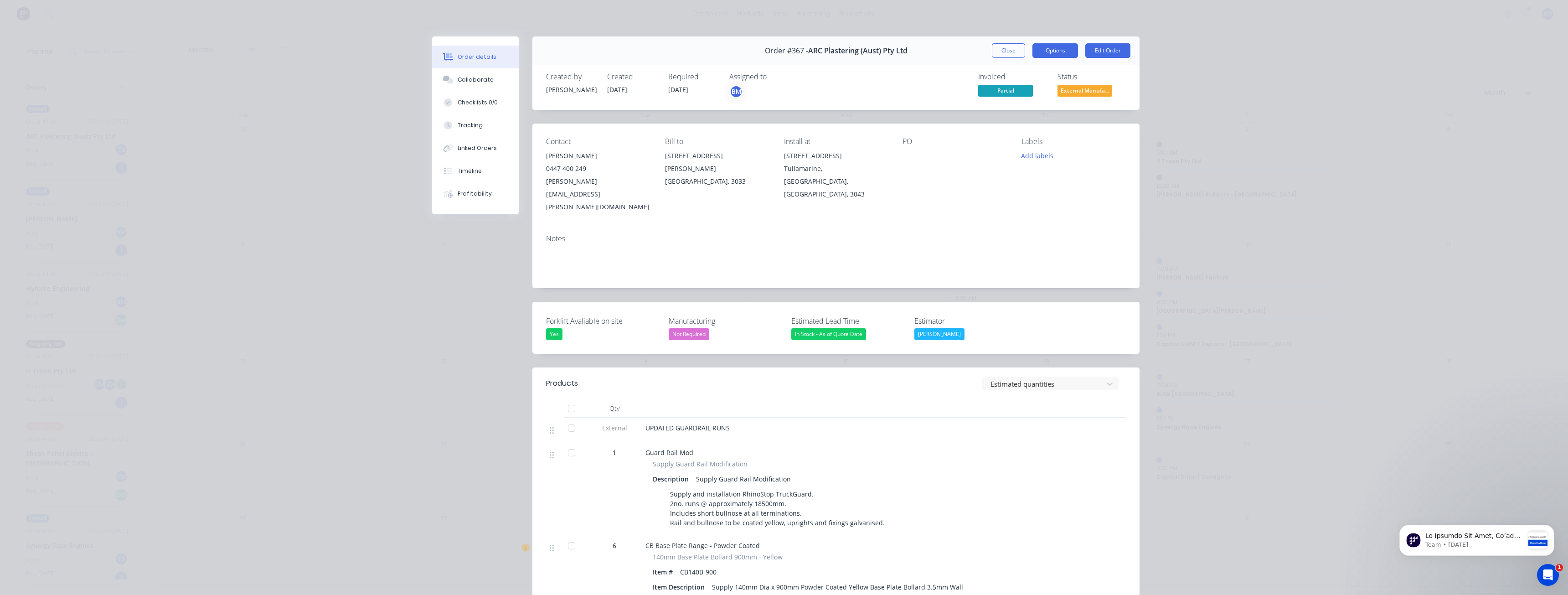
click at [1045, 49] on button "Options" at bounding box center [1055, 51] width 46 height 15
click at [1006, 110] on div "Delivery Docket" at bounding box center [1030, 111] width 79 height 13
click at [1006, 110] on div "Standard" at bounding box center [1030, 111] width 79 height 13
click at [343, 57] on div "Order details Collaborate Checklists 0/0 Tracking Linked Orders Timeline Profit…" at bounding box center [784, 297] width 1568 height 595
click at [364, 99] on div "Order details Collaborate Checklists 0/0 Tracking Linked Orders Timeline Profit…" at bounding box center [784, 297] width 1568 height 595
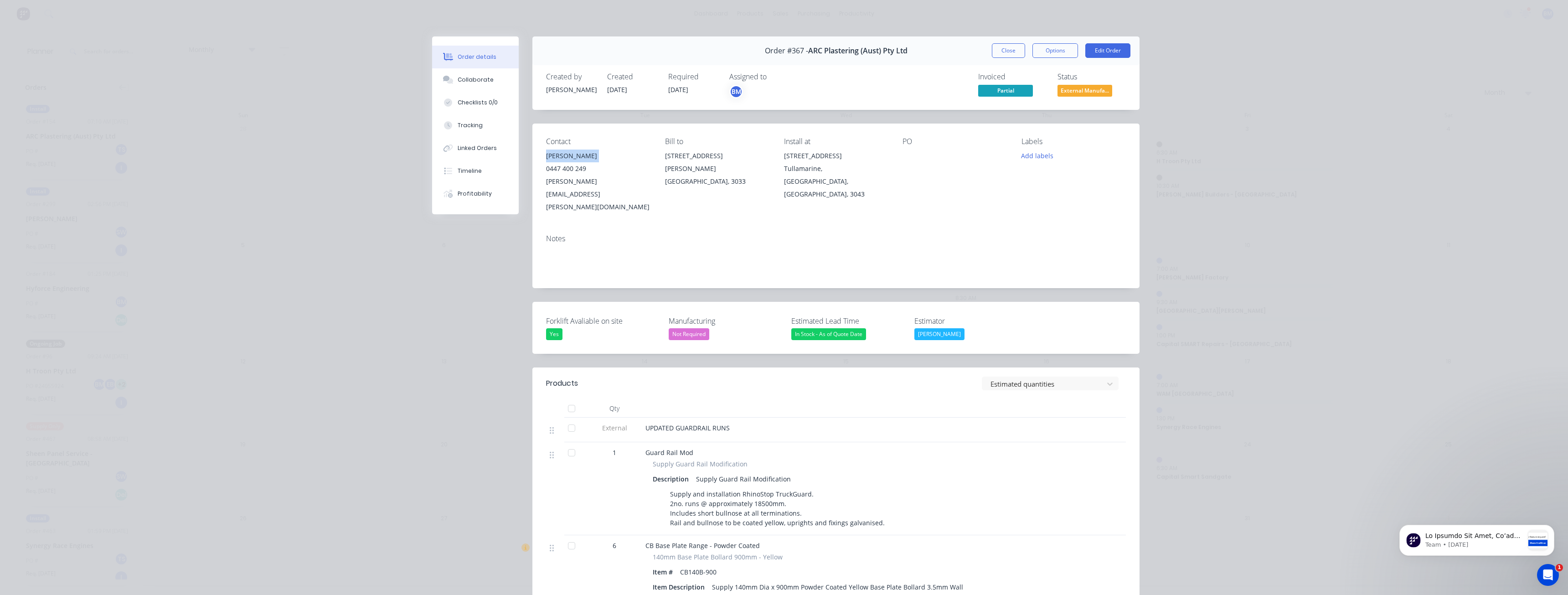
click at [347, 160] on div "Order details Collaborate Checklists 0/0 Tracking Linked Orders Timeline Profit…" at bounding box center [784, 297] width 1568 height 595
click at [999, 51] on button "Close" at bounding box center [1008, 51] width 33 height 15
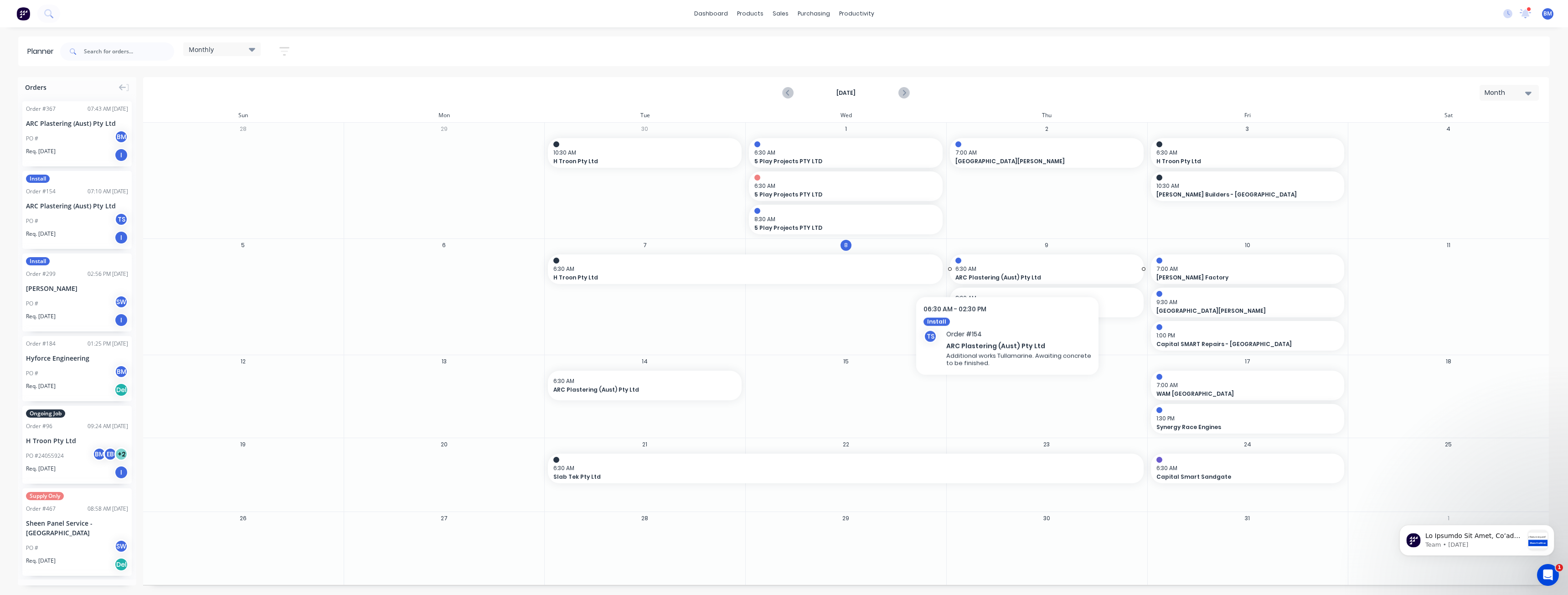
click at [1007, 267] on span "6:30 AM" at bounding box center [1045, 269] width 178 height 8
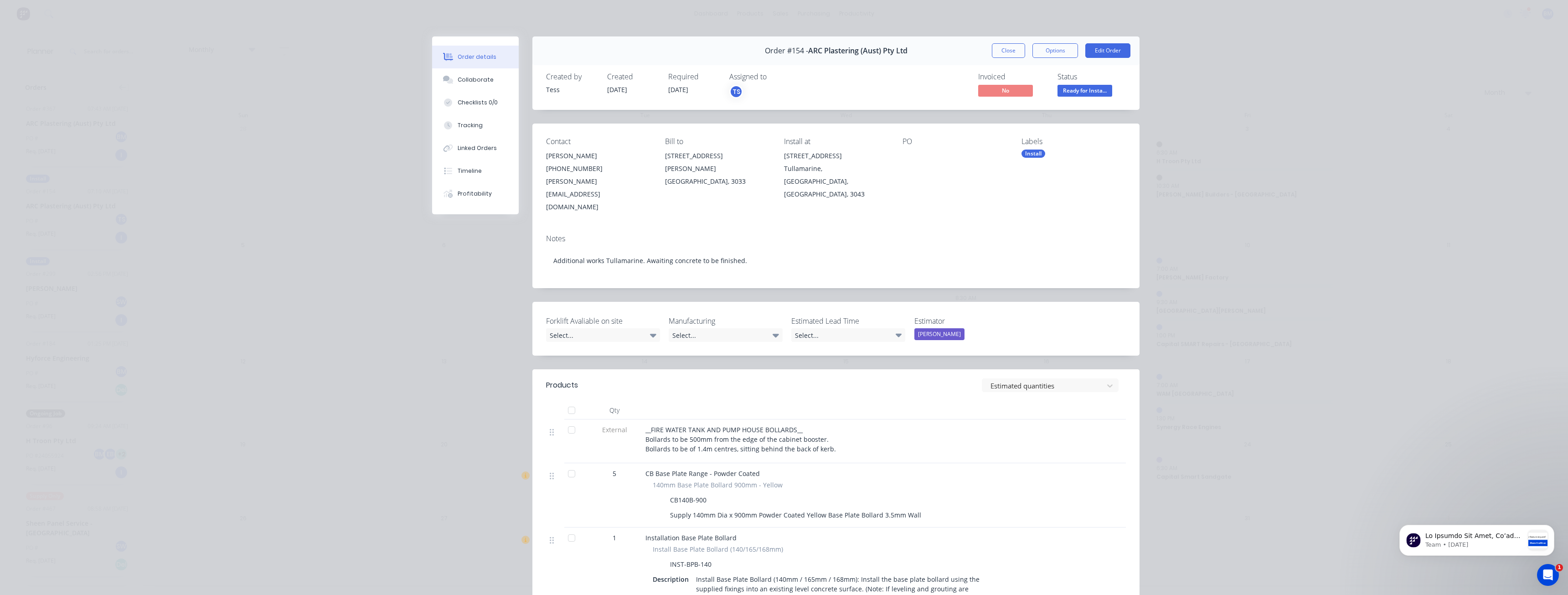
click at [565, 170] on div "[PHONE_NUMBER]" at bounding box center [598, 169] width 104 height 13
click at [1099, 52] on button "Edit Order" at bounding box center [1108, 51] width 45 height 15
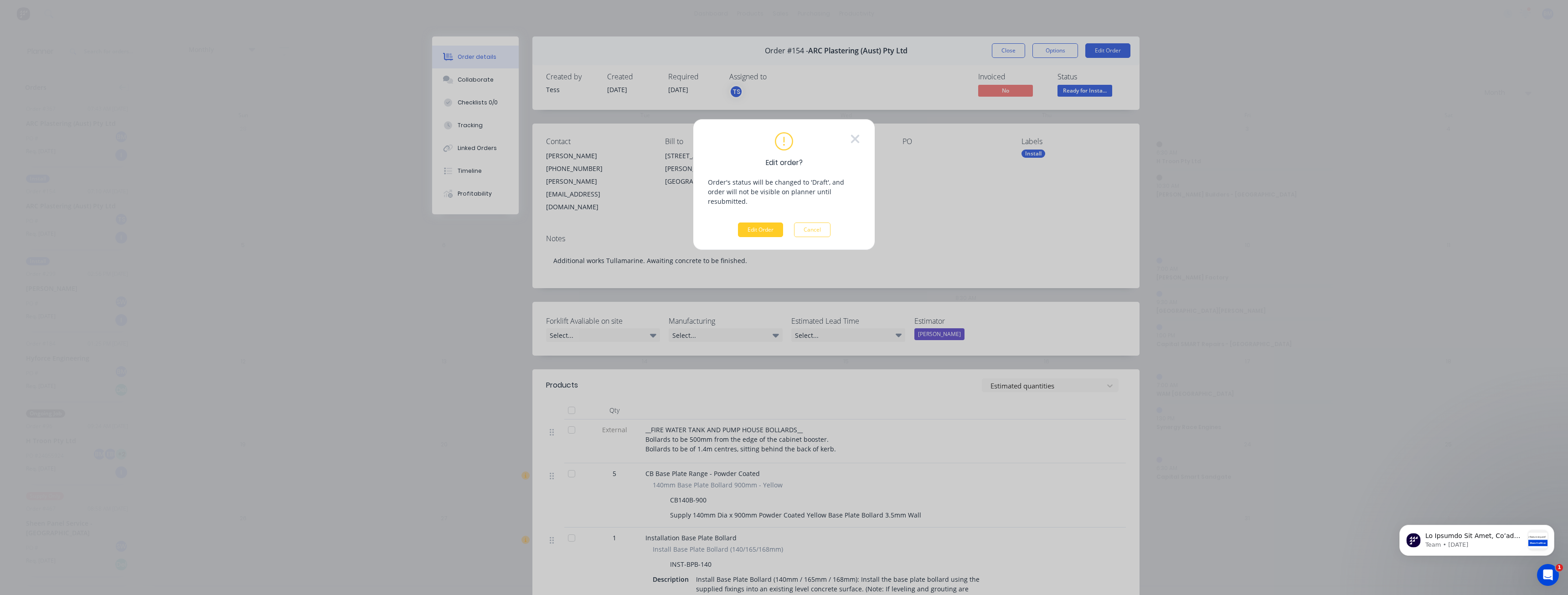
click at [768, 222] on button "Edit Order" at bounding box center [760, 230] width 45 height 15
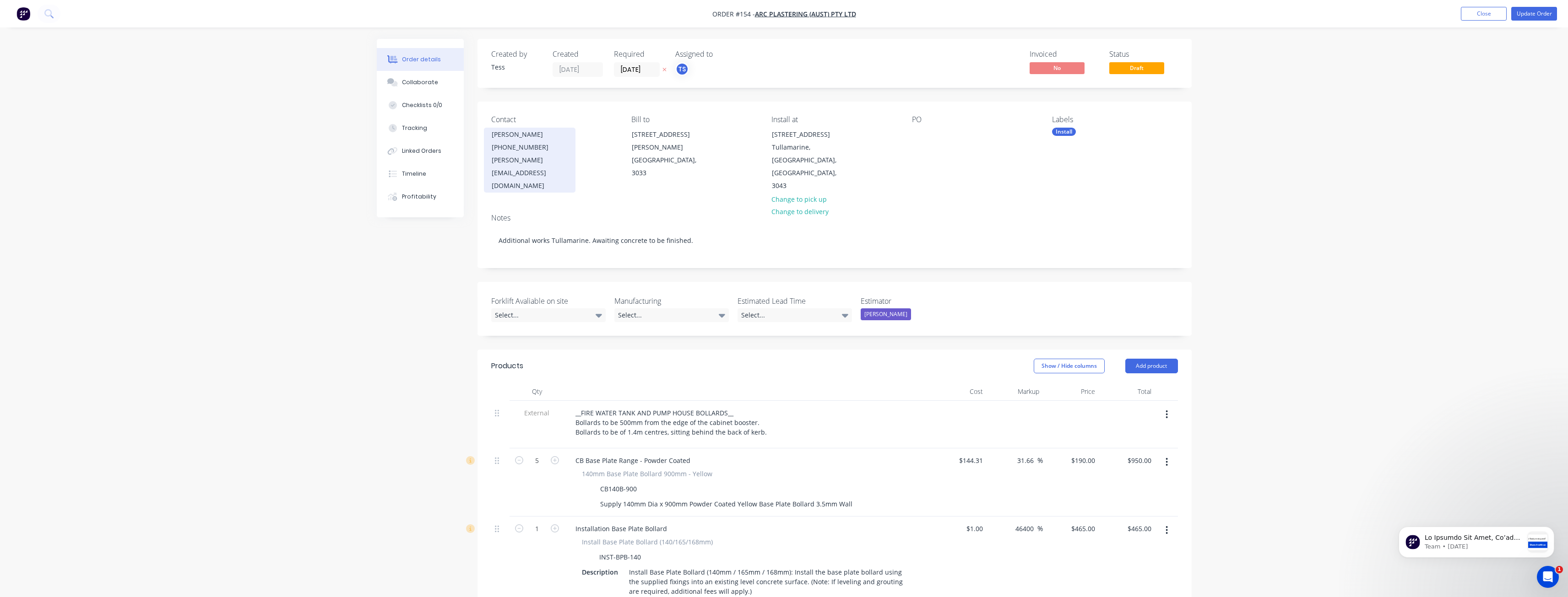
click at [517, 159] on div "[PERSON_NAME][EMAIL_ADDRESS][DOMAIN_NAME]" at bounding box center [529, 173] width 76 height 38
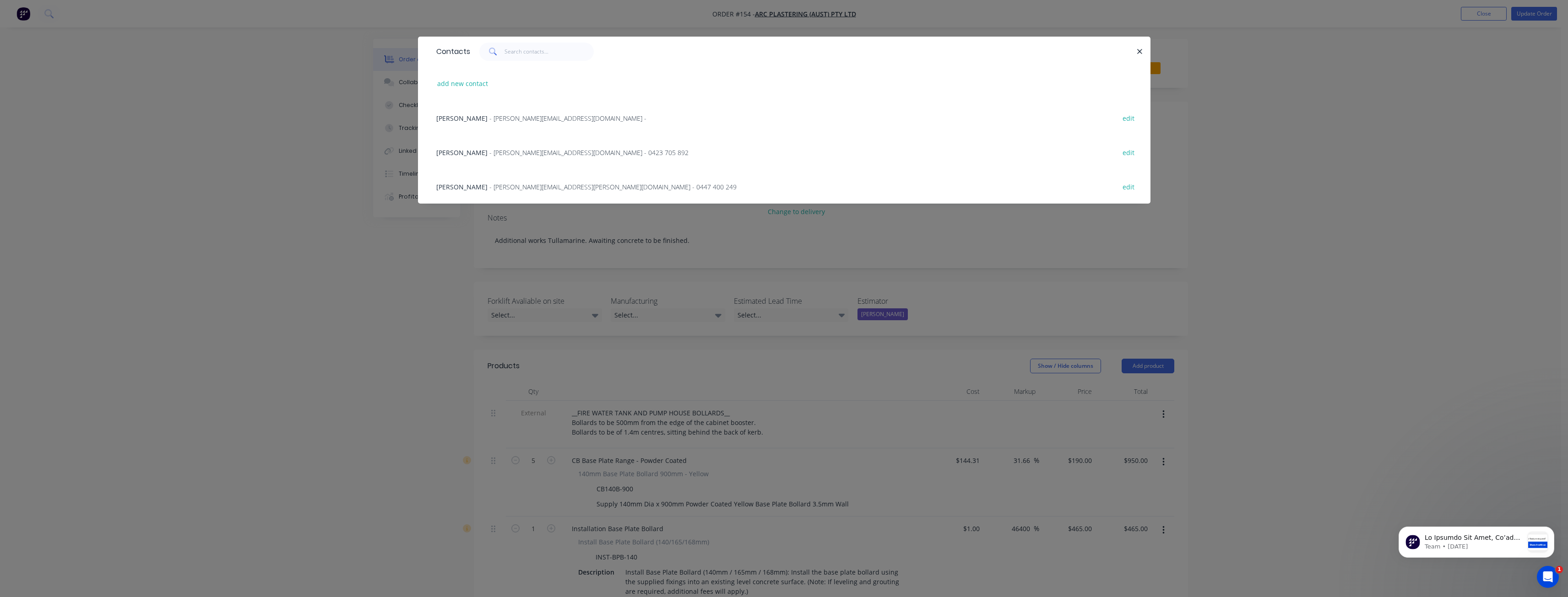
click at [509, 186] on span "- [PERSON_NAME][EMAIL_ADDRESS][PERSON_NAME][DOMAIN_NAME] - 0447 400 249" at bounding box center [613, 187] width 247 height 9
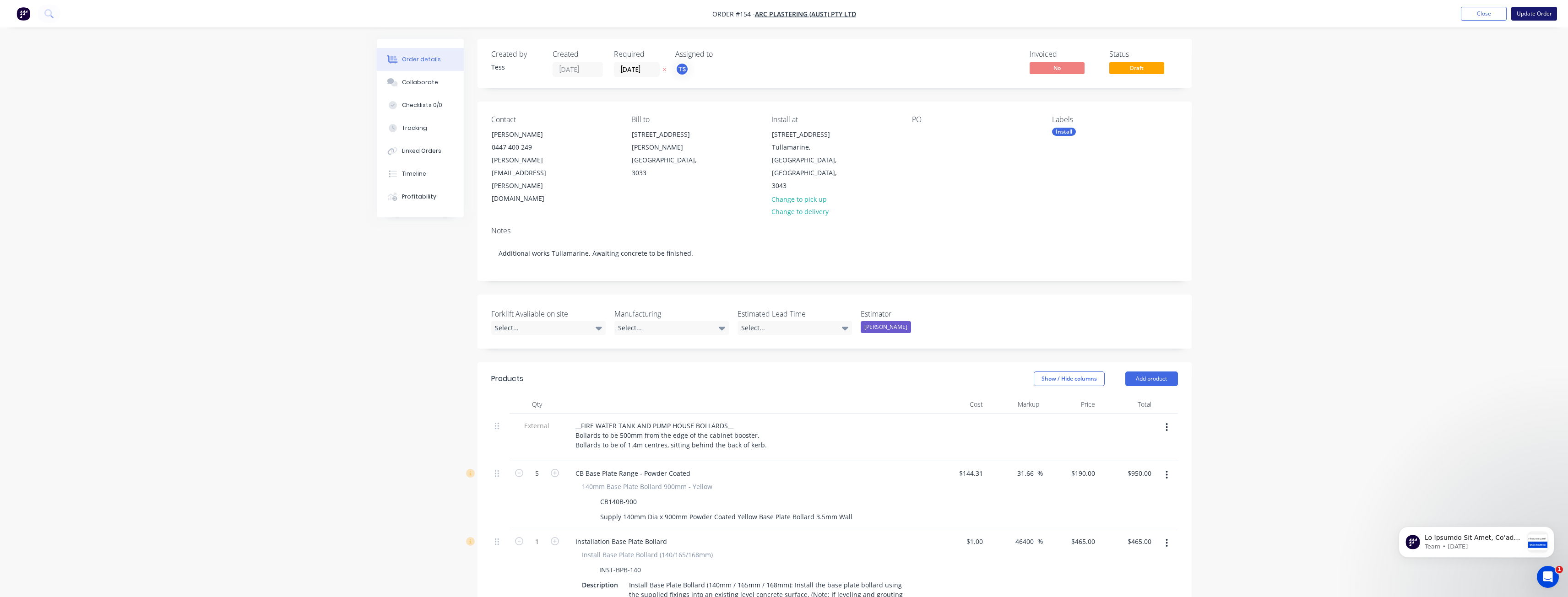
click at [1532, 10] on button "Update Order" at bounding box center [1534, 13] width 46 height 13
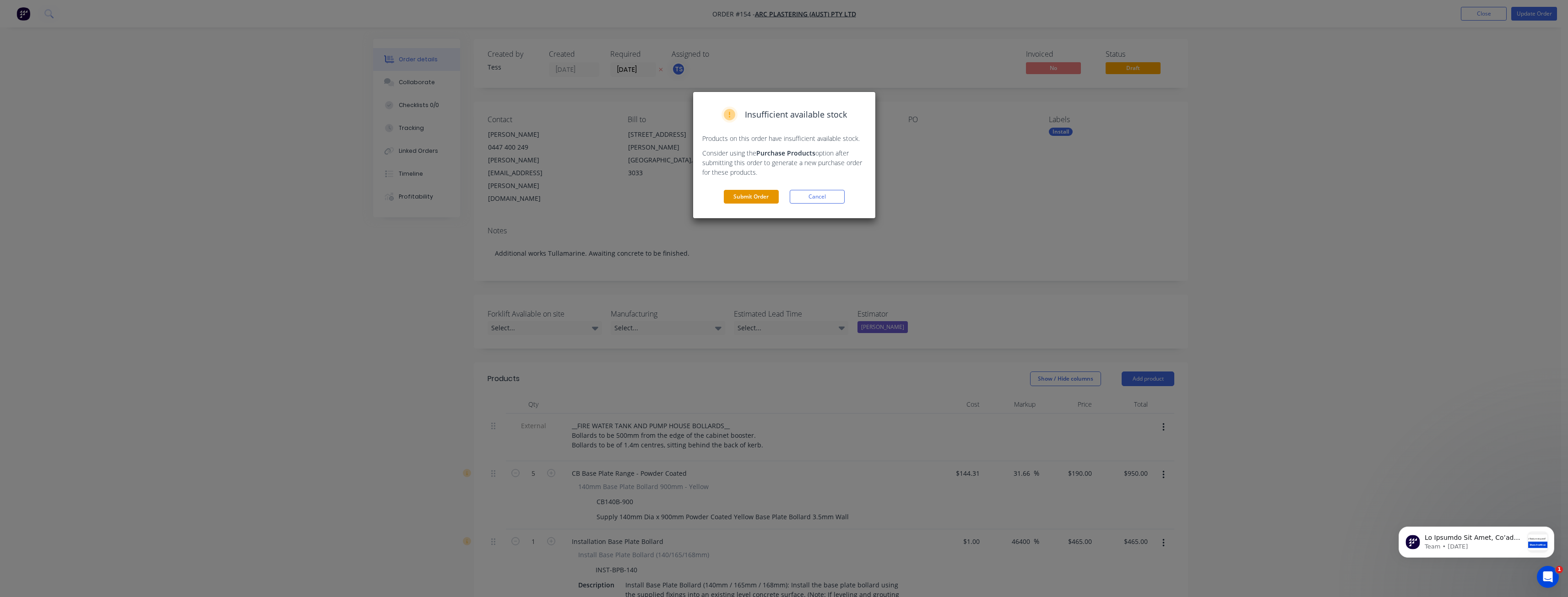
click at [760, 194] on button "Submit Order" at bounding box center [751, 197] width 55 height 13
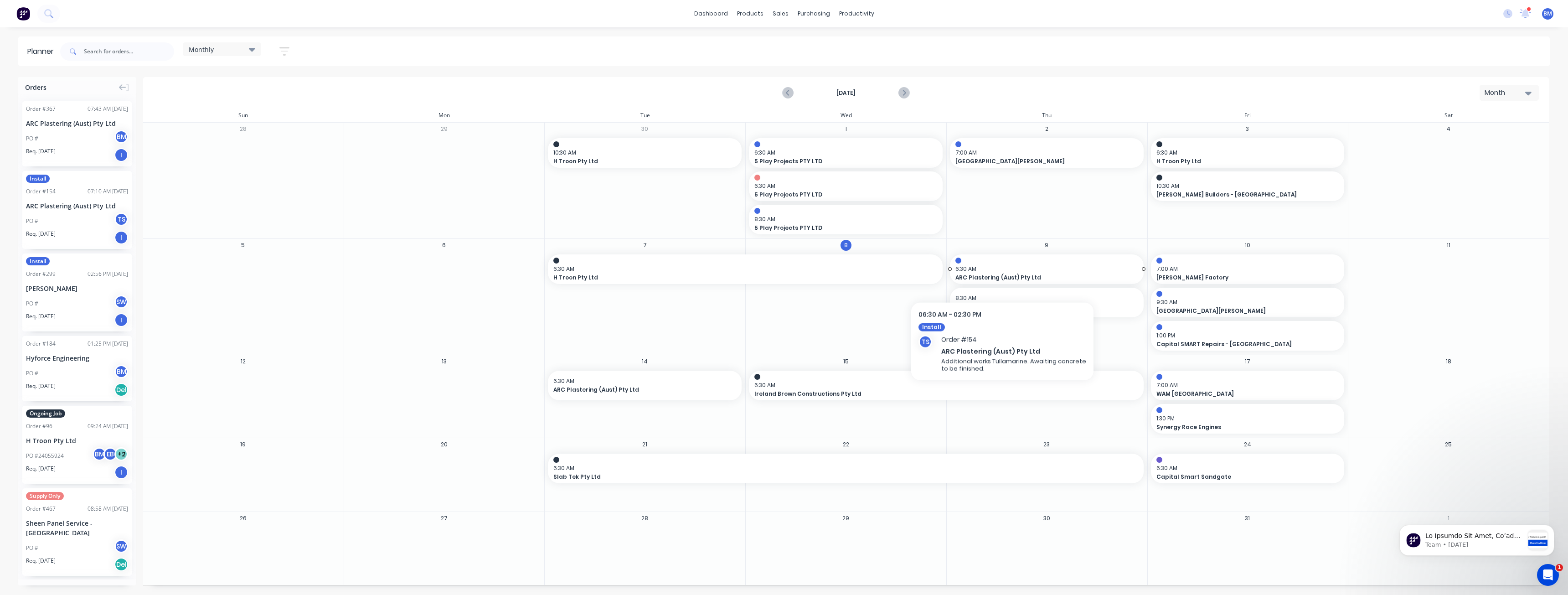
click at [1003, 272] on span "6:30 AM" at bounding box center [1045, 269] width 178 height 8
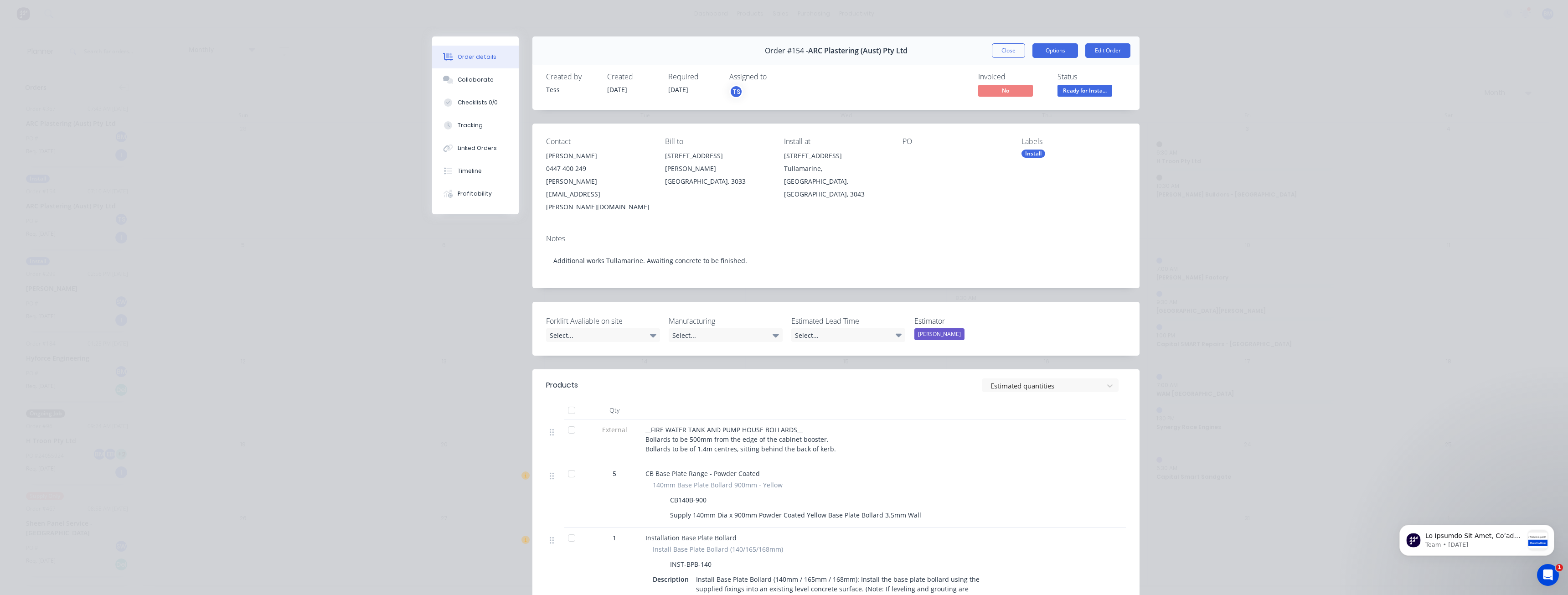
click at [1052, 53] on button "Options" at bounding box center [1055, 51] width 46 height 15
click at [1013, 109] on div "Delivery Docket" at bounding box center [1030, 111] width 79 height 13
click at [1013, 109] on div "Standard" at bounding box center [1030, 111] width 79 height 13
click at [261, 245] on div "Order details Collaborate Checklists 0/0 Tracking Linked Orders Timeline Profit…" at bounding box center [784, 297] width 1568 height 595
click at [277, 241] on div "Order details Collaborate Checklists 0/0 Tracking Linked Orders Timeline Profit…" at bounding box center [784, 297] width 1568 height 595
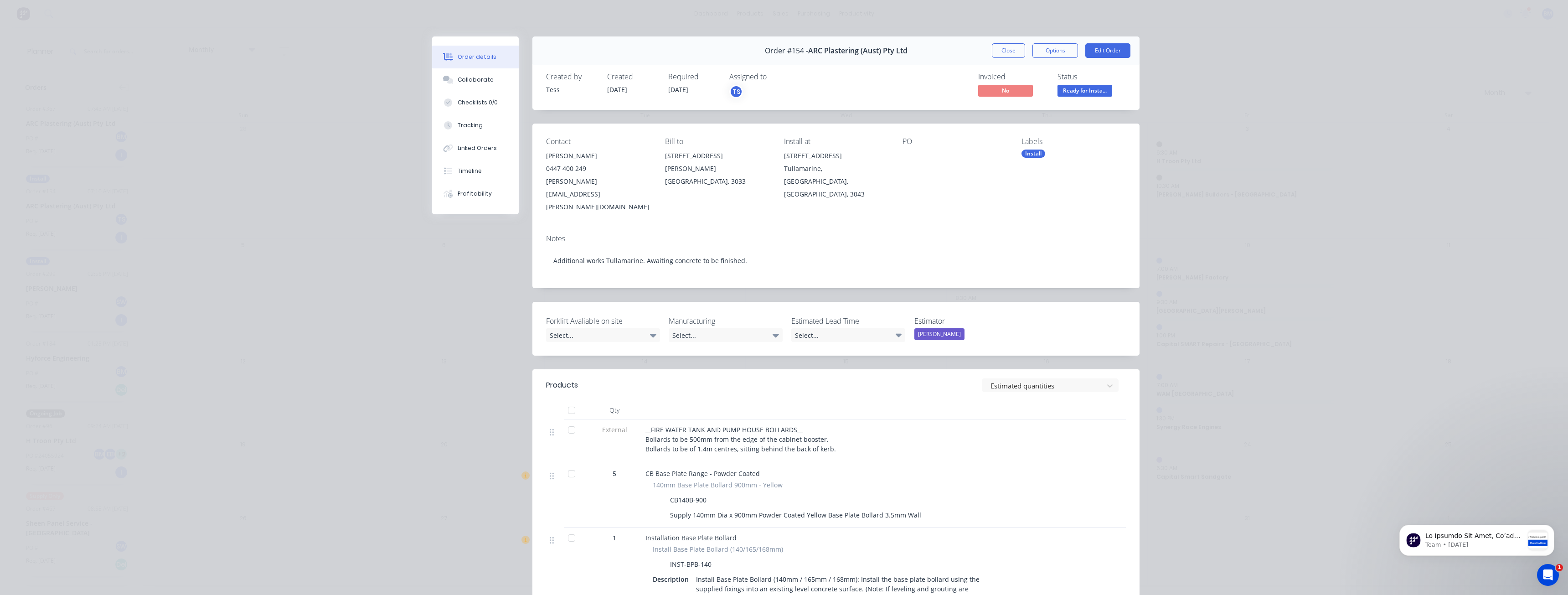
click at [281, 117] on div "Order details Collaborate Checklists 0/0 Tracking Linked Orders Timeline Profit…" at bounding box center [784, 297] width 1568 height 595
click at [248, 334] on div "Order details Collaborate Checklists 0/0 Tracking Linked Orders Timeline Profit…" at bounding box center [784, 297] width 1568 height 595
click at [242, 230] on div "Order details Collaborate Checklists 0/0 Tracking Linked Orders Timeline Profit…" at bounding box center [784, 297] width 1568 height 595
click at [244, 324] on div "Order details Collaborate Checklists 0/0 Tracking Linked Orders Timeline Profit…" at bounding box center [784, 297] width 1568 height 595
click at [247, 183] on div "Order details Collaborate Checklists 0/0 Tracking Linked Orders Timeline Profit…" at bounding box center [784, 297] width 1568 height 595
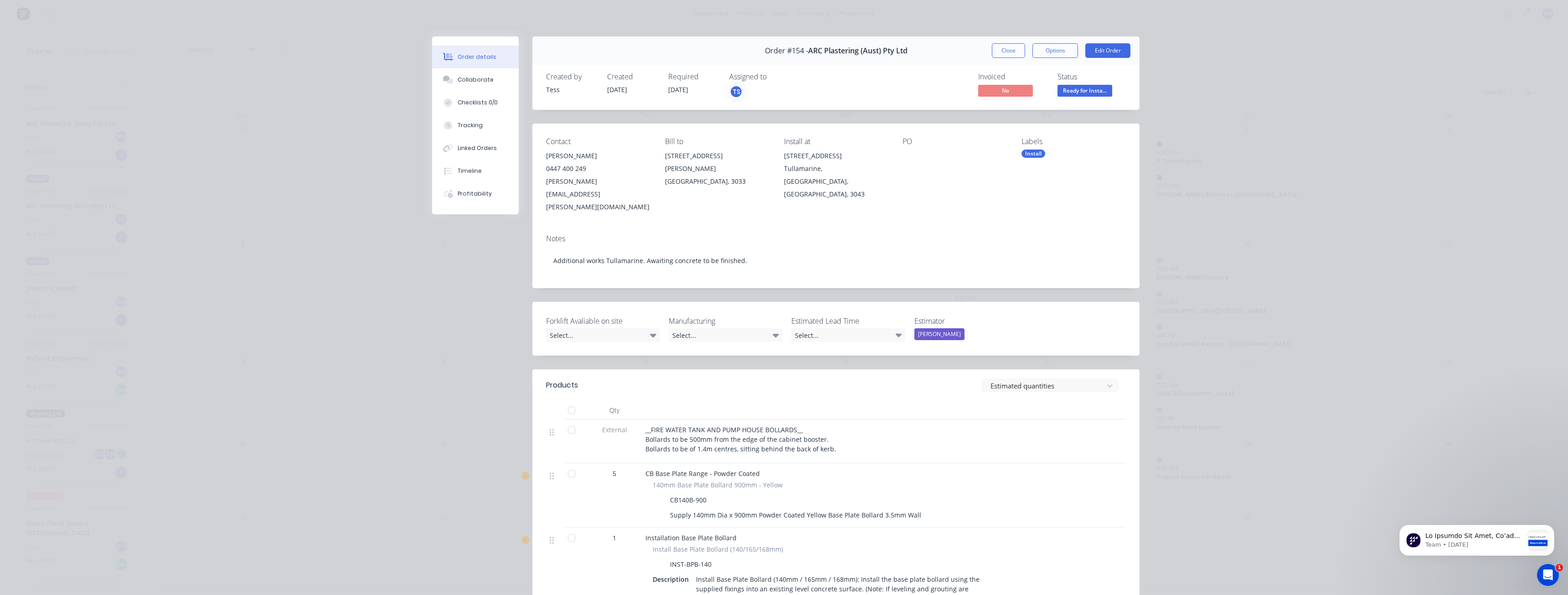
click at [226, 157] on div "Order details Collaborate Checklists 0/0 Tracking Linked Orders Timeline Profit…" at bounding box center [784, 297] width 1568 height 595
click at [225, 159] on div "Order details Collaborate Checklists 0/0 Tracking Linked Orders Timeline Profit…" at bounding box center [784, 297] width 1568 height 595
click at [226, 155] on div "Order details Collaborate Checklists 0/0 Tracking Linked Orders Timeline Profit…" at bounding box center [784, 297] width 1568 height 595
click at [225, 146] on div "Order details Collaborate Checklists 0/0 Tracking Linked Orders Timeline Profit…" at bounding box center [784, 297] width 1568 height 595
click at [225, 145] on div "Order details Collaborate Checklists 0/0 Tracking Linked Orders Timeline Profit…" at bounding box center [784, 297] width 1568 height 595
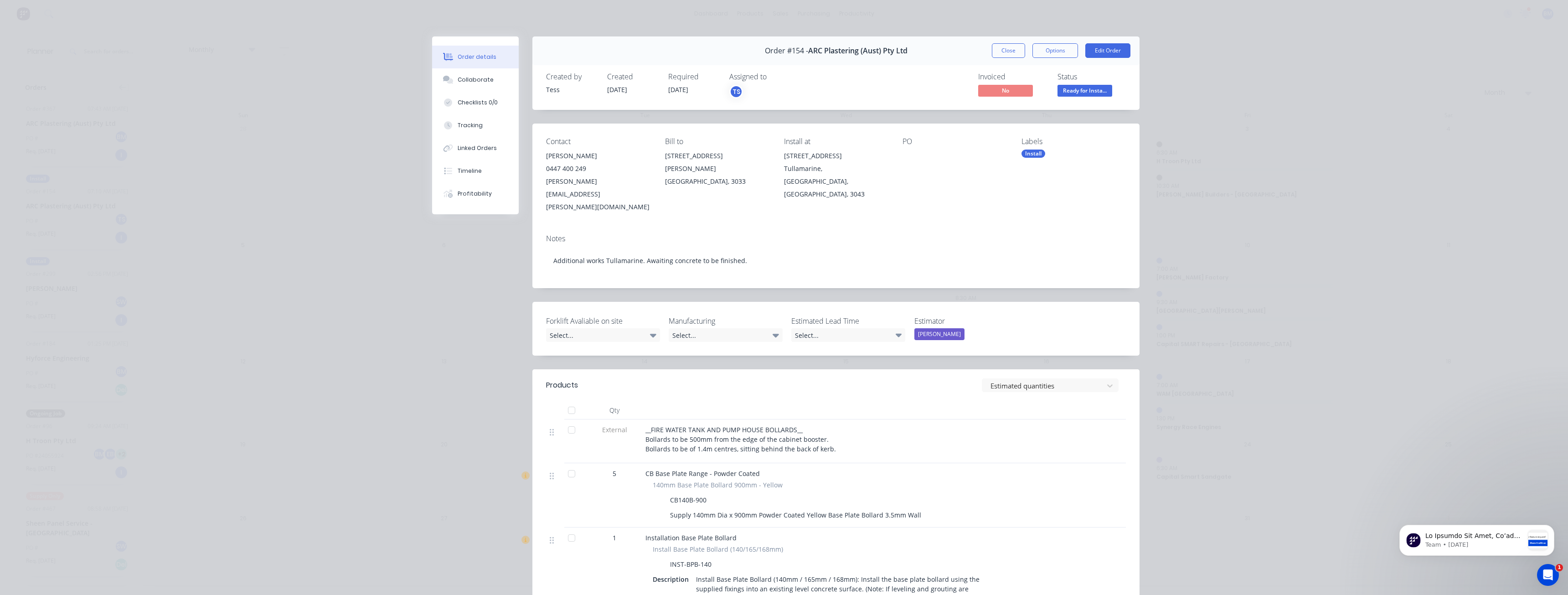
click at [235, 144] on div "Order details Collaborate Checklists 0/0 Tracking Linked Orders Timeline Profit…" at bounding box center [784, 297] width 1568 height 595
click at [1003, 54] on button "Close" at bounding box center [1008, 51] width 33 height 15
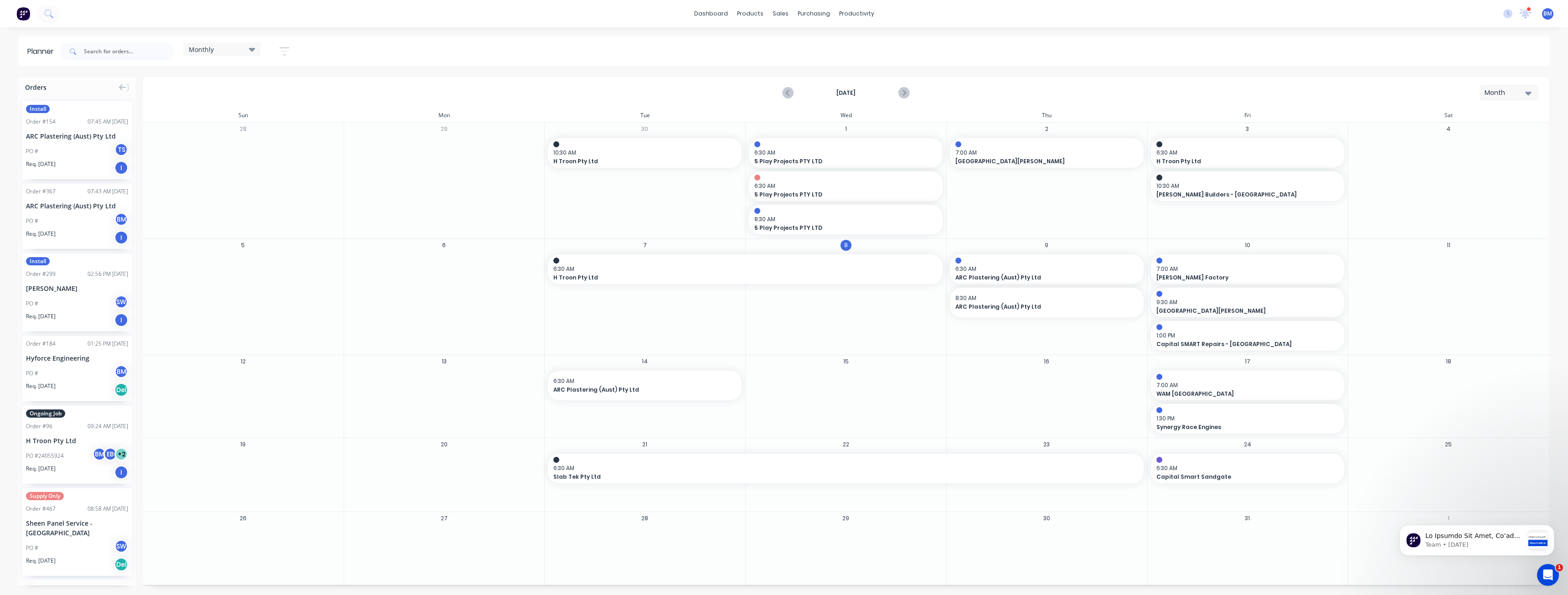
click at [720, 92] on div "[DATE] Month" at bounding box center [846, 93] width 1404 height 30
